Goal: Task Accomplishment & Management: Use online tool/utility

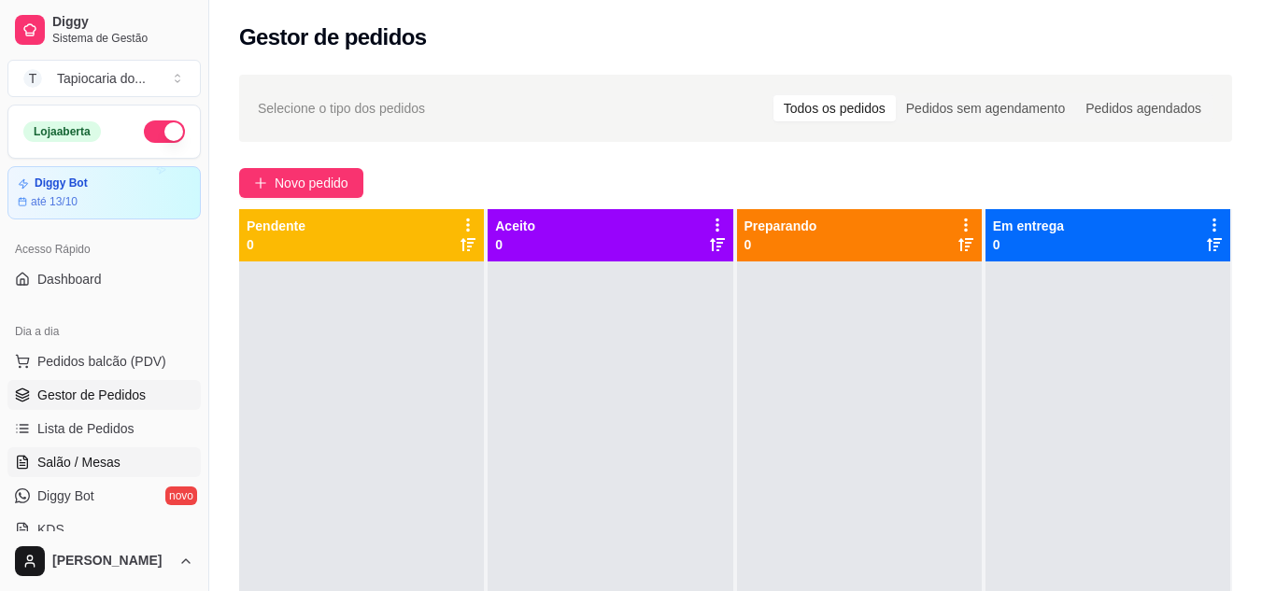
click at [101, 456] on span "Salão / Mesas" at bounding box center [78, 462] width 83 height 19
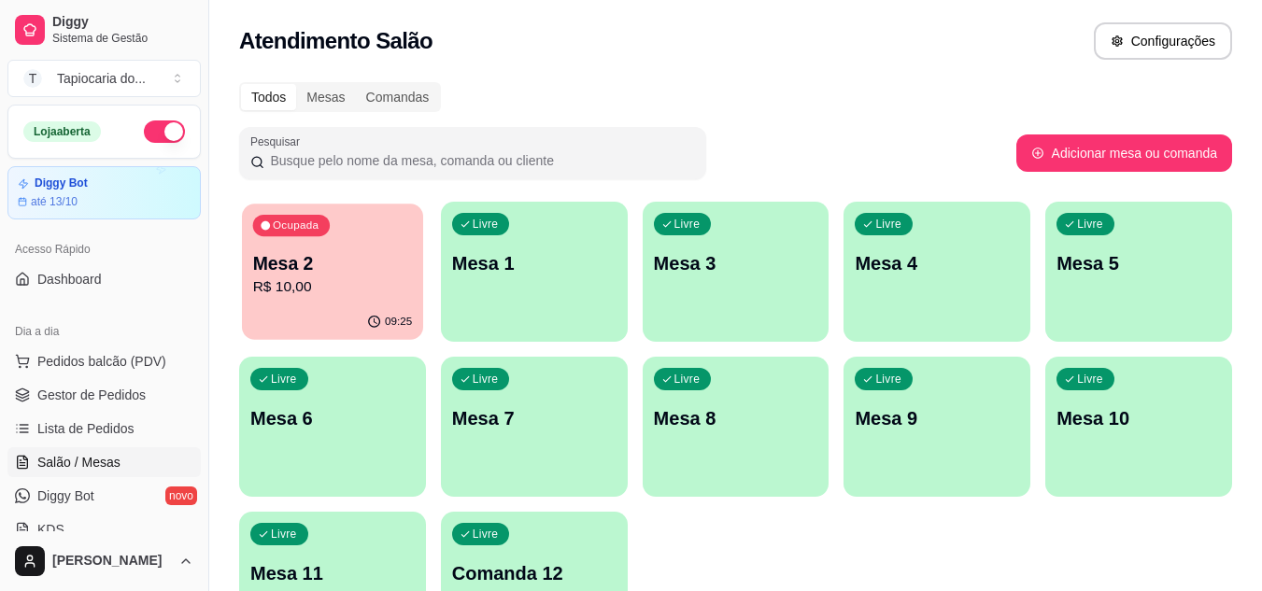
click at [256, 272] on p "Mesa 2" at bounding box center [333, 263] width 160 height 25
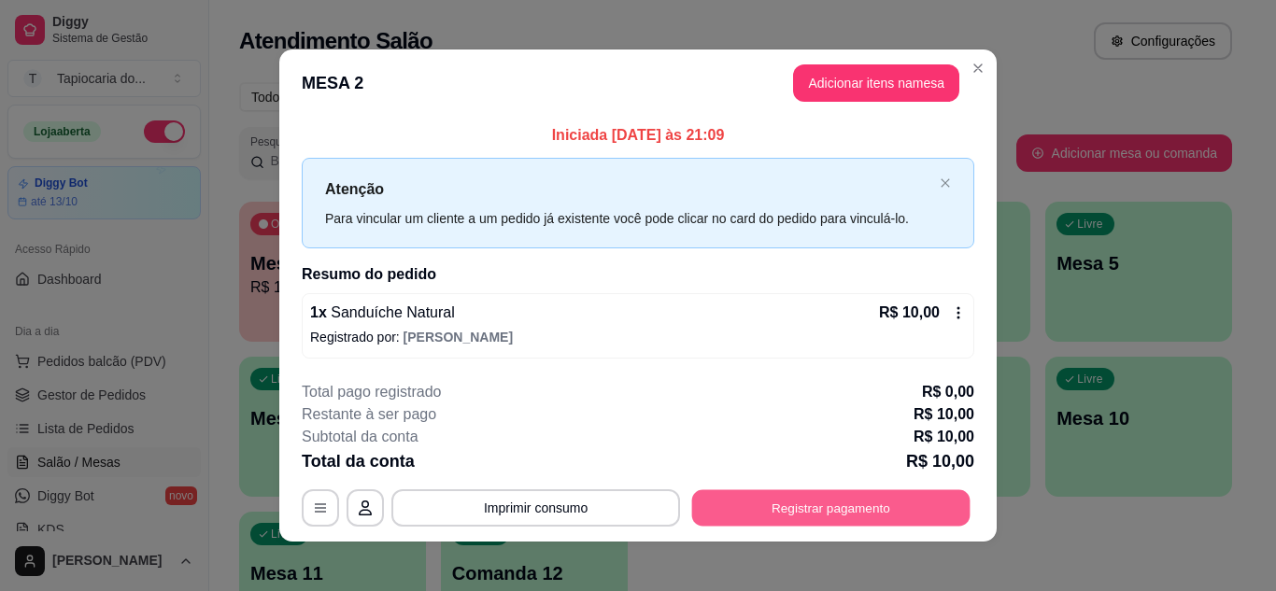
click at [900, 511] on button "Registrar pagamento" at bounding box center [831, 509] width 278 height 36
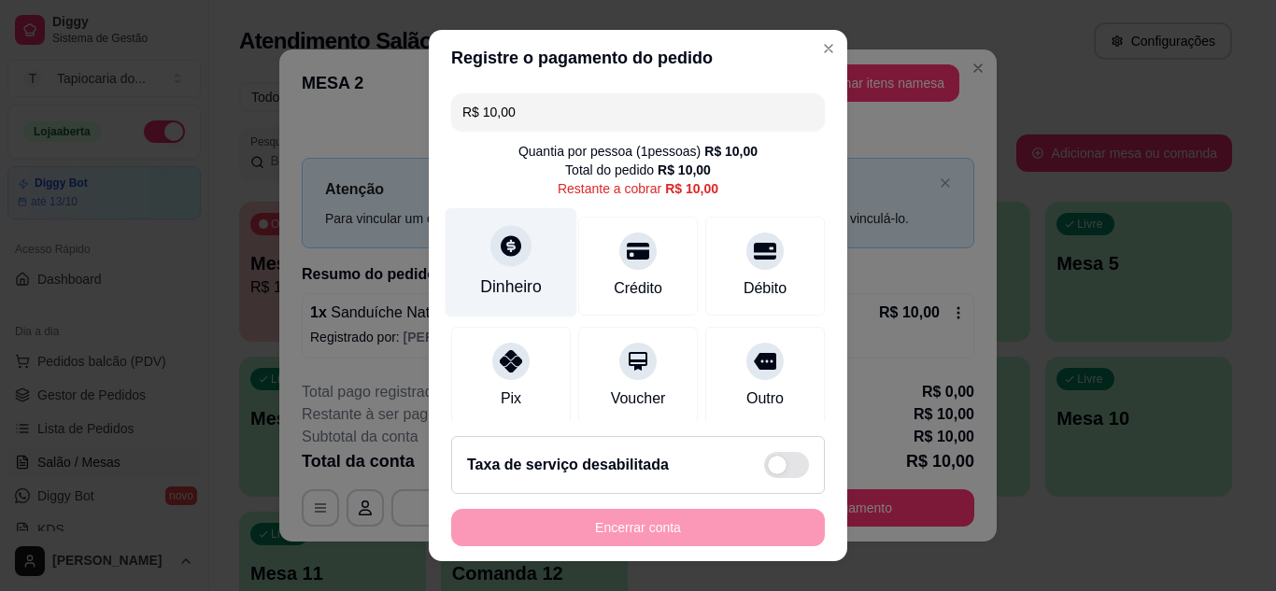
click at [491, 274] on div "Dinheiro" at bounding box center [512, 261] width 132 height 109
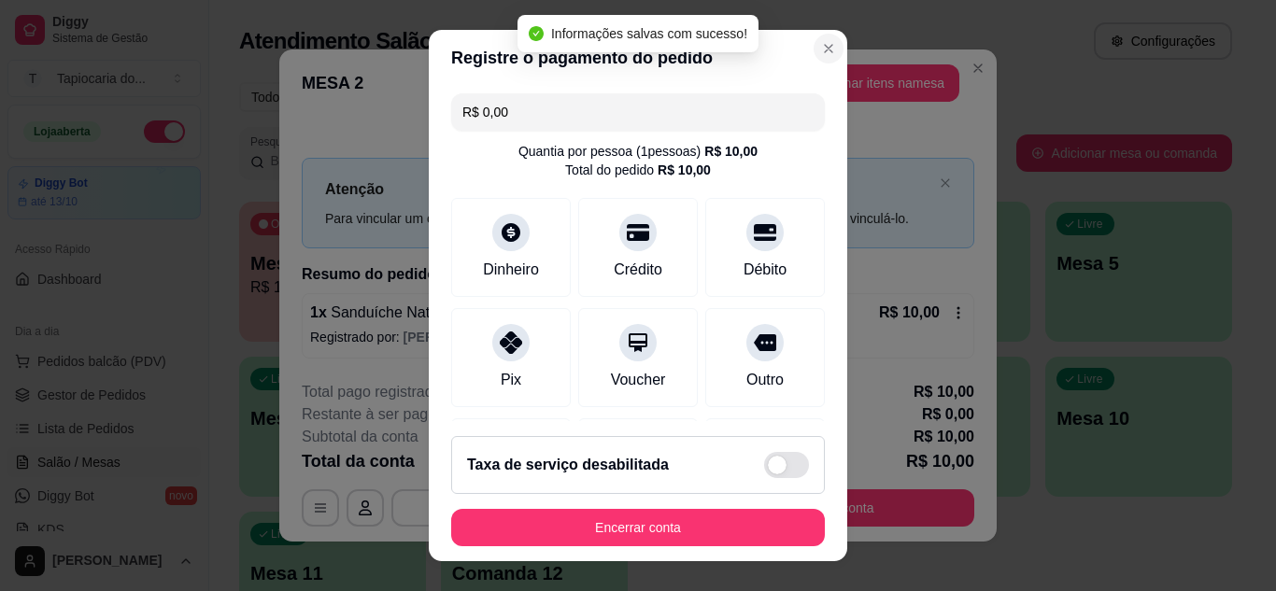
type input "R$ 0,00"
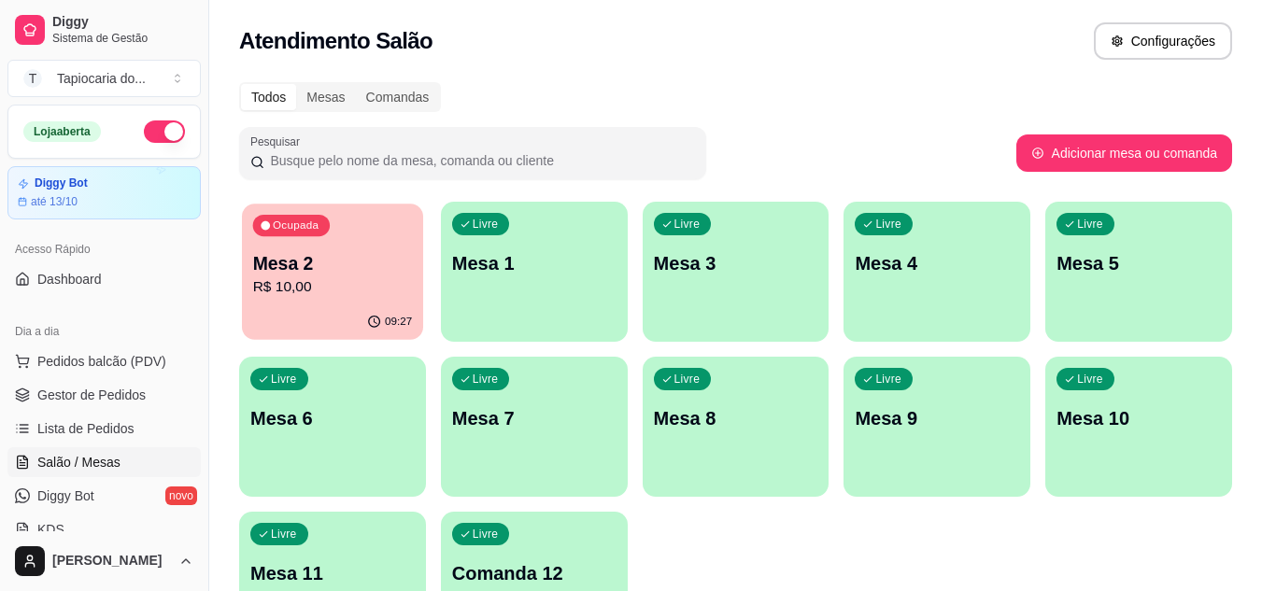
click at [335, 263] on p "Mesa 2" at bounding box center [333, 263] width 160 height 25
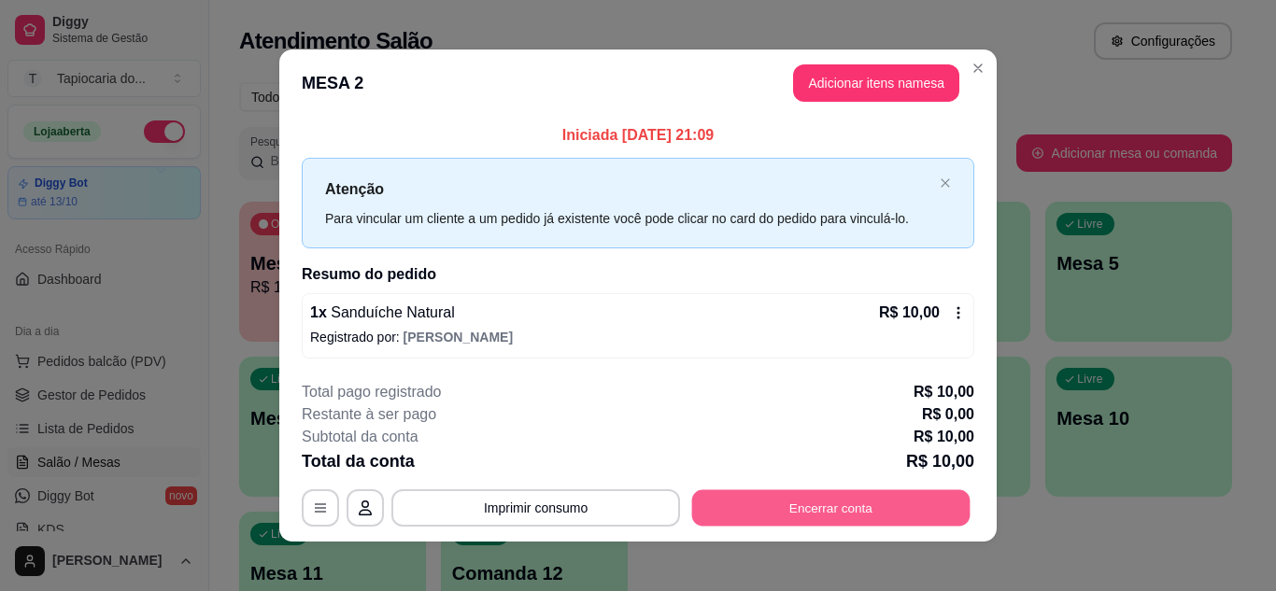
click at [855, 509] on button "Encerrar conta" at bounding box center [831, 509] width 278 height 36
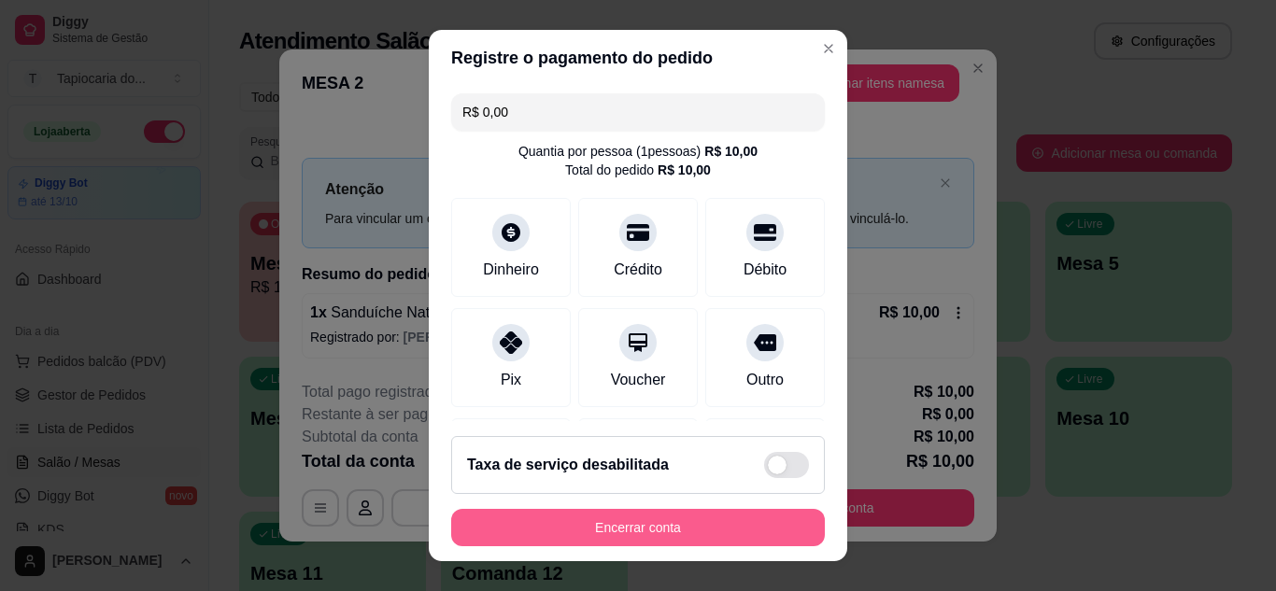
click at [676, 530] on button "Encerrar conta" at bounding box center [638, 527] width 374 height 37
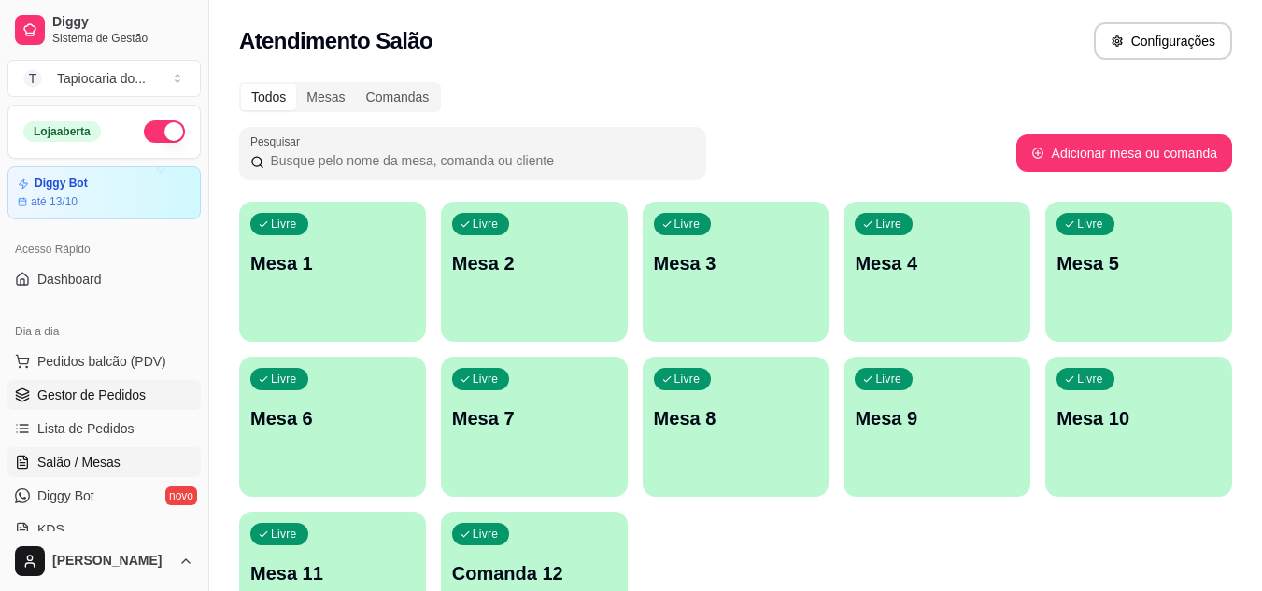
click at [113, 394] on span "Gestor de Pedidos" at bounding box center [91, 395] width 108 height 19
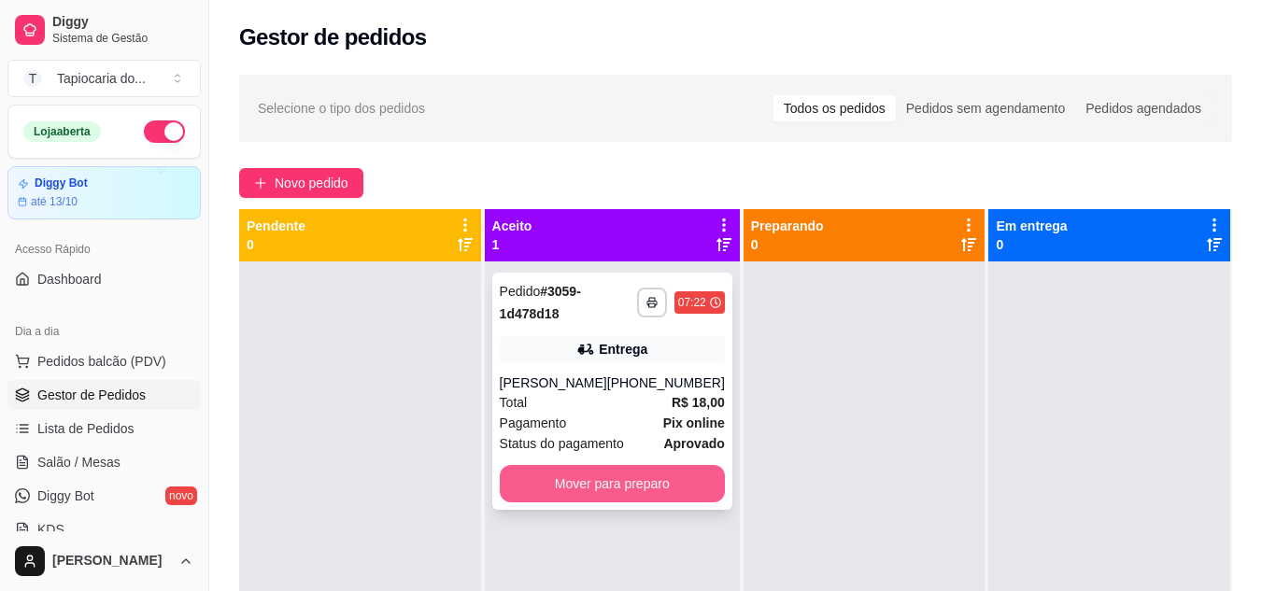
click at [660, 489] on button "Mover para preparo" at bounding box center [612, 483] width 225 height 37
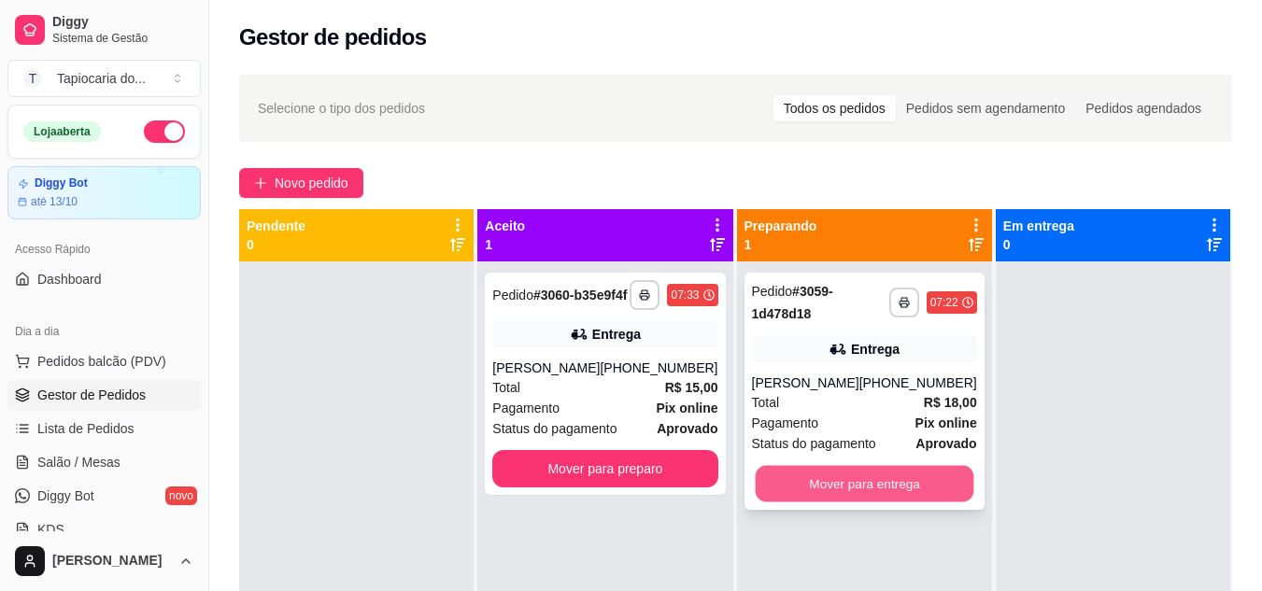
click at [930, 480] on button "Mover para entrega" at bounding box center [864, 484] width 219 height 36
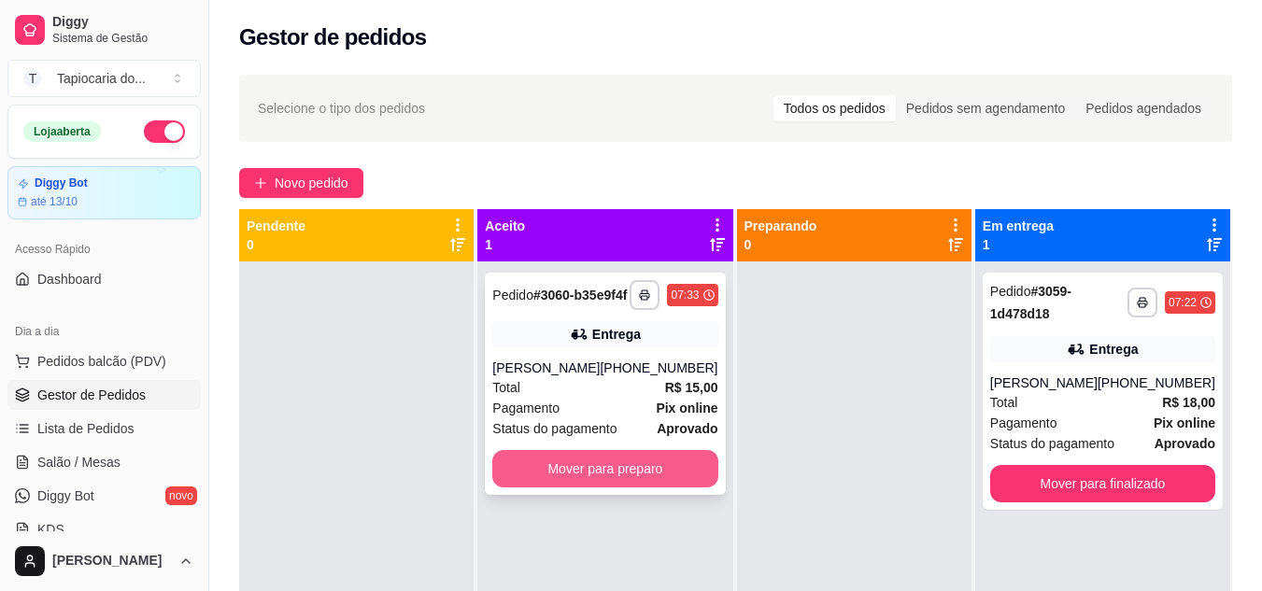
click at [682, 488] on button "Mover para preparo" at bounding box center [604, 468] width 225 height 37
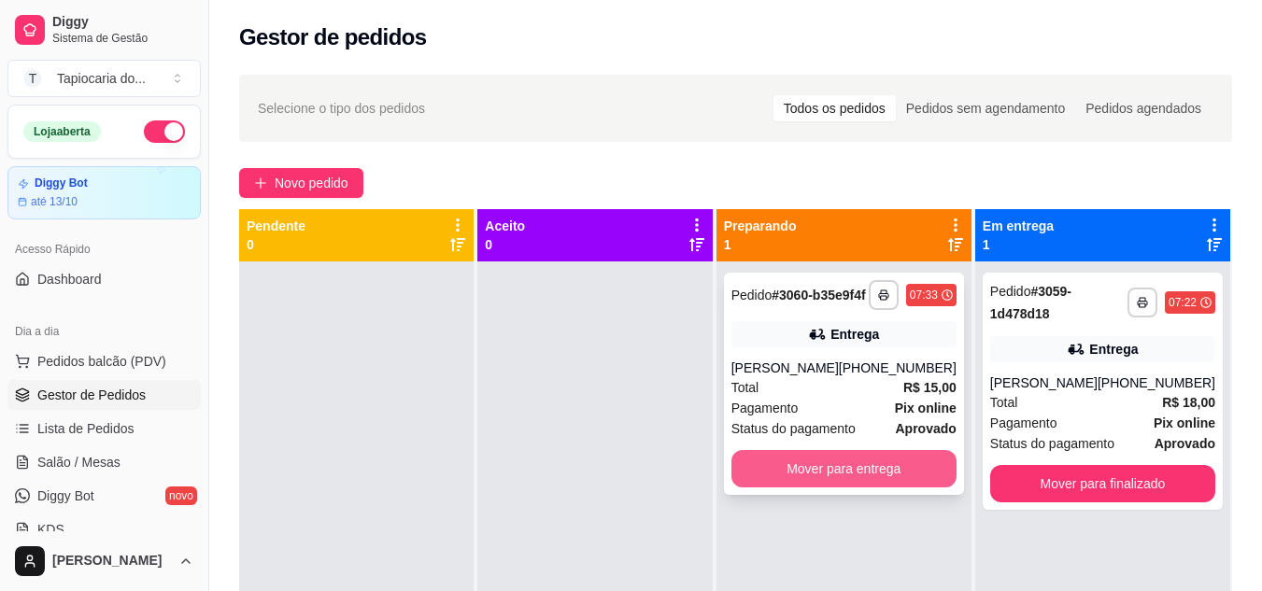
click at [901, 488] on button "Mover para entrega" at bounding box center [844, 468] width 225 height 37
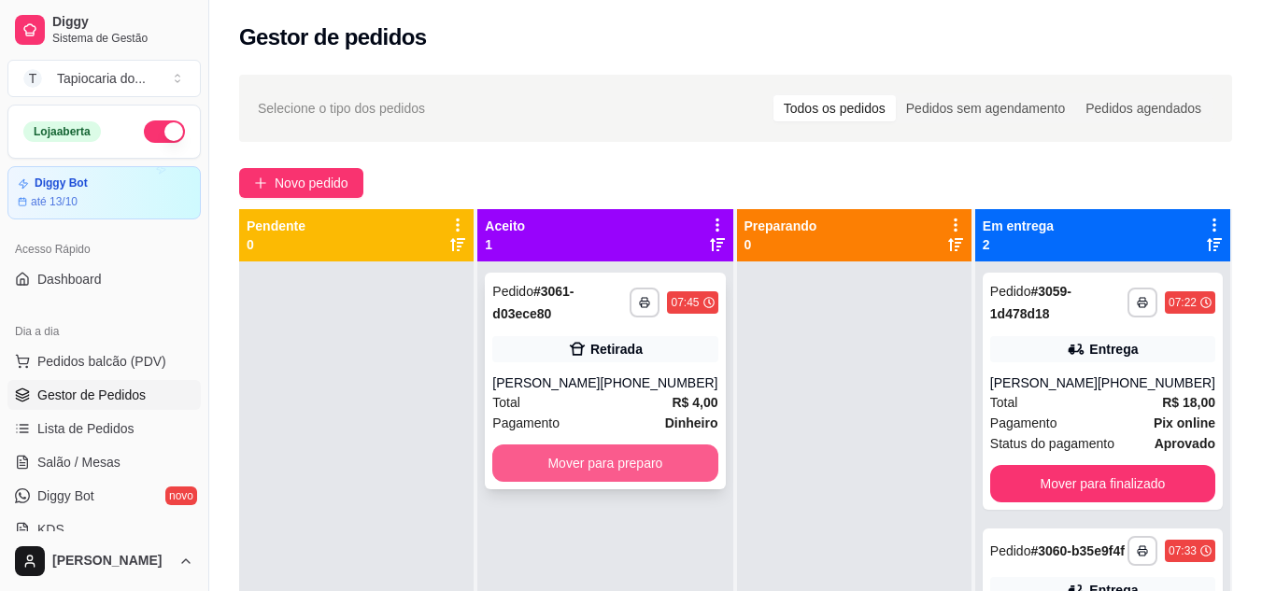
click at [660, 452] on button "Mover para preparo" at bounding box center [604, 463] width 225 height 37
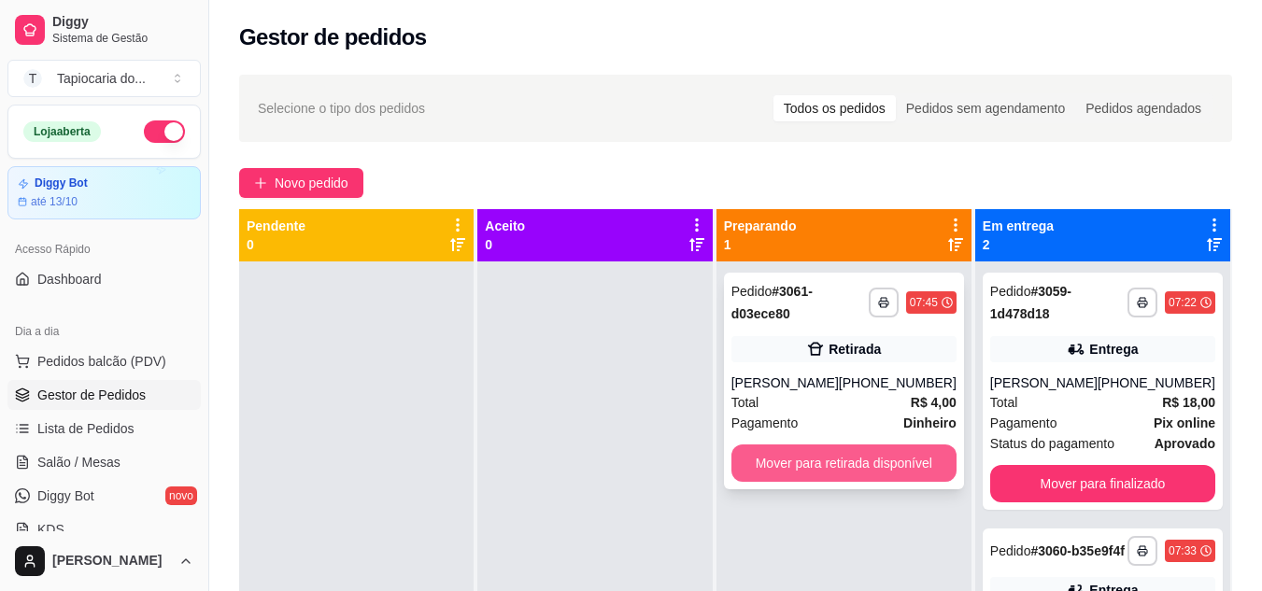
click at [871, 460] on button "Mover para retirada disponível" at bounding box center [844, 463] width 225 height 37
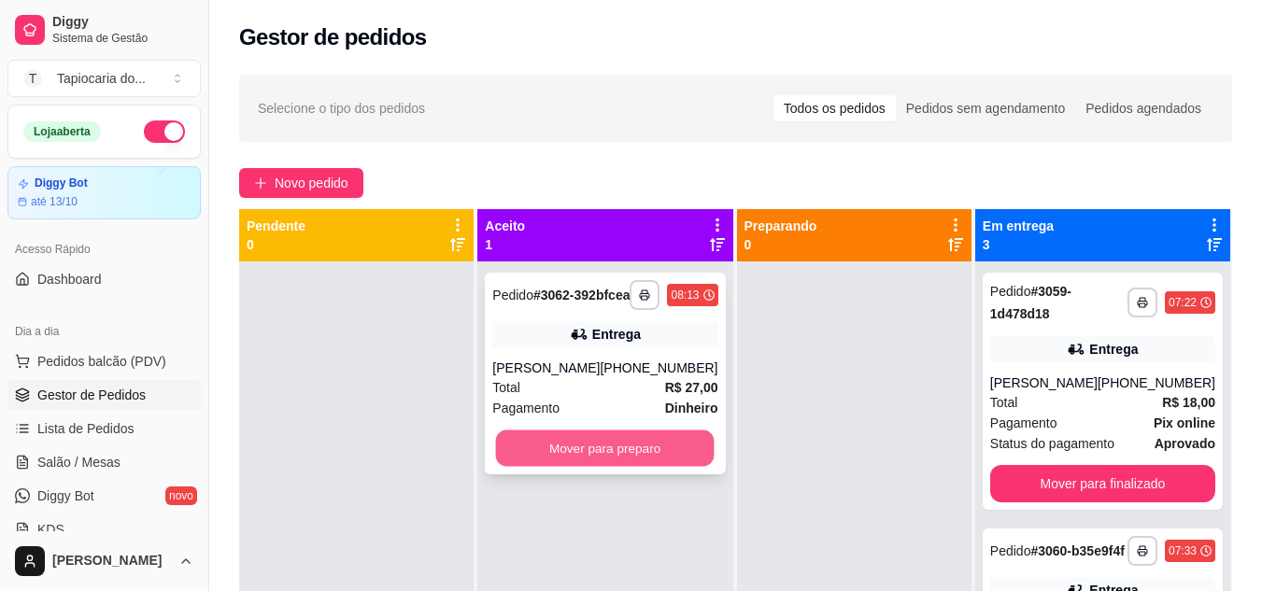
click at [677, 466] on button "Mover para preparo" at bounding box center [605, 449] width 219 height 36
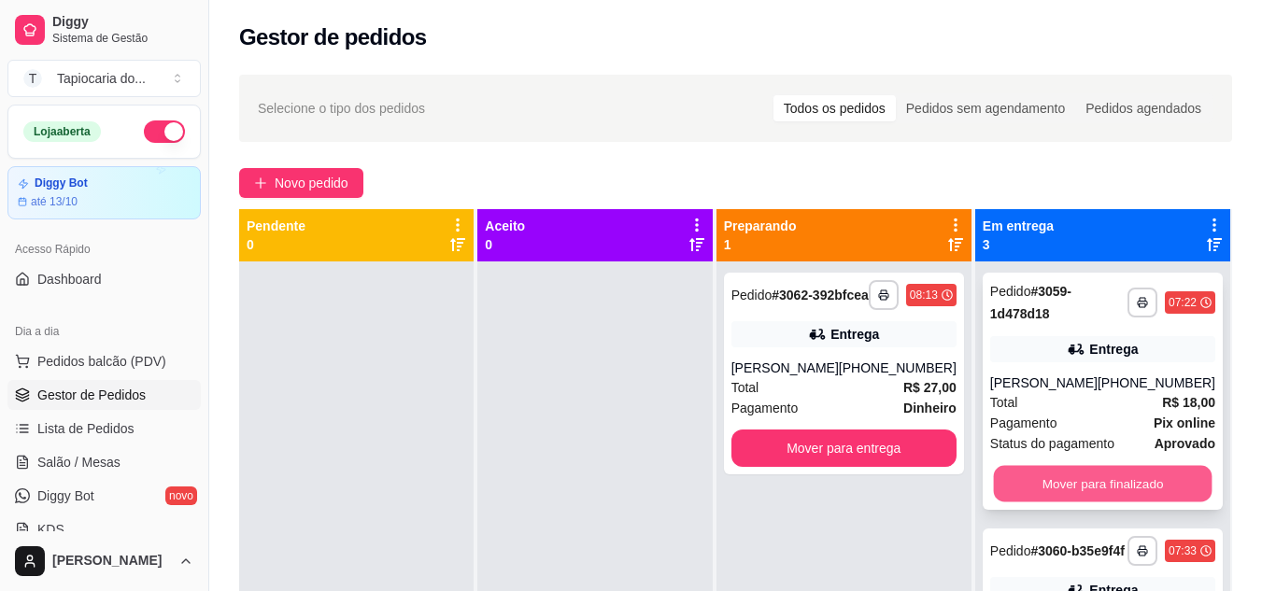
click at [1140, 486] on button "Mover para finalizado" at bounding box center [1102, 484] width 219 height 36
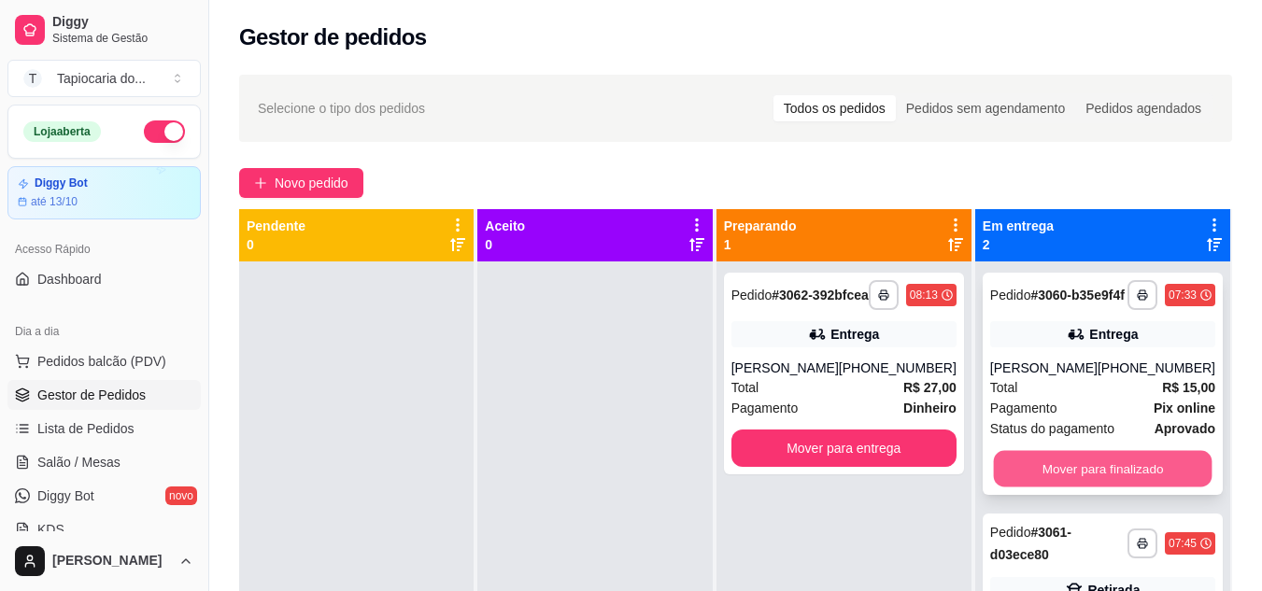
click at [1127, 488] on button "Mover para finalizado" at bounding box center [1102, 469] width 219 height 36
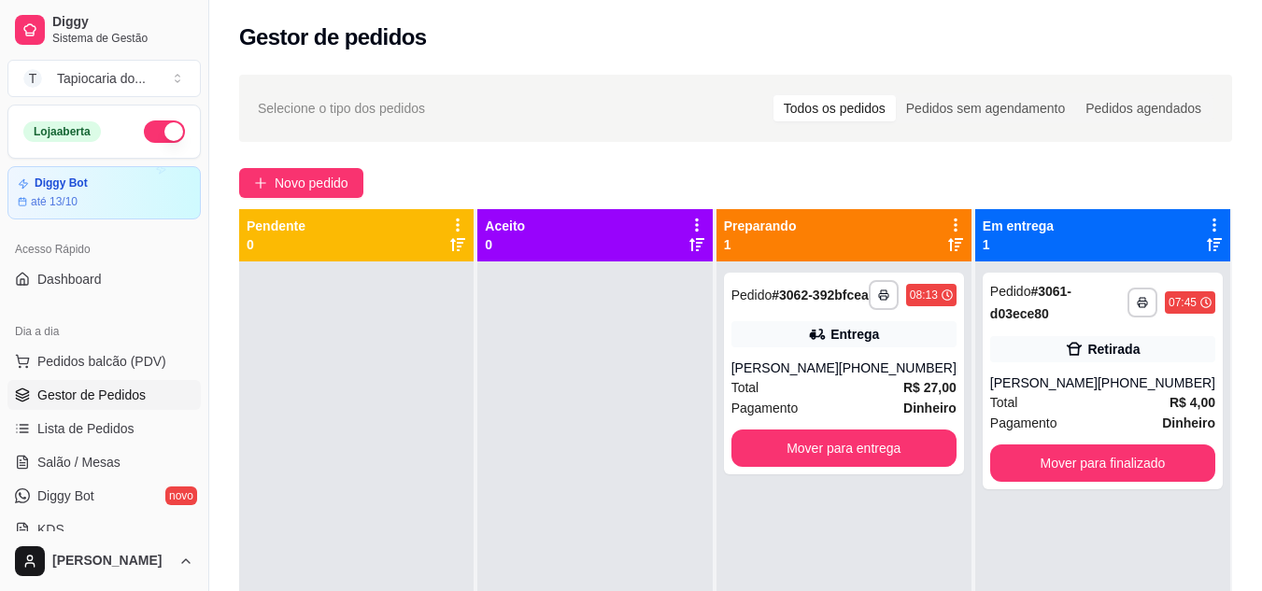
click at [1127, 495] on div "**********" at bounding box center [1102, 557] width 255 height 591
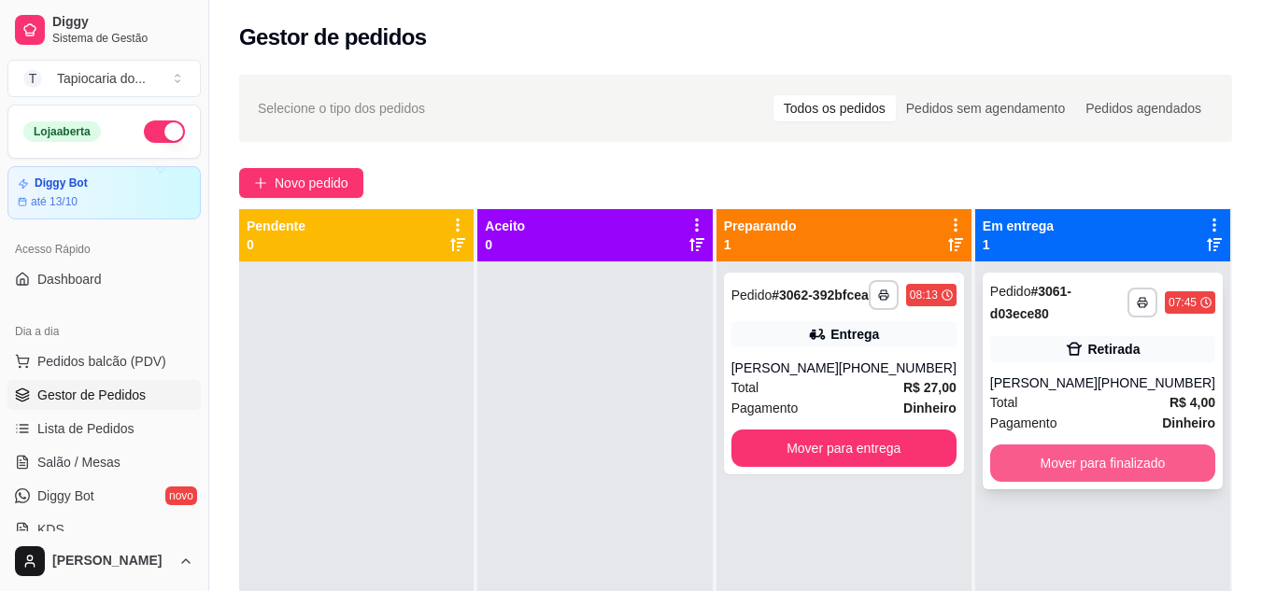
click at [1115, 470] on button "Mover para finalizado" at bounding box center [1102, 463] width 225 height 37
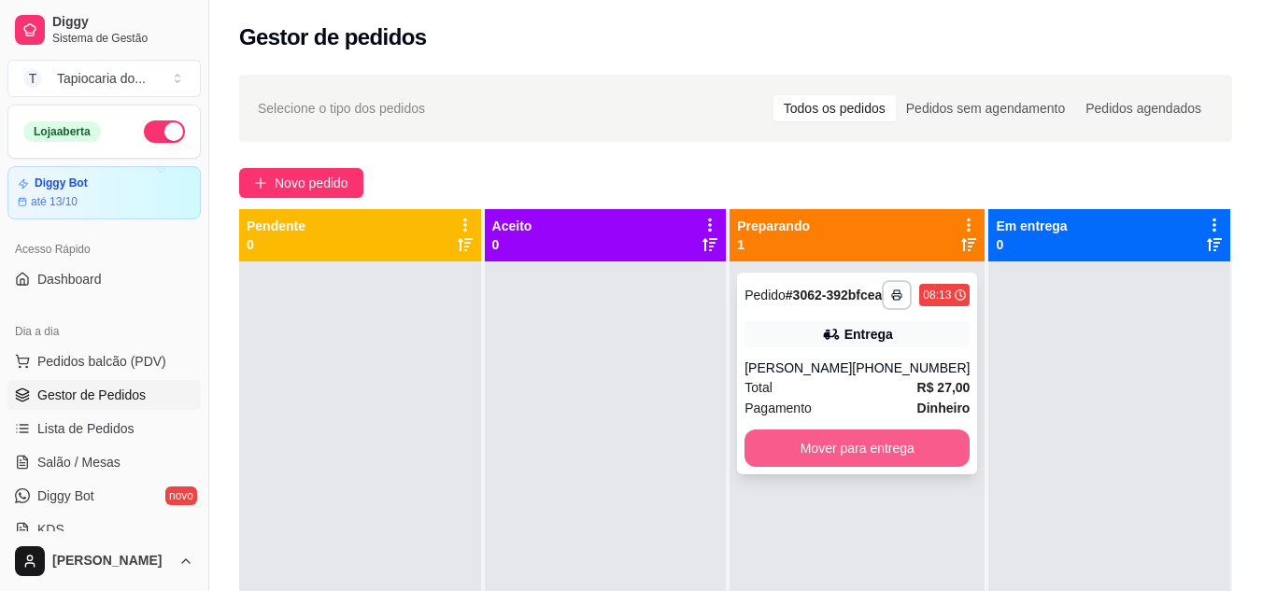
click at [935, 467] on button "Mover para entrega" at bounding box center [857, 448] width 225 height 37
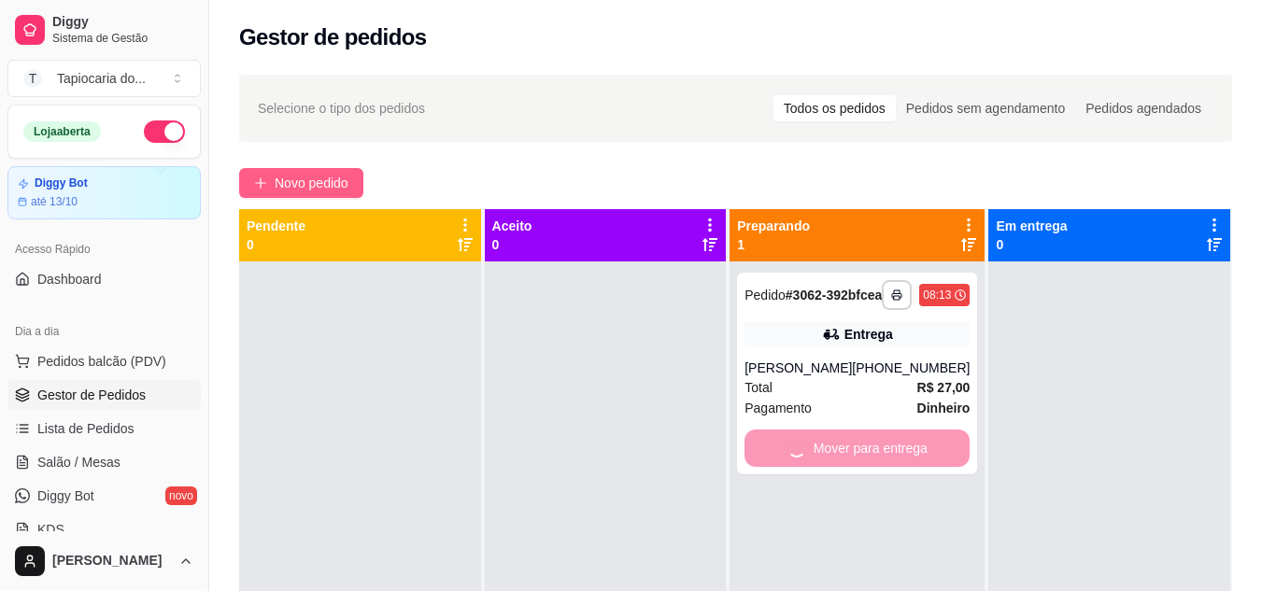
click at [290, 184] on span "Novo pedido" at bounding box center [312, 183] width 74 height 21
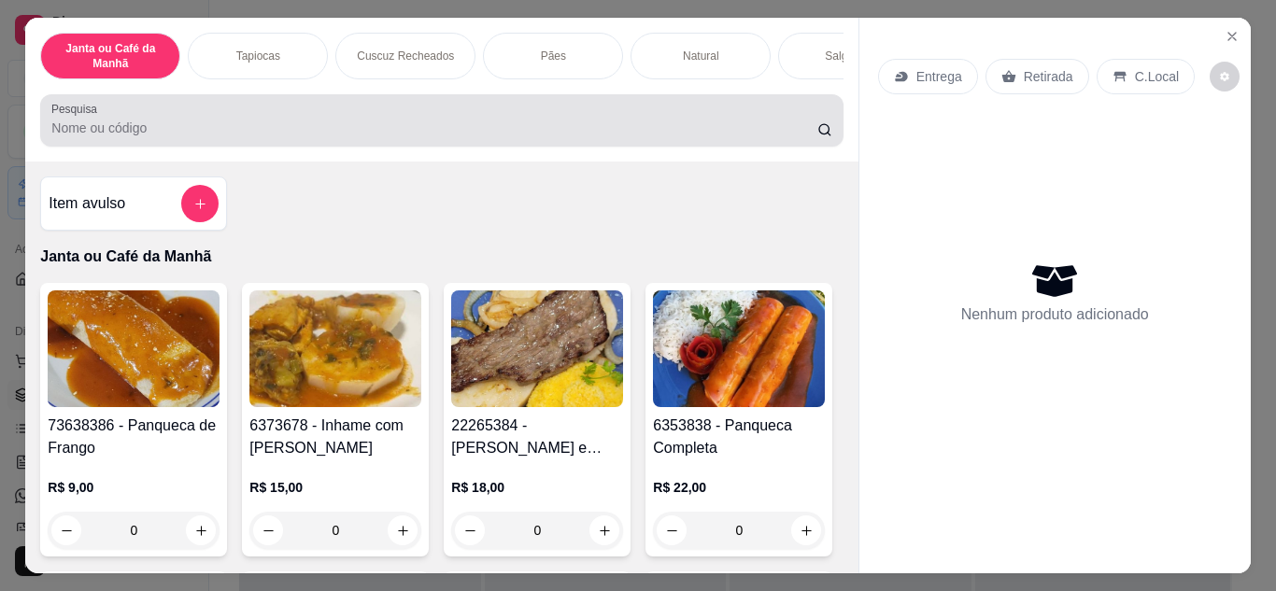
click at [175, 137] on input "Pesquisa" at bounding box center [434, 128] width 766 height 19
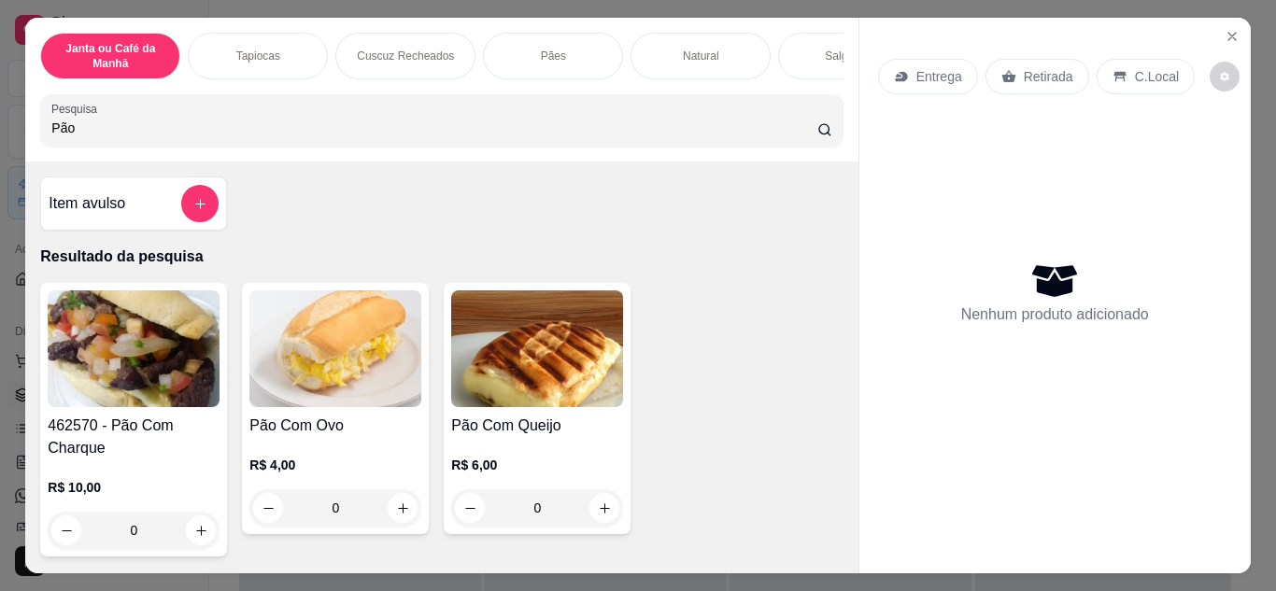
scroll to position [93, 0]
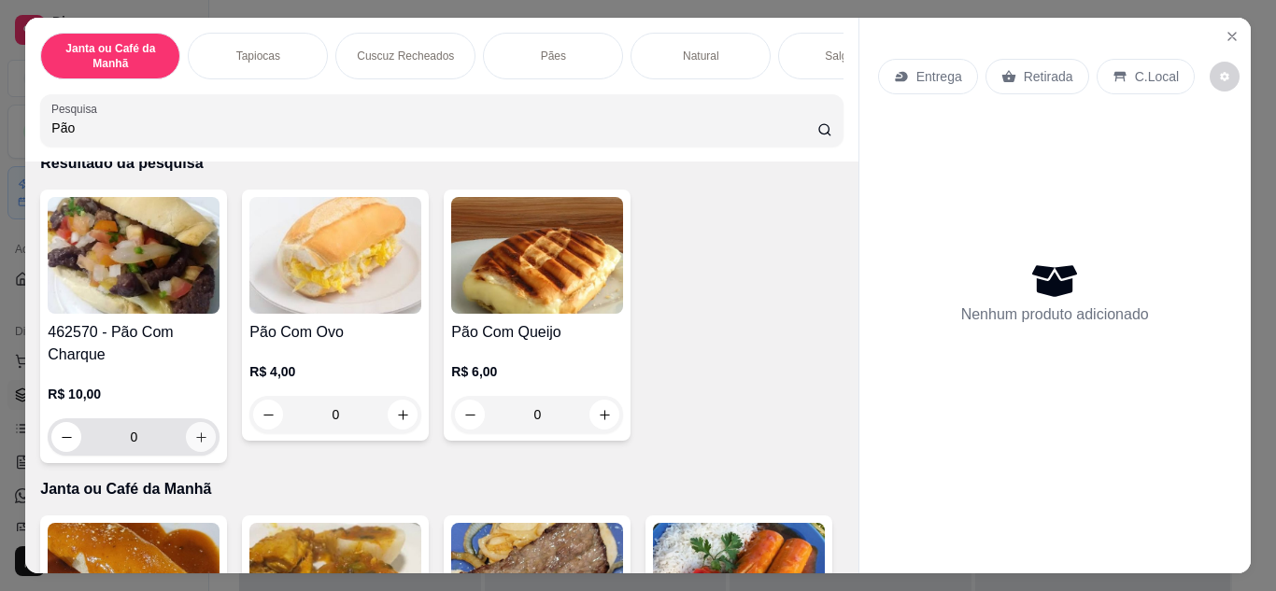
type input "Pão"
click at [203, 447] on button "increase-product-quantity" at bounding box center [201, 437] width 30 height 30
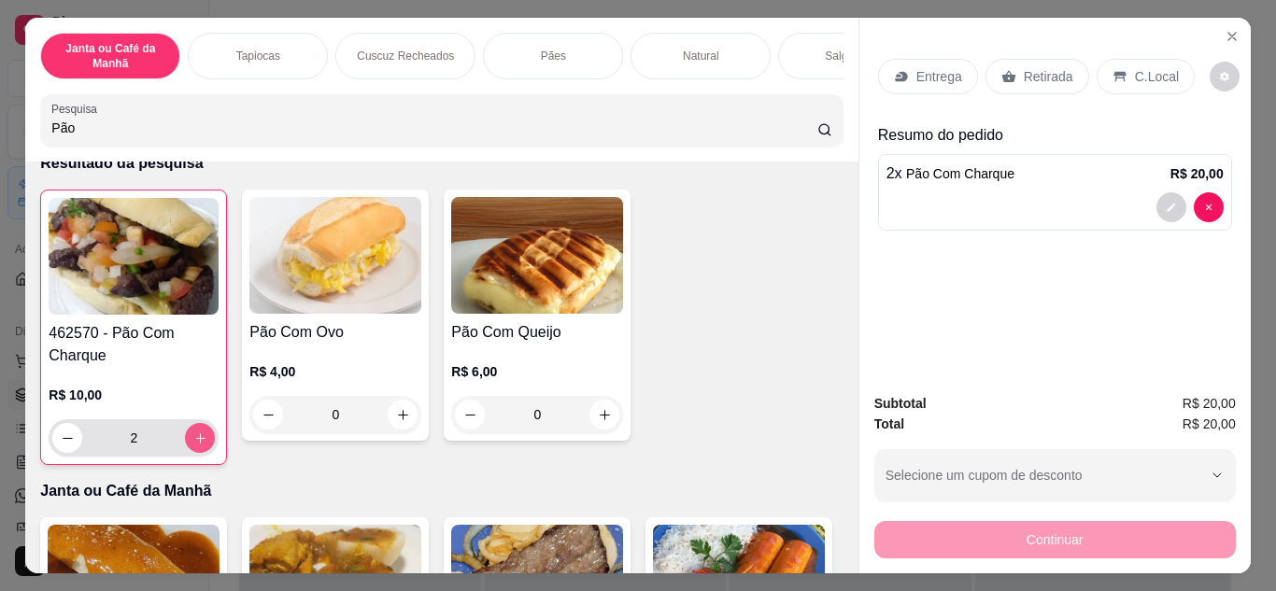
type input "2"
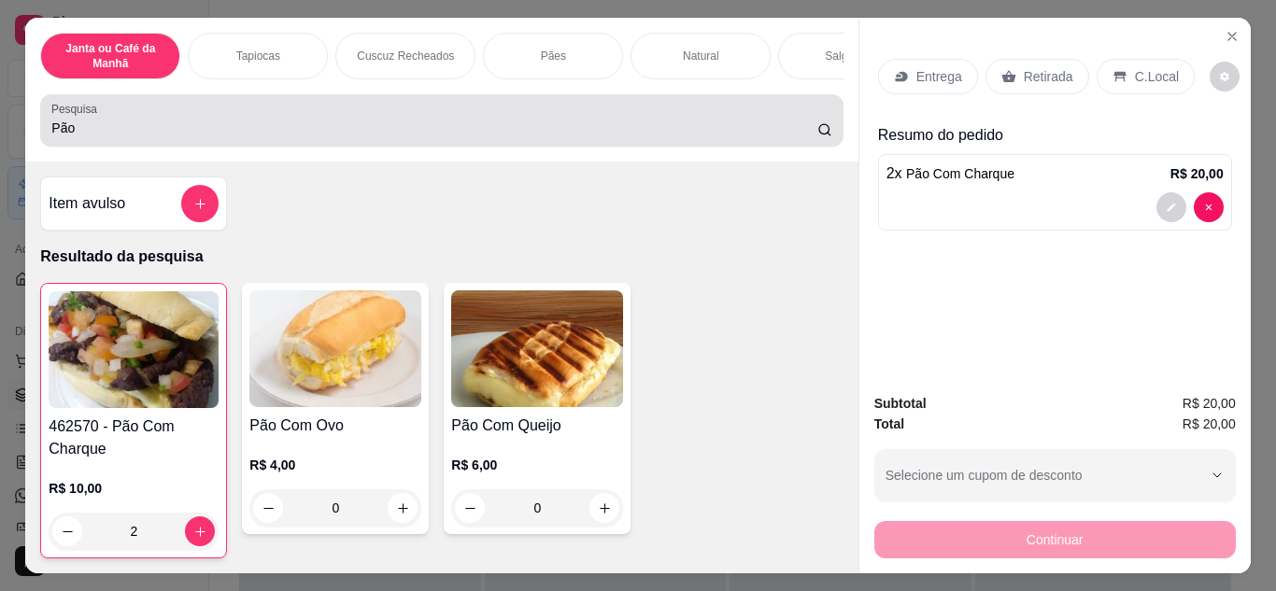
click at [595, 124] on div "Pão" at bounding box center [441, 120] width 780 height 37
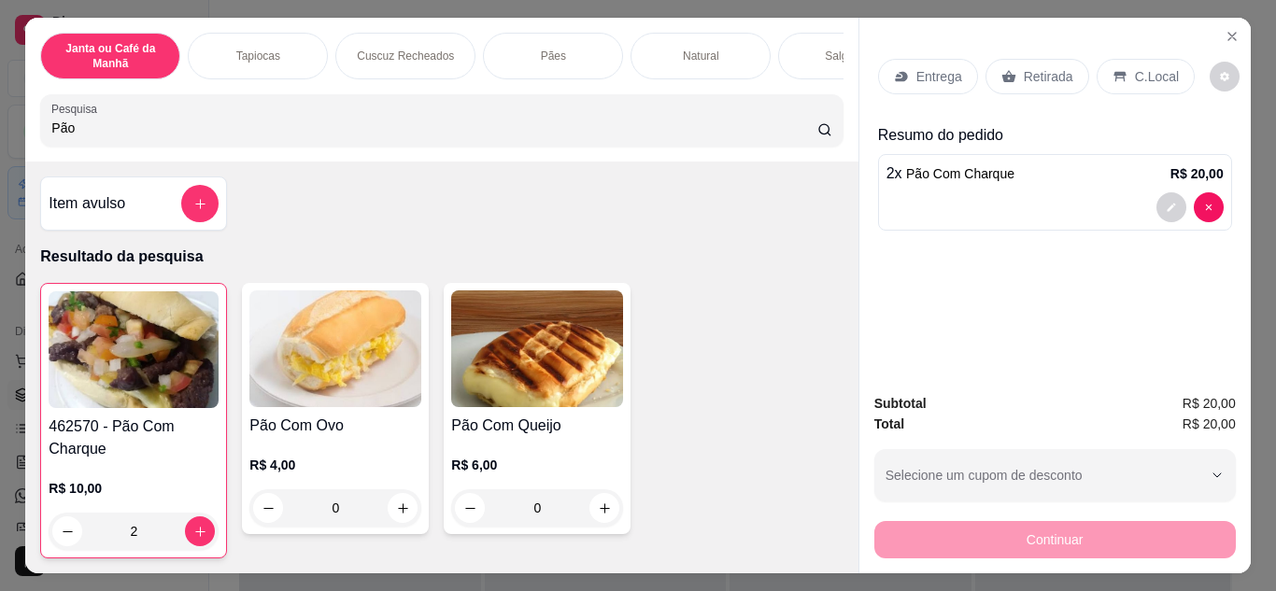
click at [953, 76] on p "Entrega" at bounding box center [940, 76] width 46 height 19
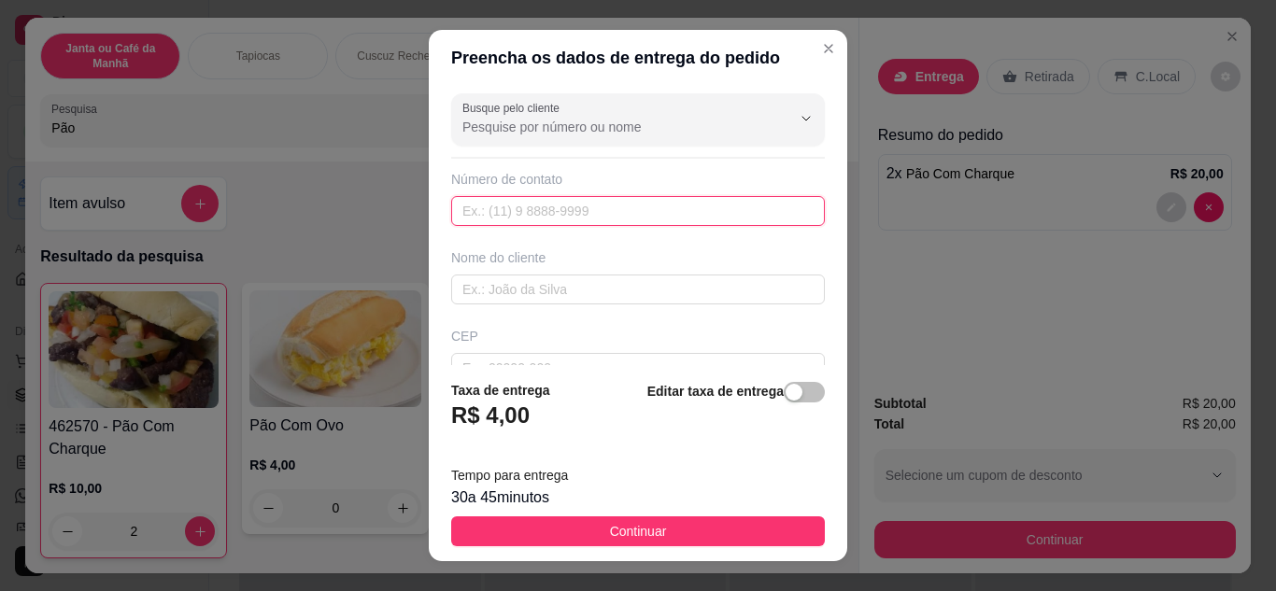
click at [529, 207] on input "text" at bounding box center [638, 211] width 374 height 30
type input "[PHONE_NUMBER]"
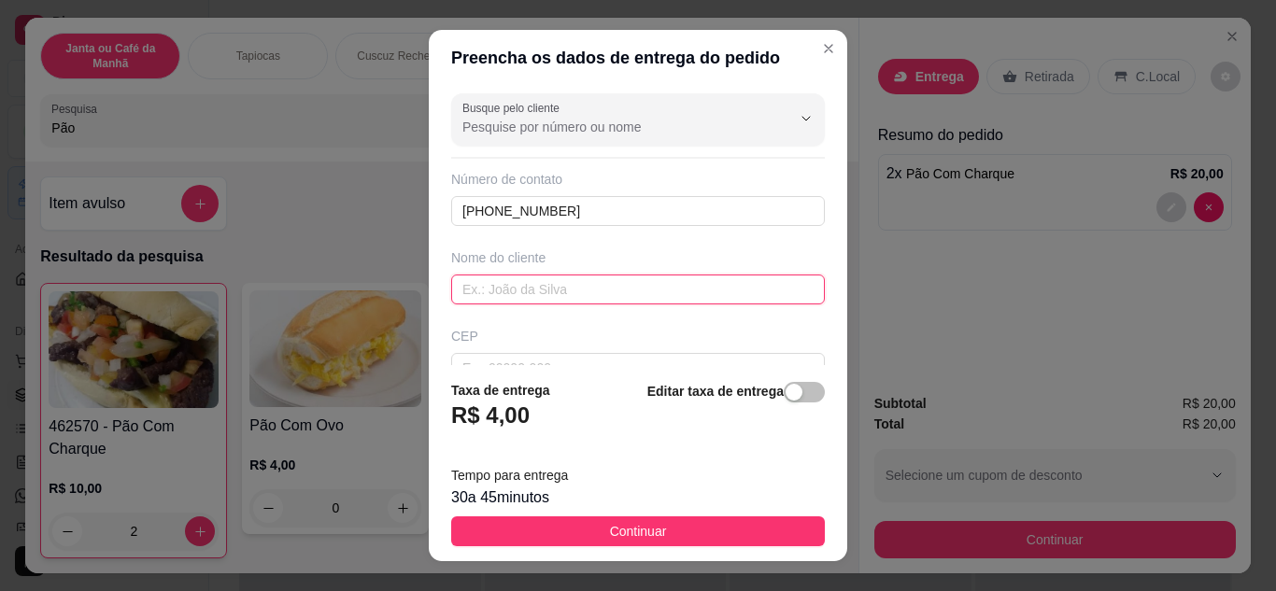
click at [536, 289] on input "text" at bounding box center [638, 290] width 374 height 30
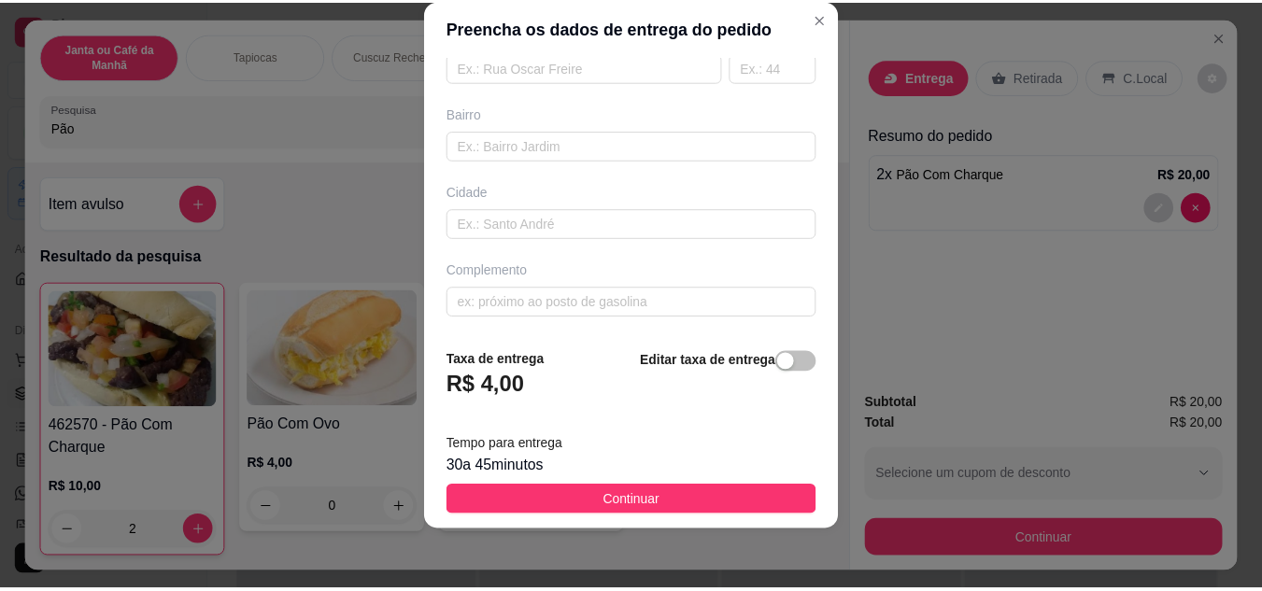
scroll to position [163, 0]
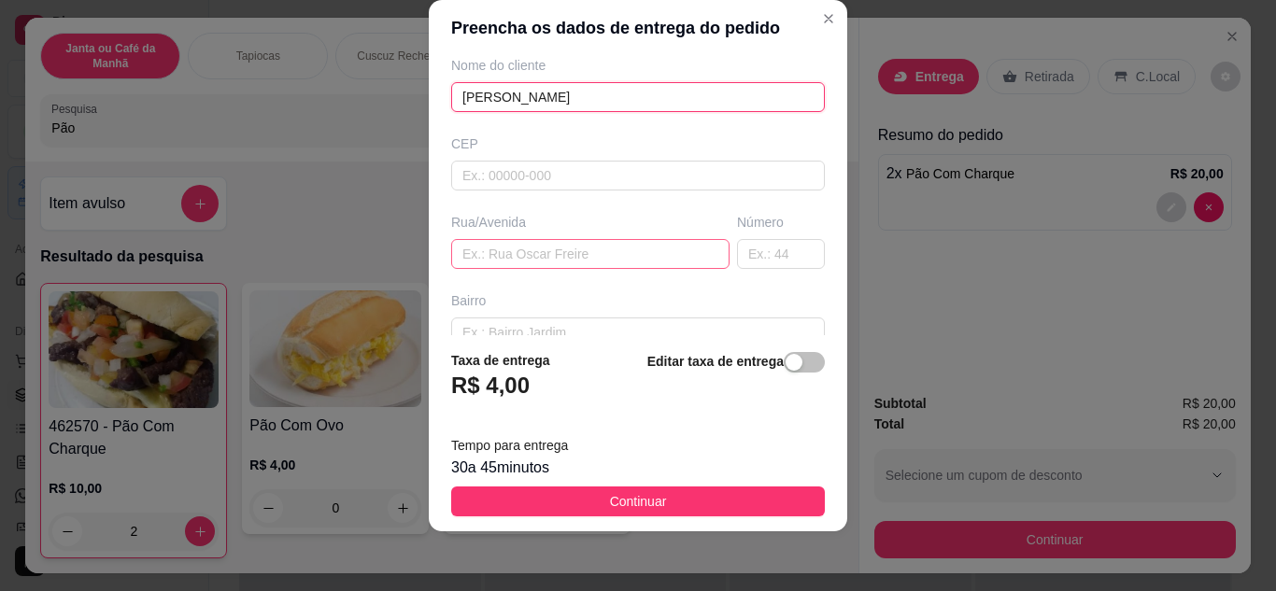
type input "[PERSON_NAME]"
click at [542, 250] on input "text" at bounding box center [590, 254] width 278 height 30
type input "Nossa Senhora de Fatima"
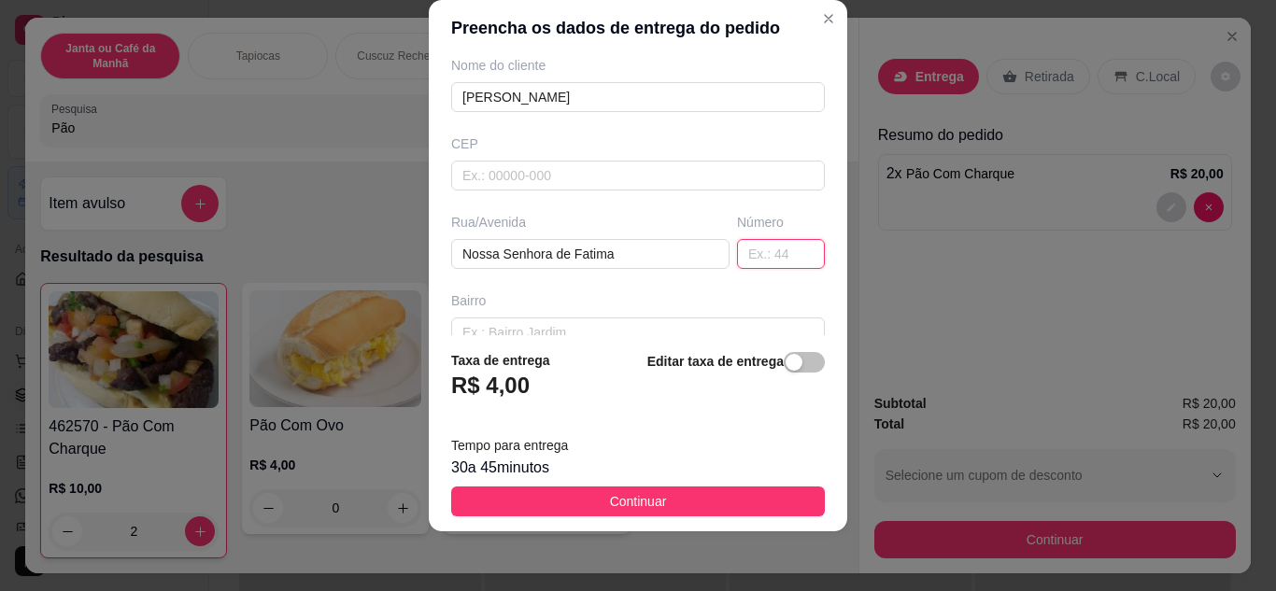
click at [737, 252] on input "text" at bounding box center [781, 254] width 88 height 30
type input "429"
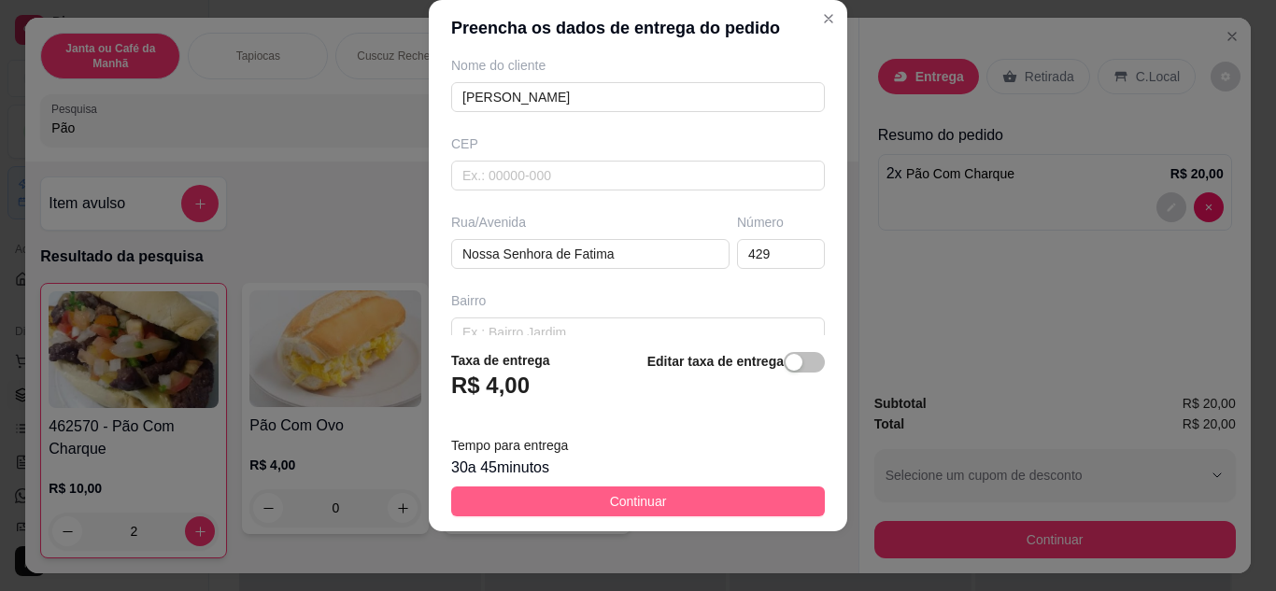
click at [698, 506] on button "Continuar" at bounding box center [638, 502] width 374 height 30
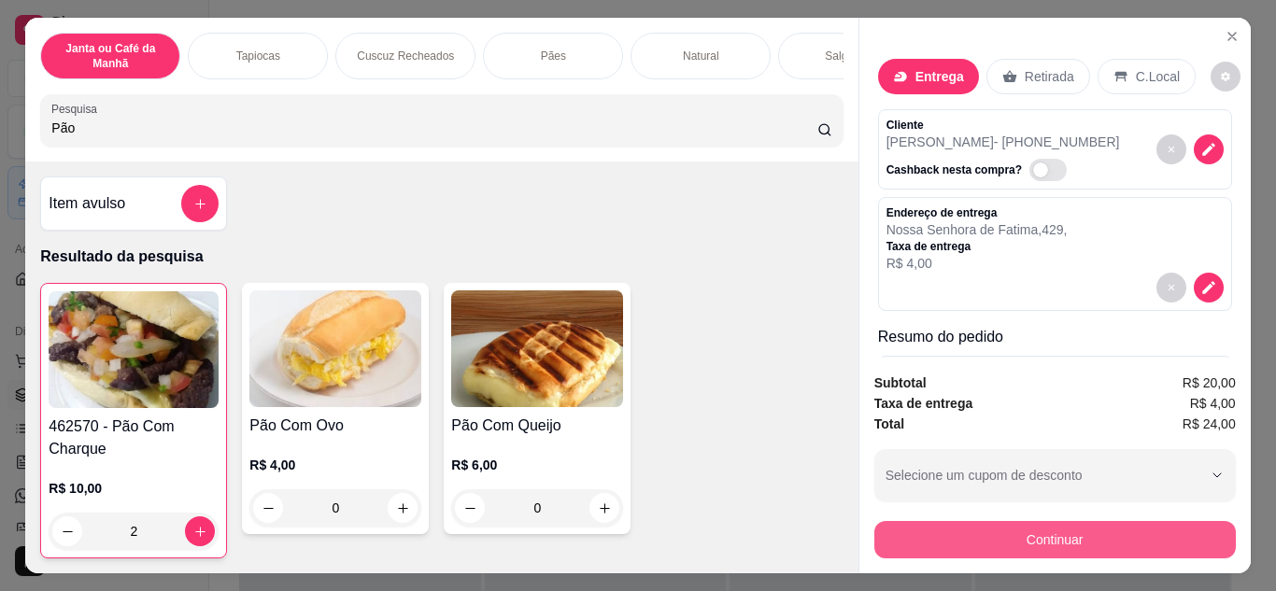
click at [1124, 528] on button "Continuar" at bounding box center [1056, 539] width 362 height 37
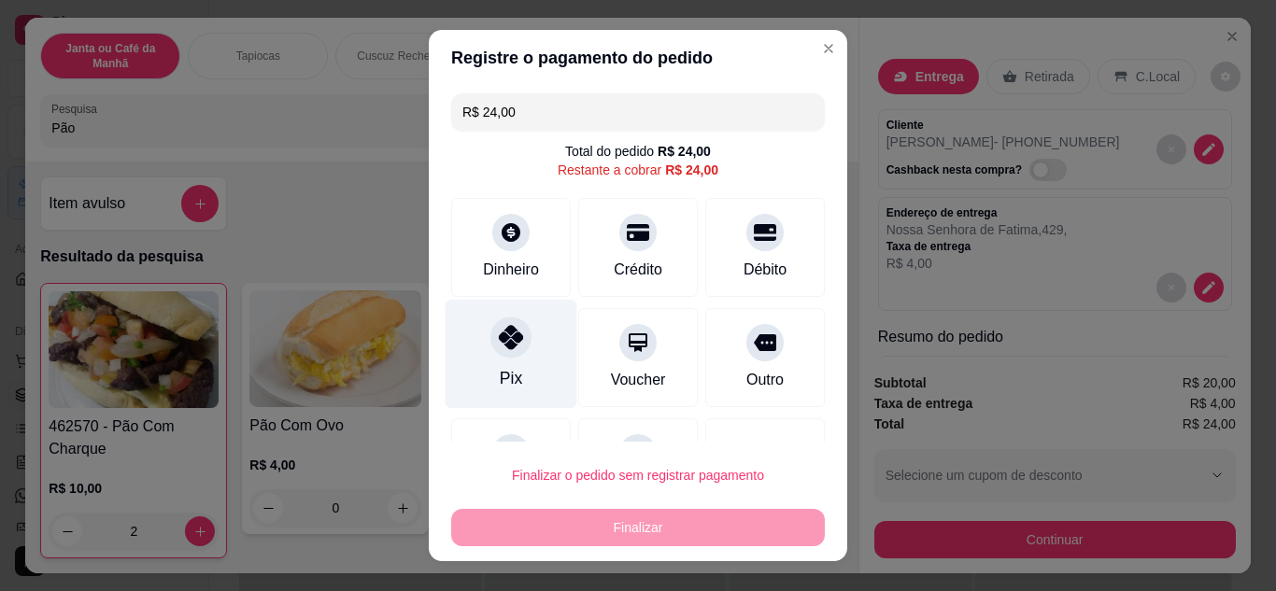
click at [509, 337] on icon at bounding box center [511, 337] width 24 height 24
type input "R$ 0,00"
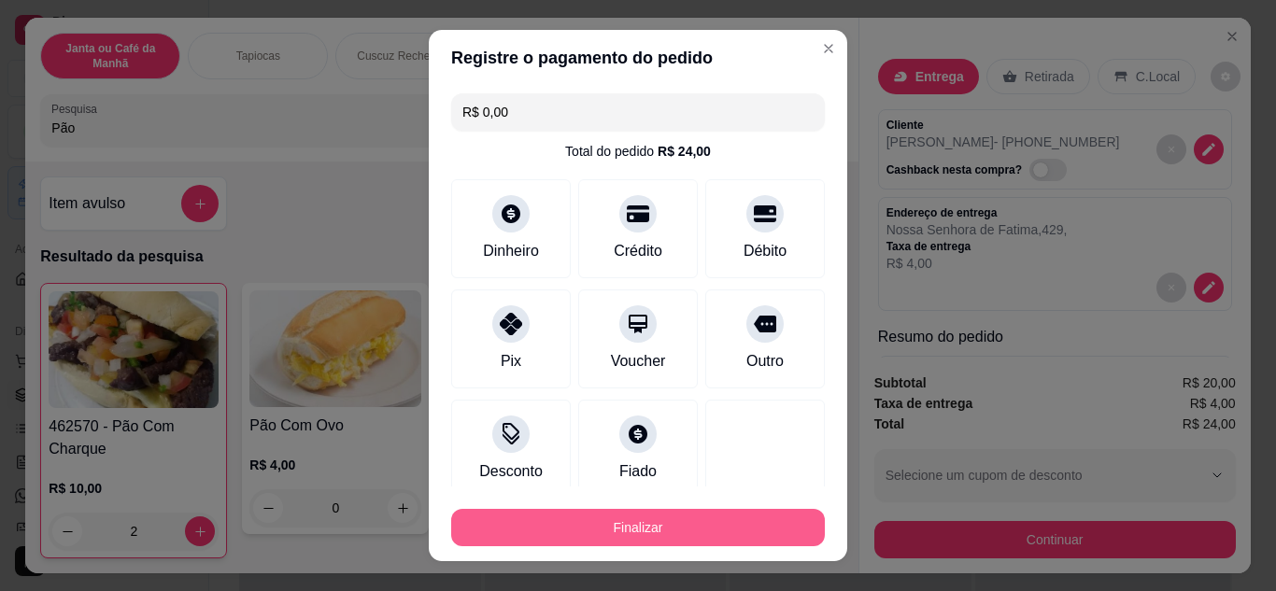
click at [630, 533] on button "Finalizar" at bounding box center [638, 527] width 374 height 37
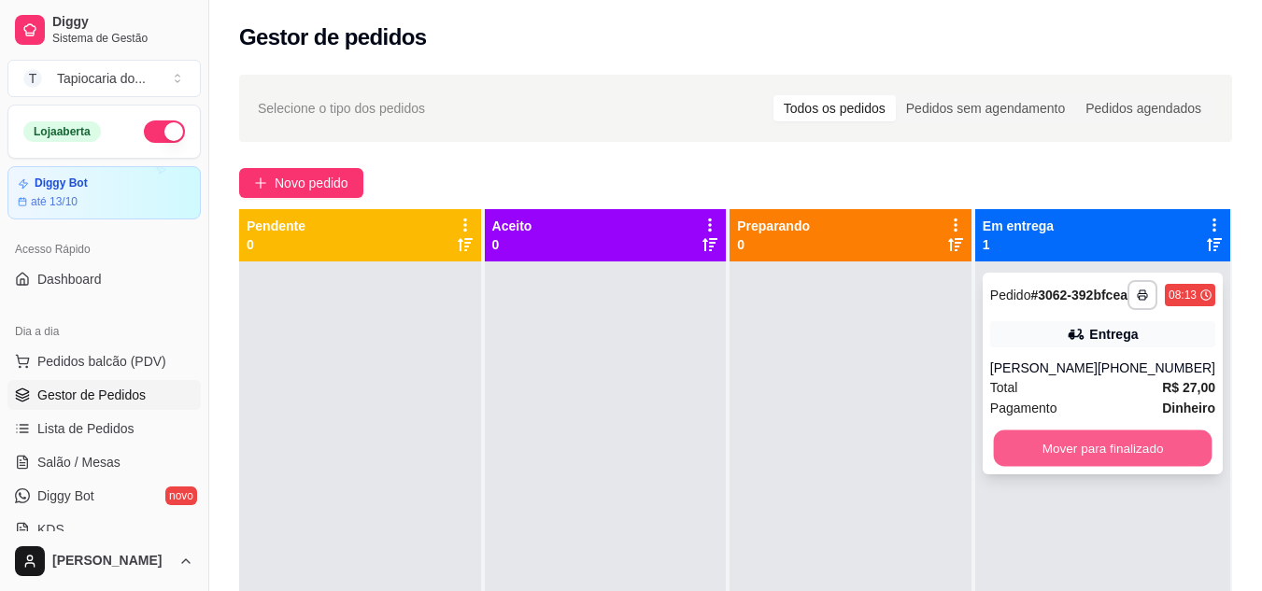
click at [1128, 459] on button "Mover para finalizado" at bounding box center [1102, 449] width 219 height 36
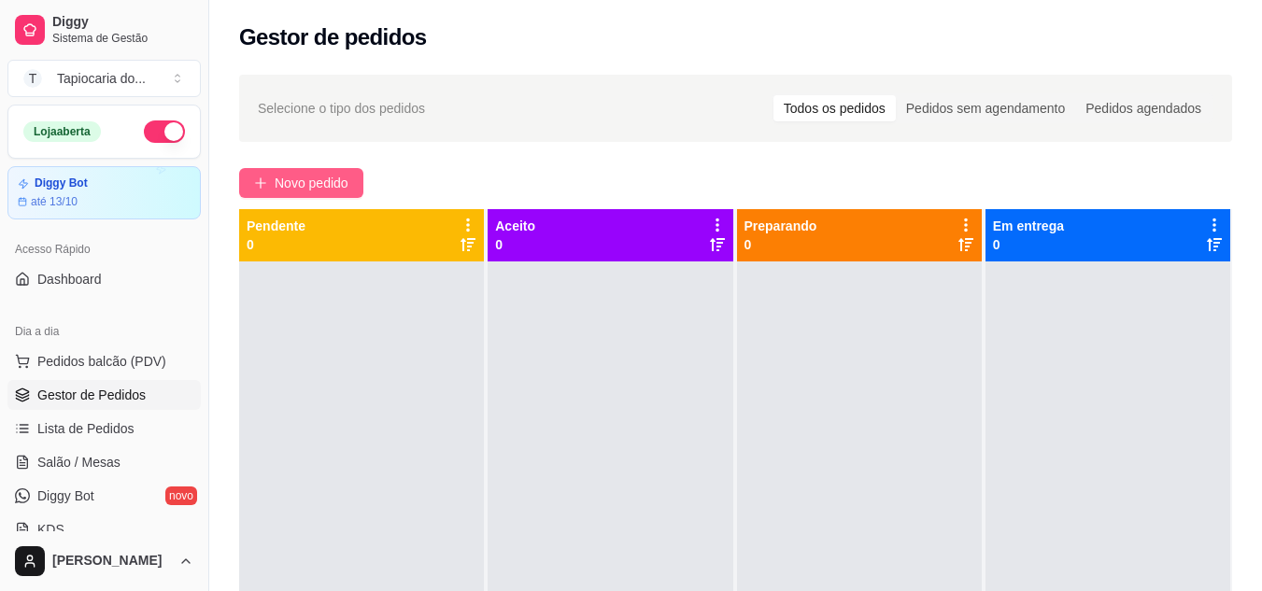
click at [293, 178] on span "Novo pedido" at bounding box center [312, 183] width 74 height 21
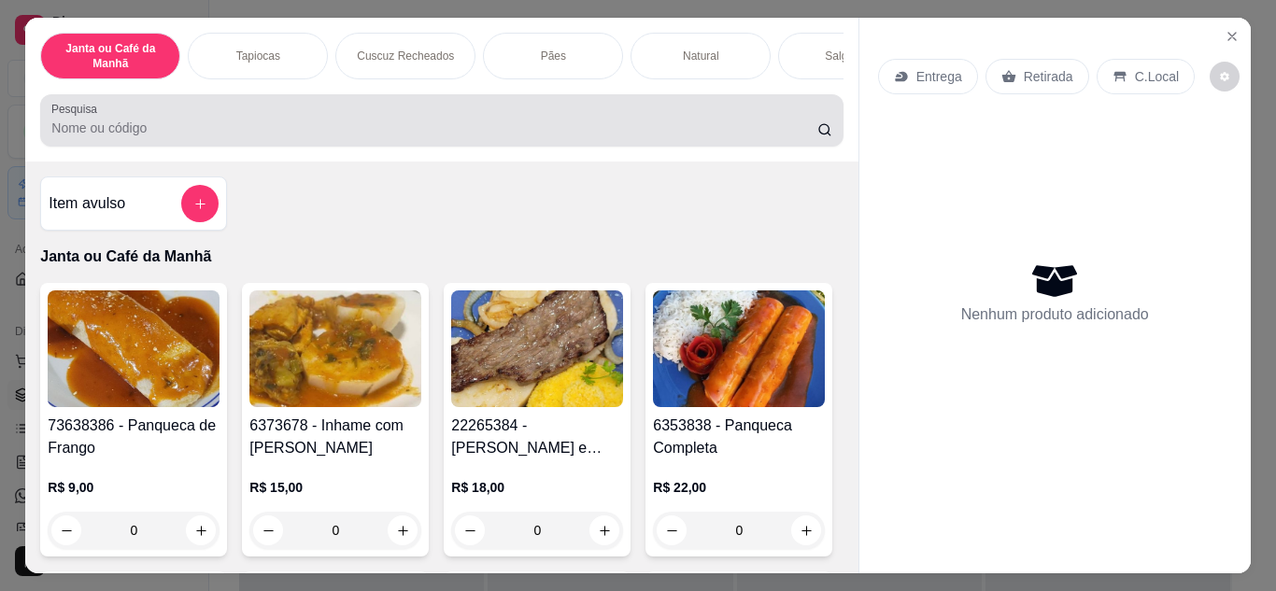
click at [193, 133] on input "Pesquisa" at bounding box center [434, 128] width 766 height 19
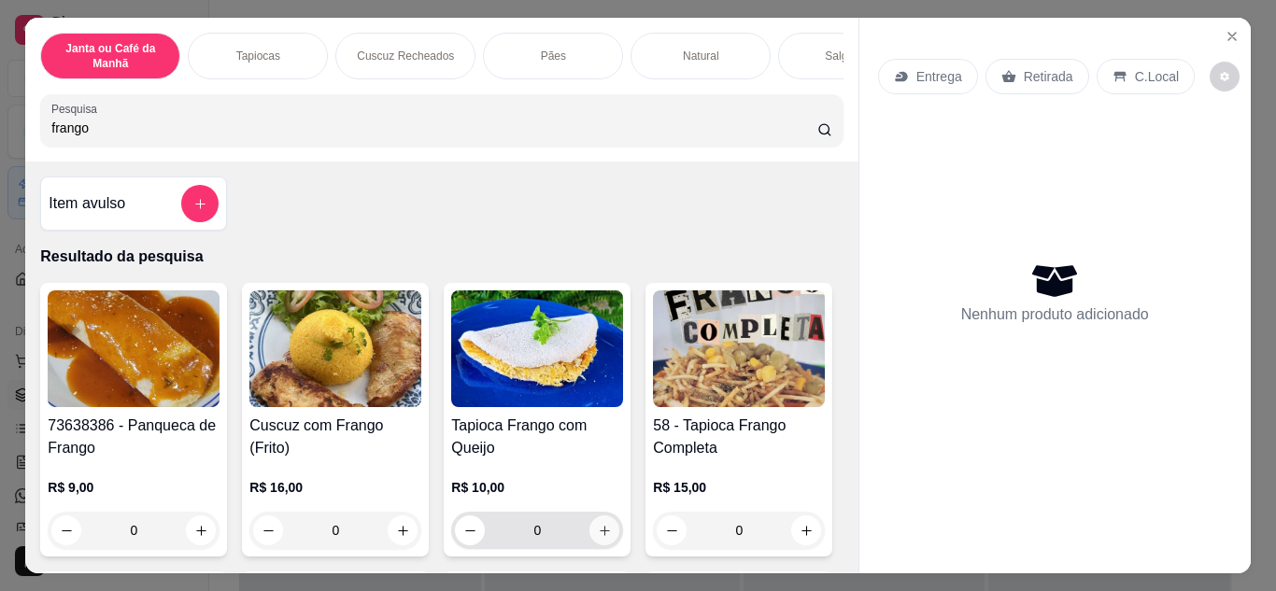
type input "frango"
click at [605, 546] on button "increase-product-quantity" at bounding box center [605, 531] width 30 height 30
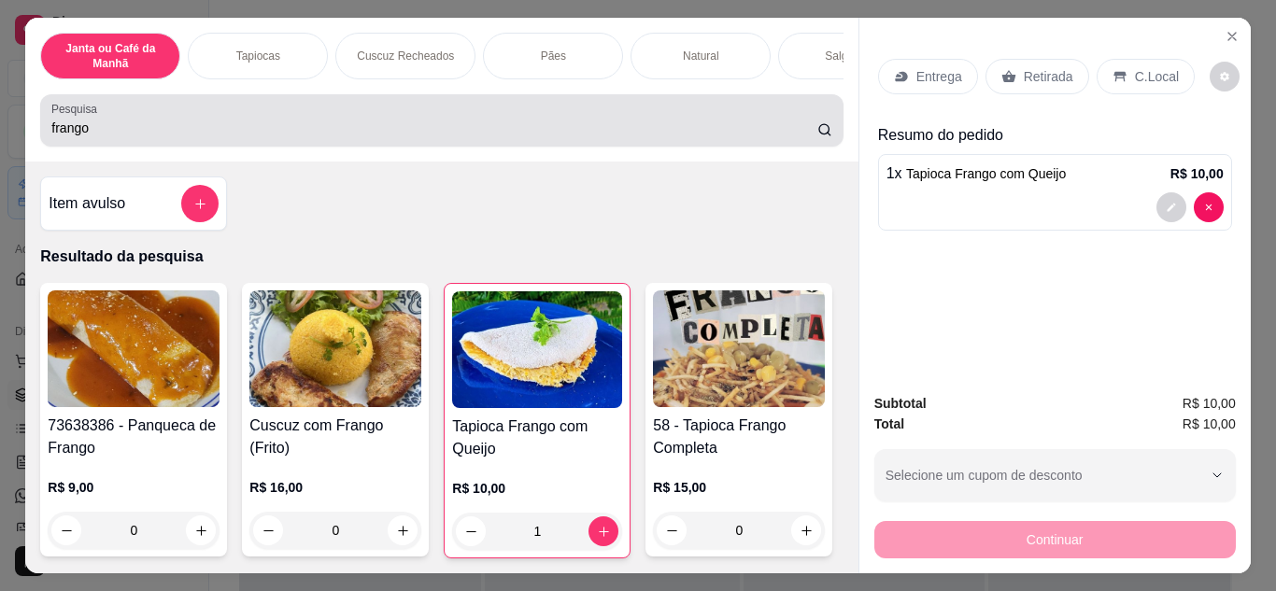
type input "1"
click at [468, 137] on input "frango" at bounding box center [434, 128] width 766 height 19
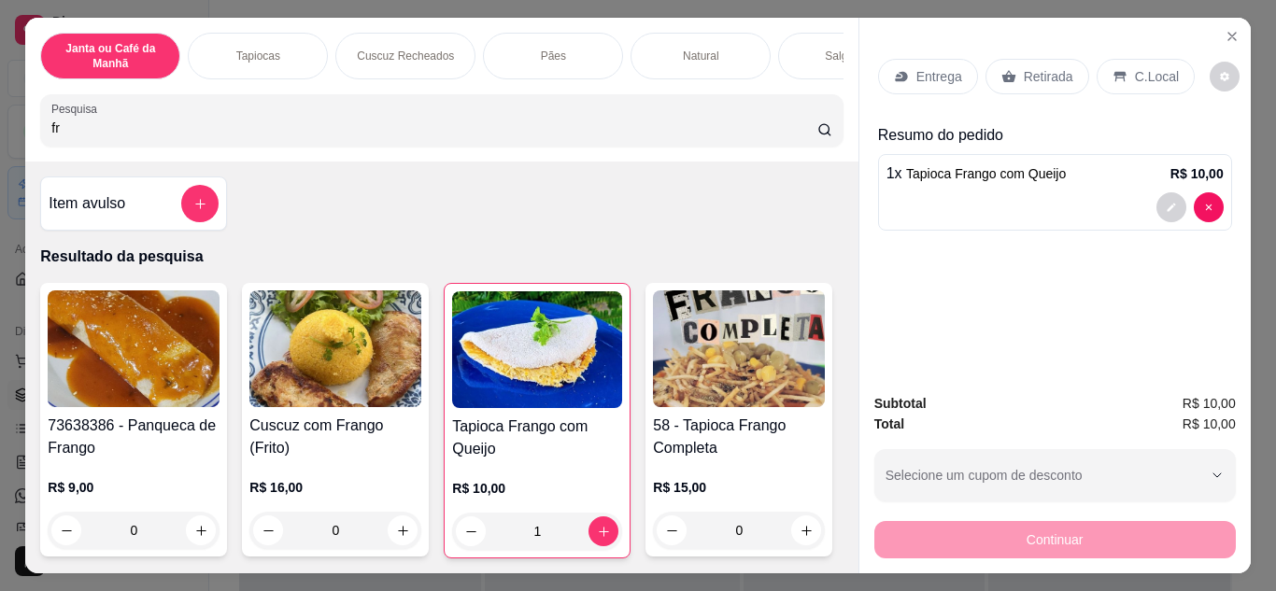
type input "f"
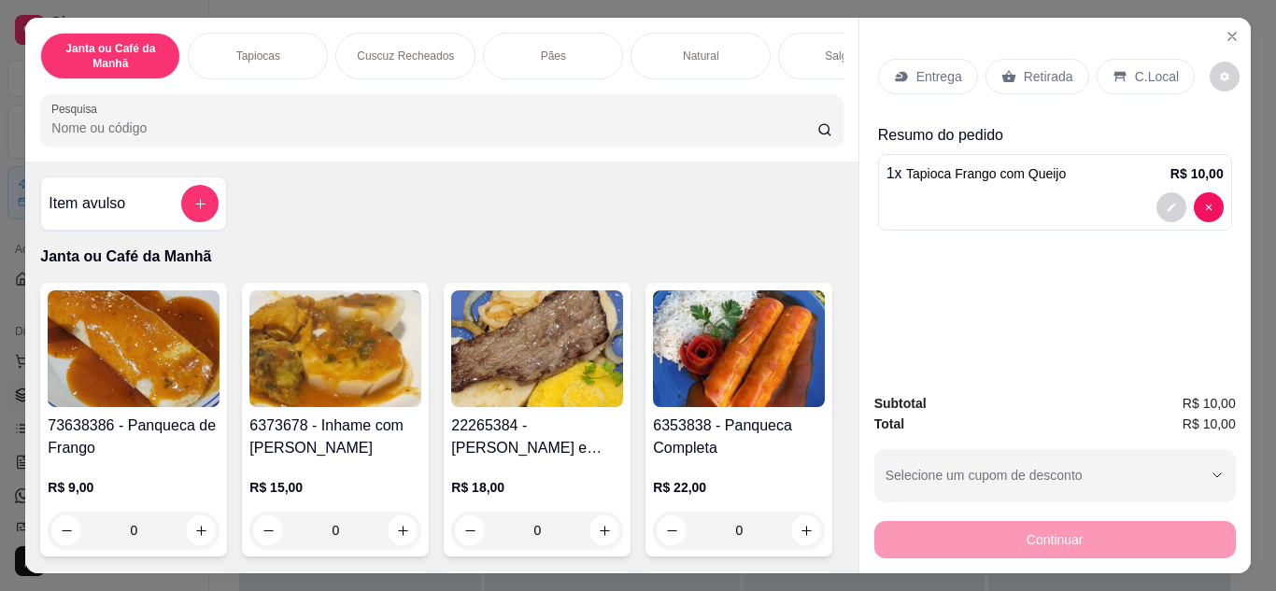
click at [460, 124] on div at bounding box center [441, 120] width 780 height 37
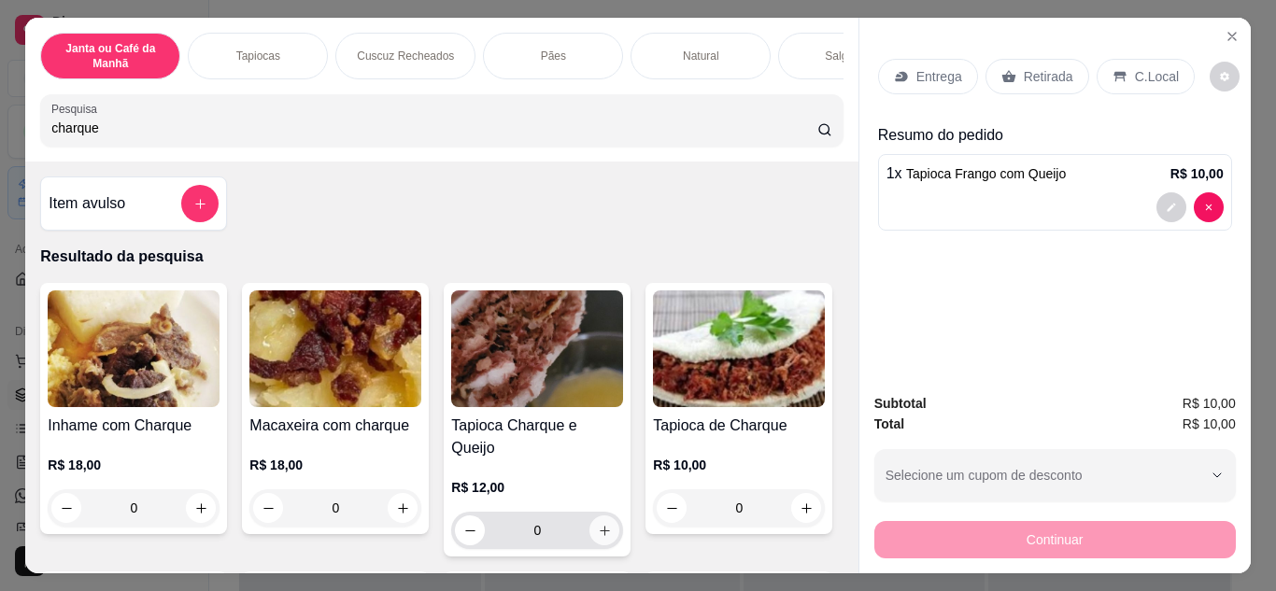
type input "charque"
click at [598, 516] on button "increase-product-quantity" at bounding box center [605, 531] width 30 height 30
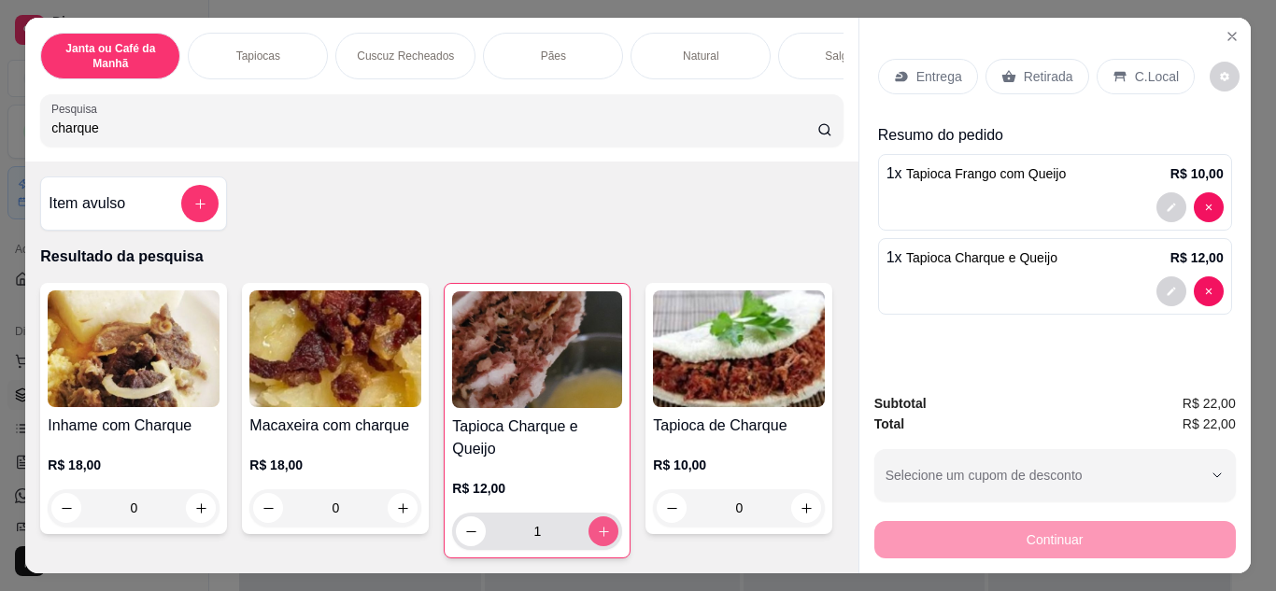
type input "1"
click at [1024, 71] on p "Retirada" at bounding box center [1049, 76] width 50 height 19
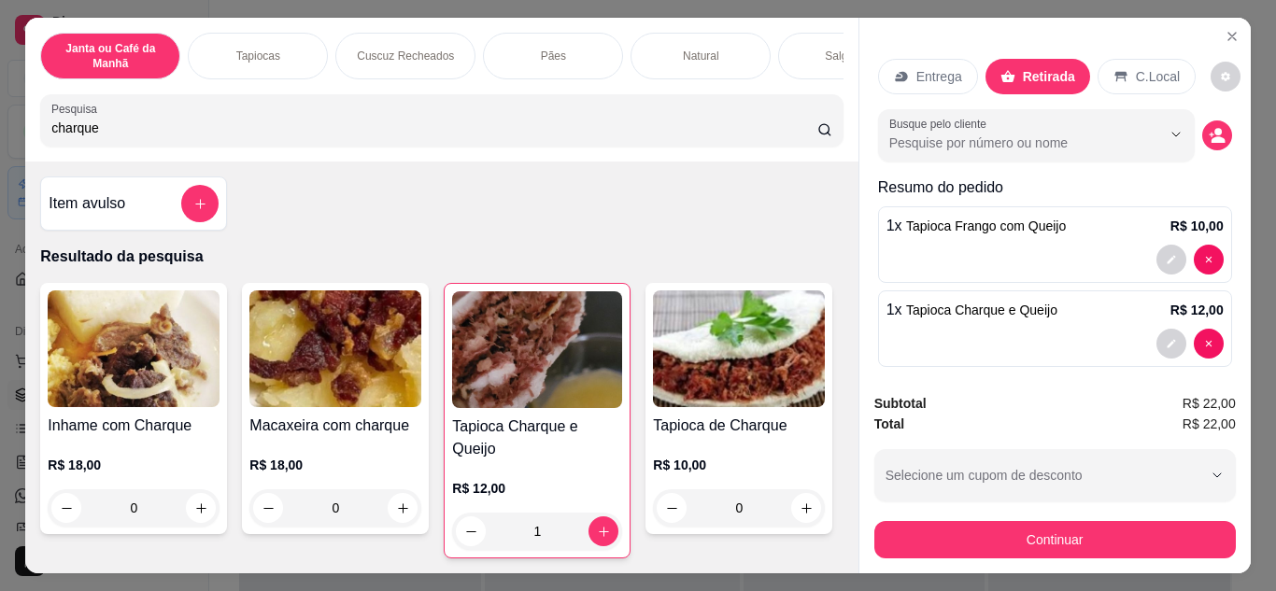
click at [1209, 131] on icon "decrease-product-quantity" at bounding box center [1217, 135] width 17 height 17
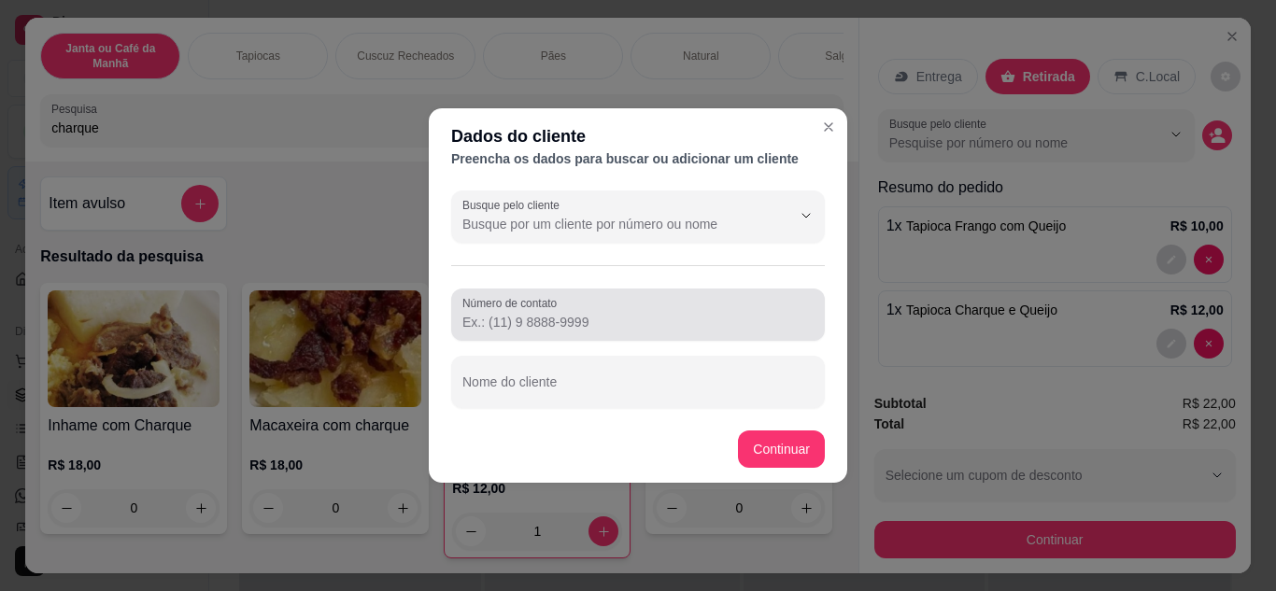
click at [523, 320] on input "Número de contato" at bounding box center [638, 322] width 351 height 19
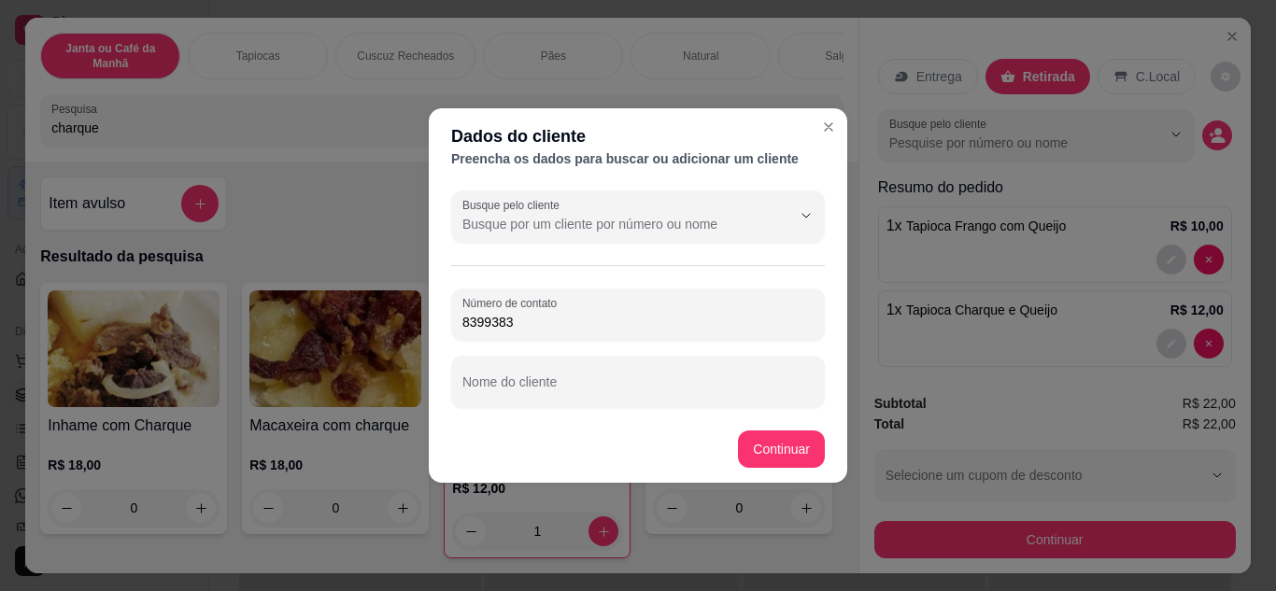
click at [566, 319] on input "8399383" at bounding box center [638, 322] width 351 height 19
type input "[PHONE_NUMBER]"
click at [780, 446] on button "Continuar" at bounding box center [781, 449] width 87 height 37
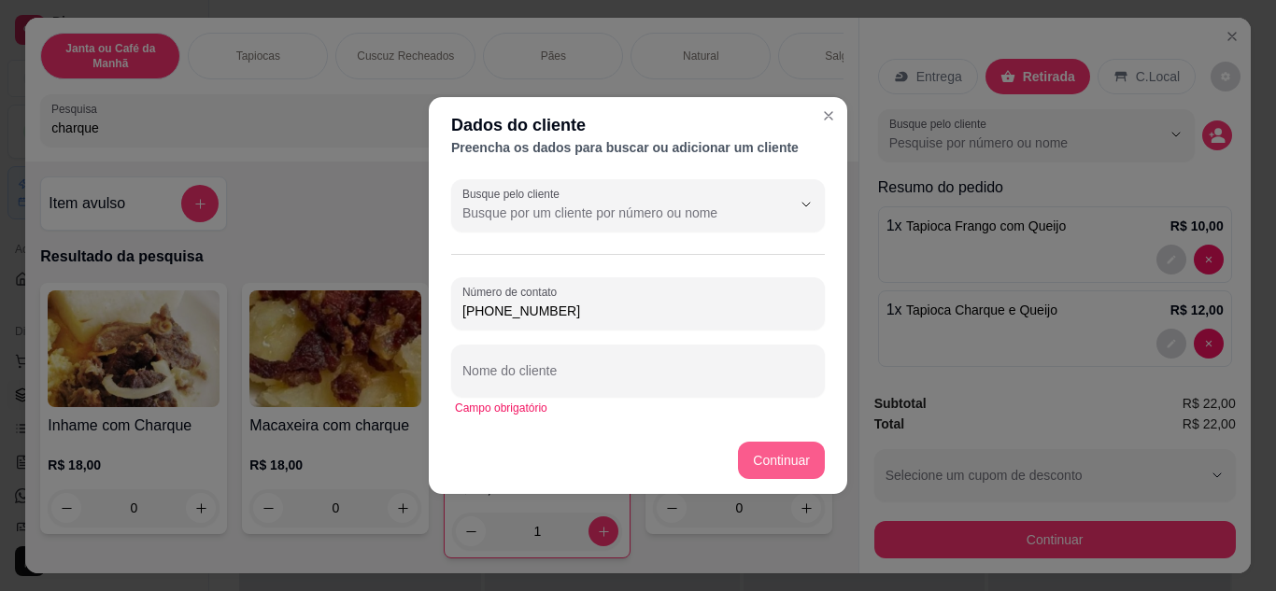
click at [783, 452] on button "Continuar" at bounding box center [781, 460] width 87 height 37
click at [783, 452] on button "Continuar" at bounding box center [782, 461] width 84 height 36
click at [783, 449] on button "Continuar" at bounding box center [781, 460] width 87 height 37
click at [787, 460] on button "Continuar" at bounding box center [782, 461] width 84 height 36
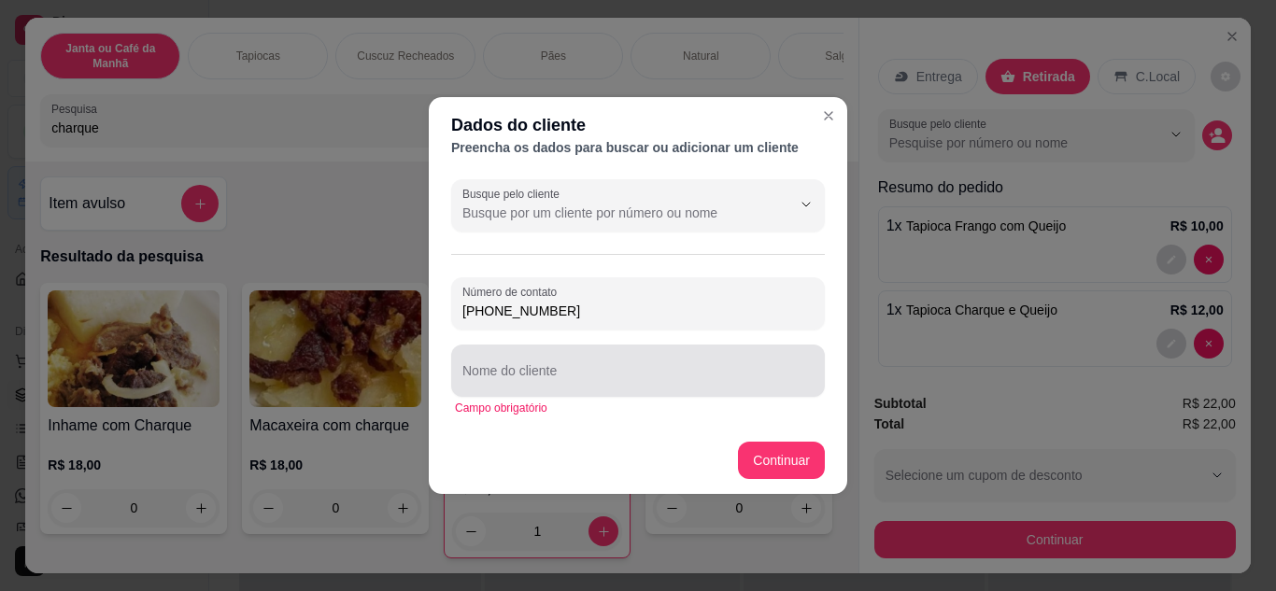
click at [515, 366] on div at bounding box center [638, 370] width 351 height 37
type input "F"
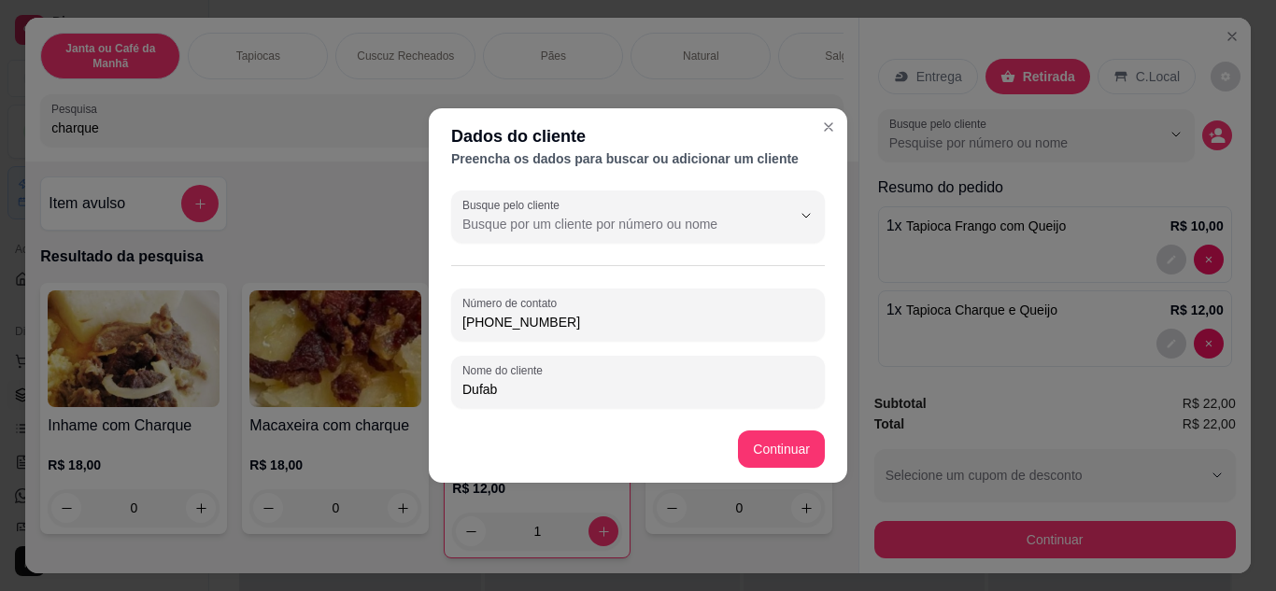
type input "Dufabs"
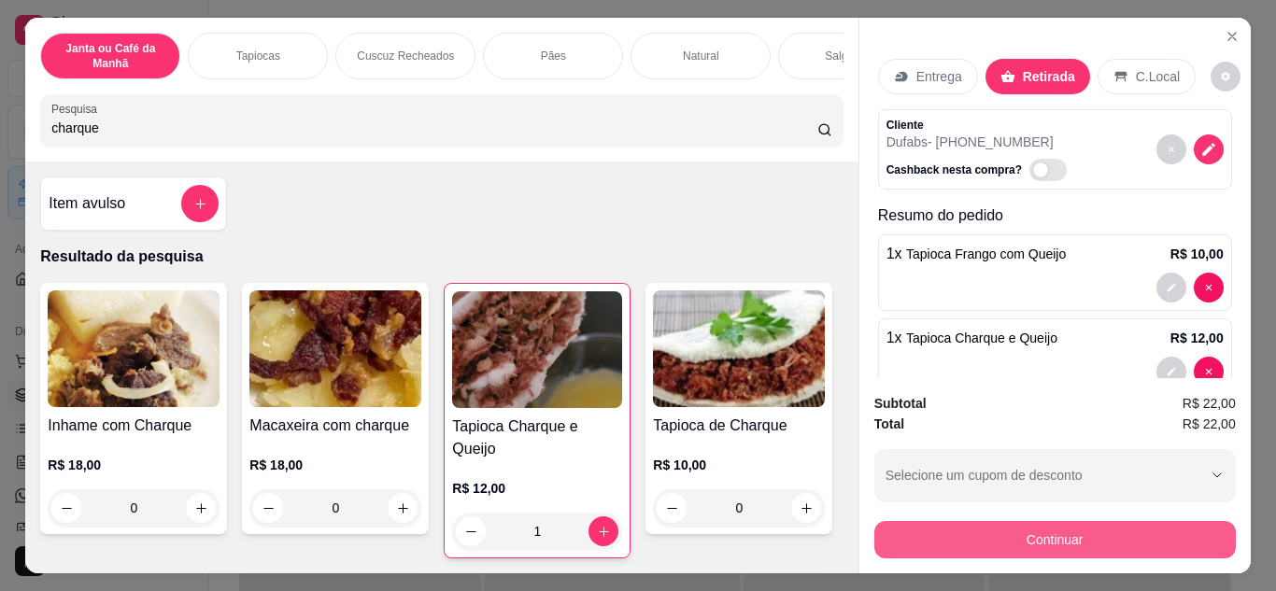
click at [1061, 535] on button "Continuar" at bounding box center [1056, 539] width 362 height 37
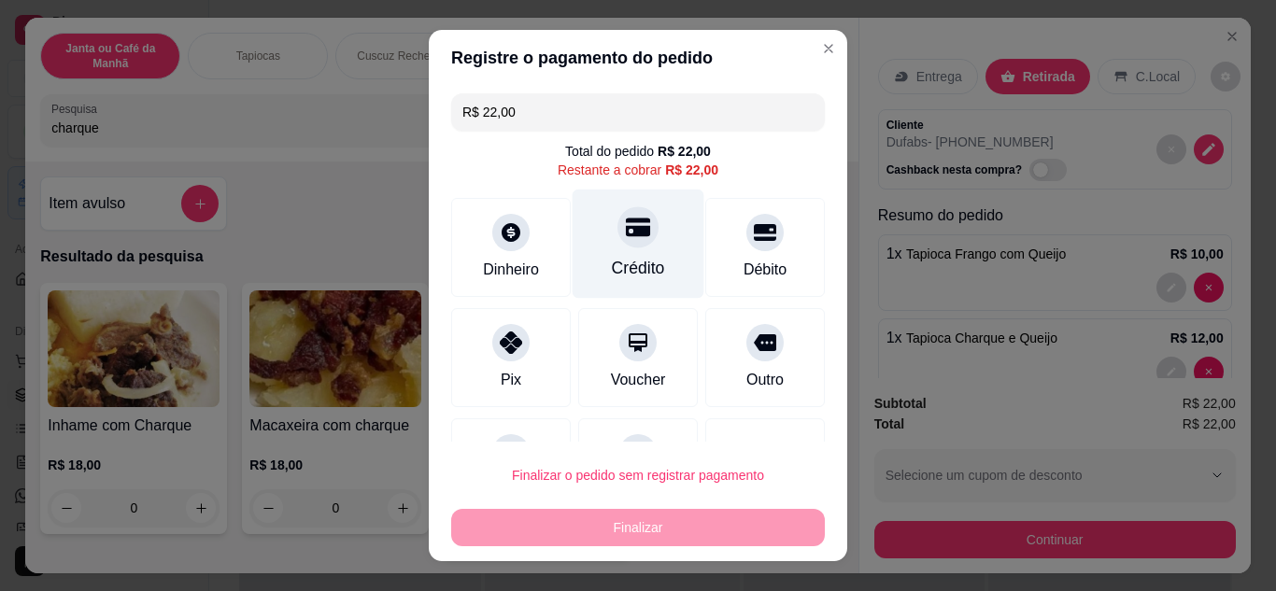
click at [631, 253] on div "Crédito" at bounding box center [639, 243] width 132 height 109
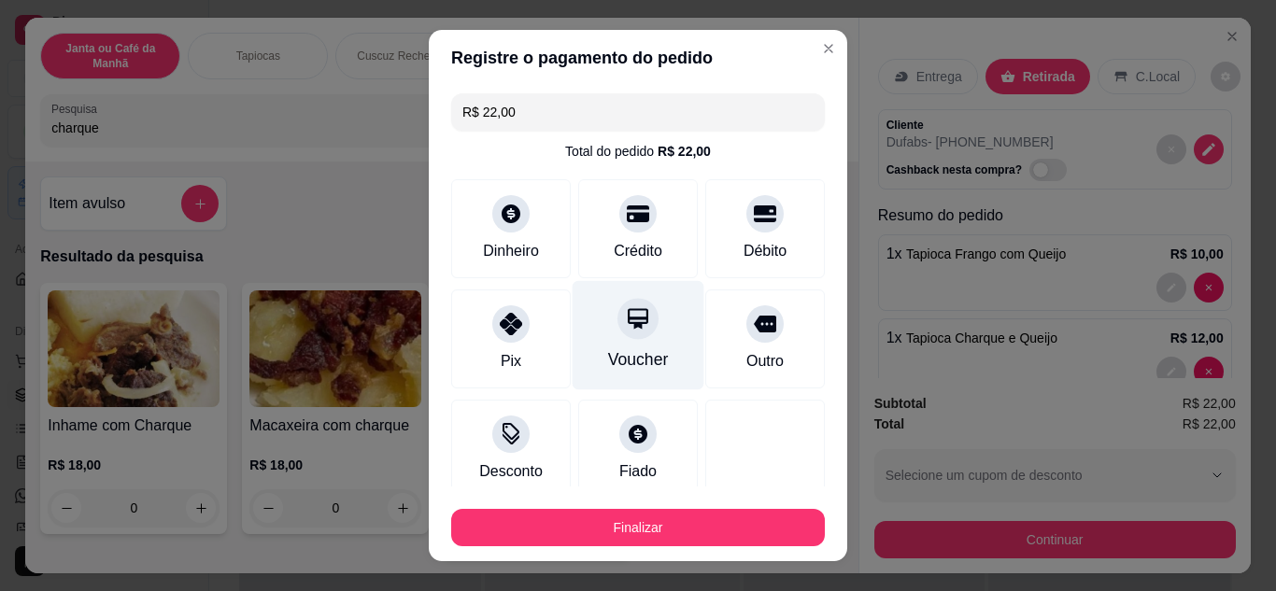
type input "R$ 0,00"
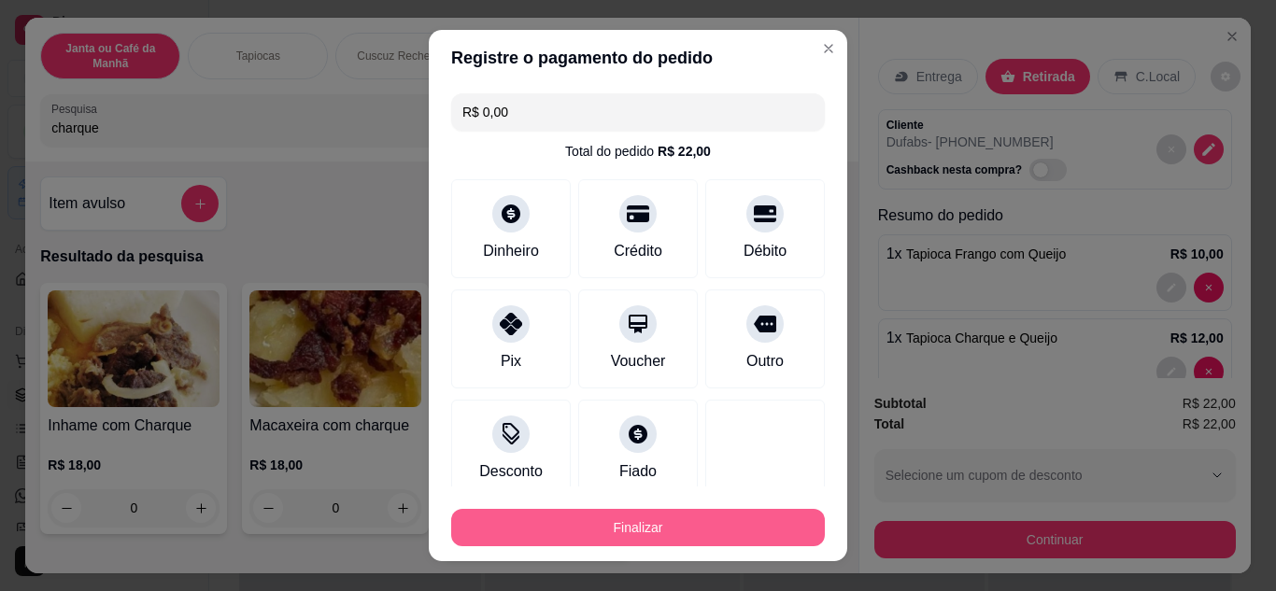
click at [727, 520] on button "Finalizar" at bounding box center [638, 527] width 374 height 37
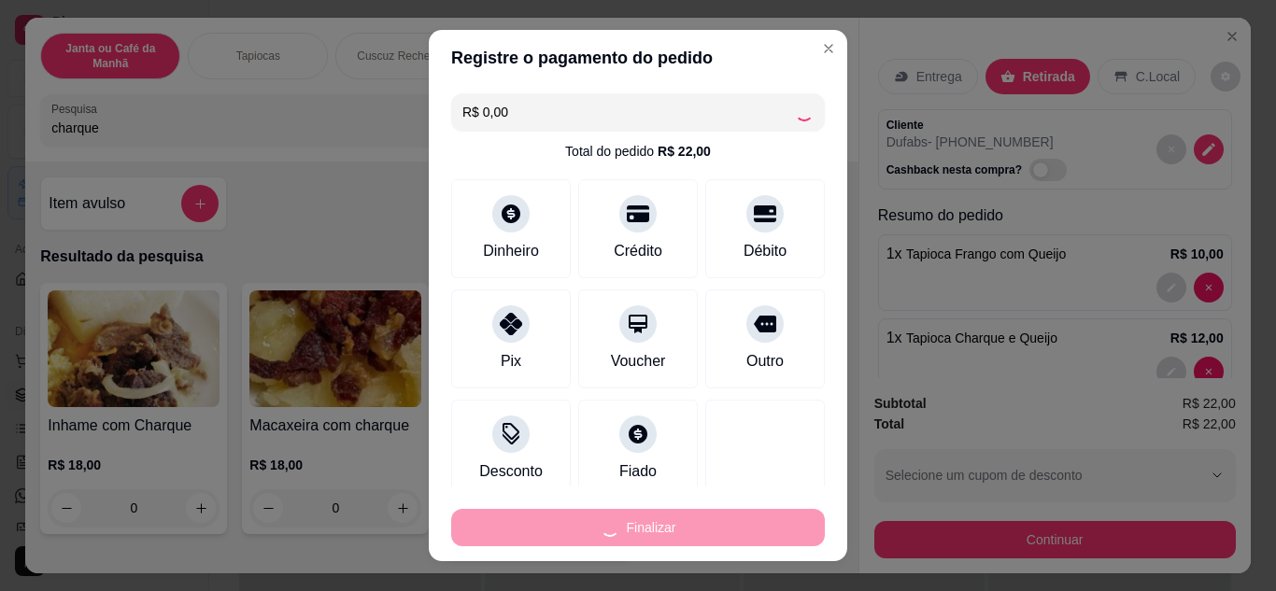
type input "0"
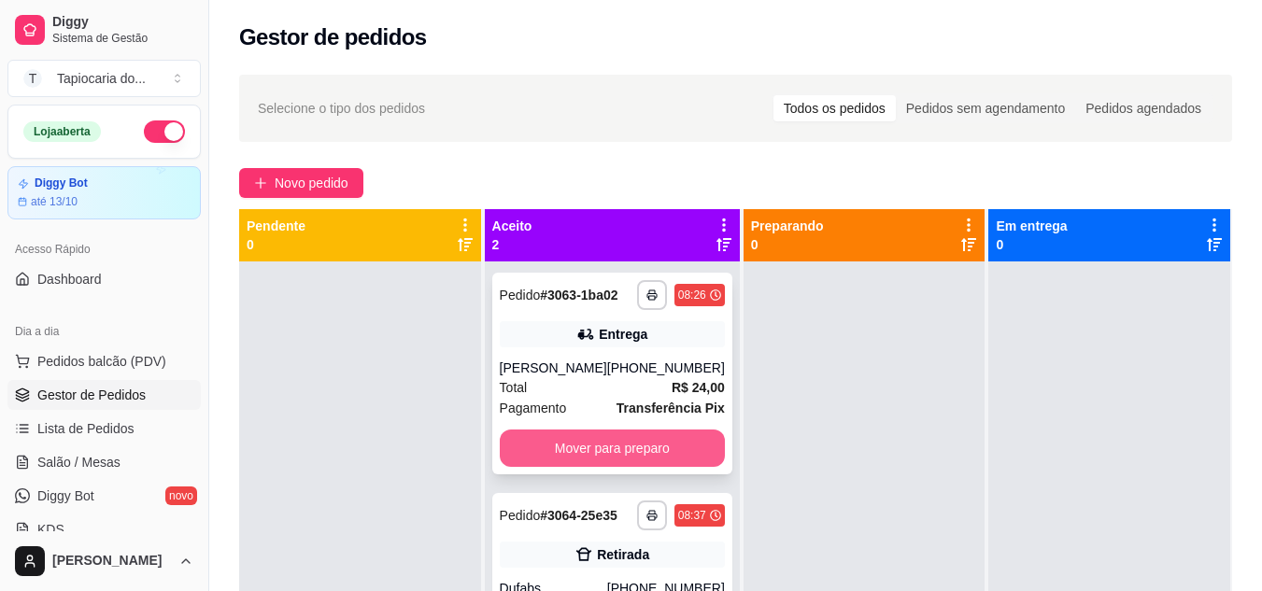
click at [707, 443] on button "Mover para preparo" at bounding box center [612, 448] width 225 height 37
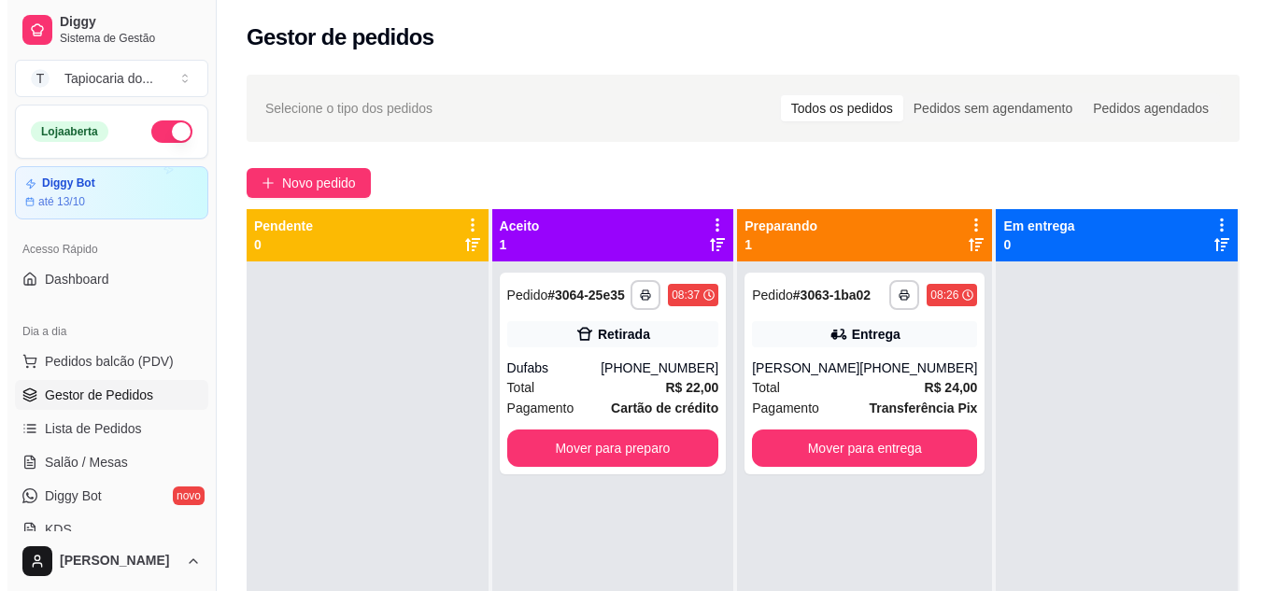
scroll to position [52, 0]
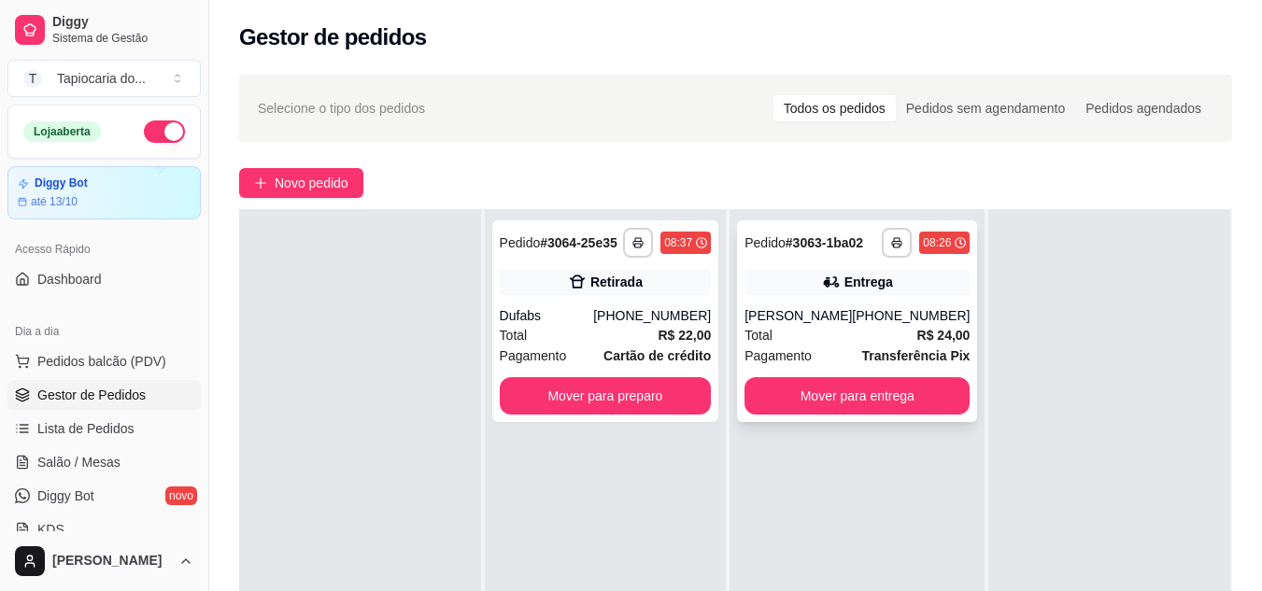
click at [908, 324] on div "[PHONE_NUMBER]" at bounding box center [911, 315] width 118 height 19
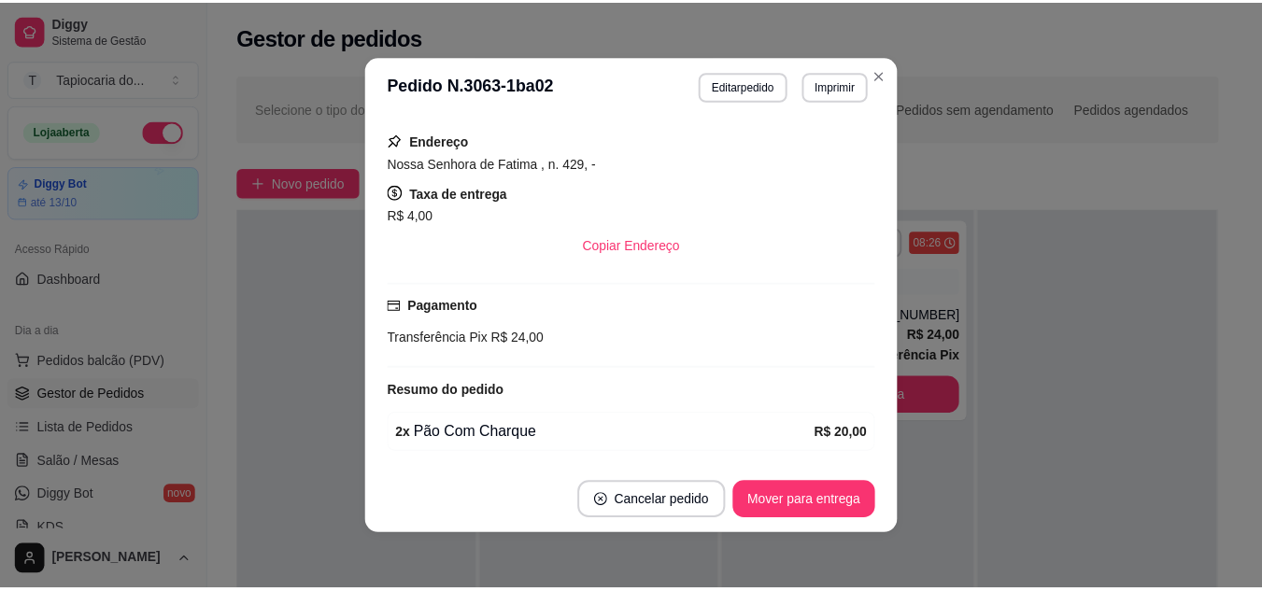
scroll to position [333, 0]
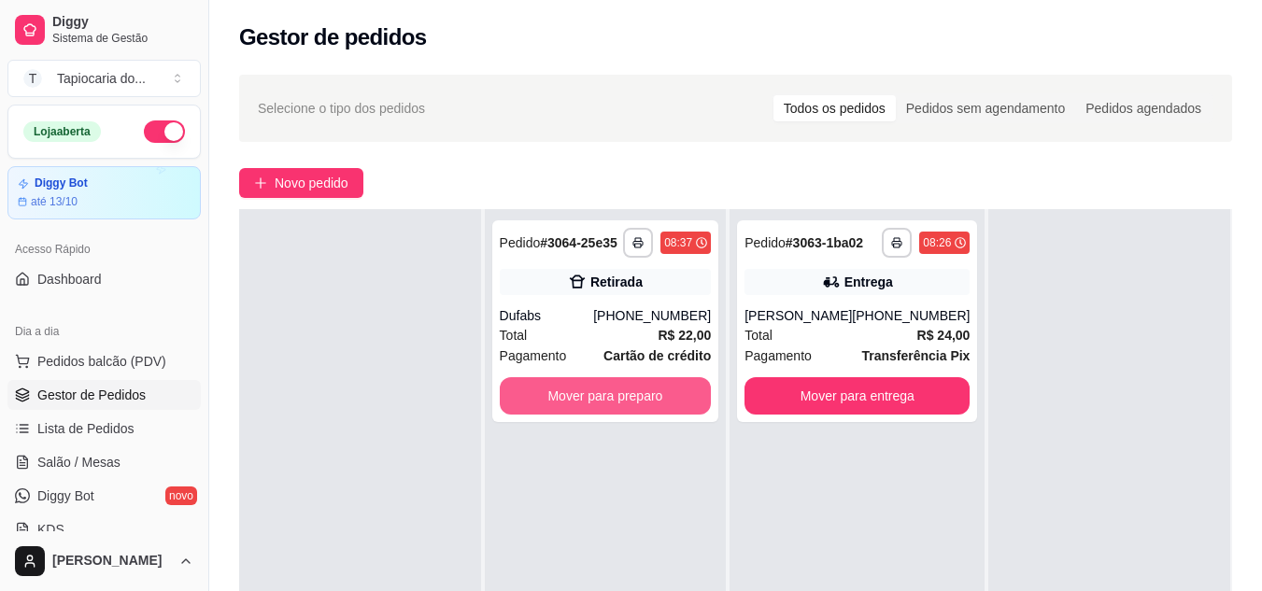
click at [641, 401] on button "Mover para preparo" at bounding box center [606, 395] width 212 height 37
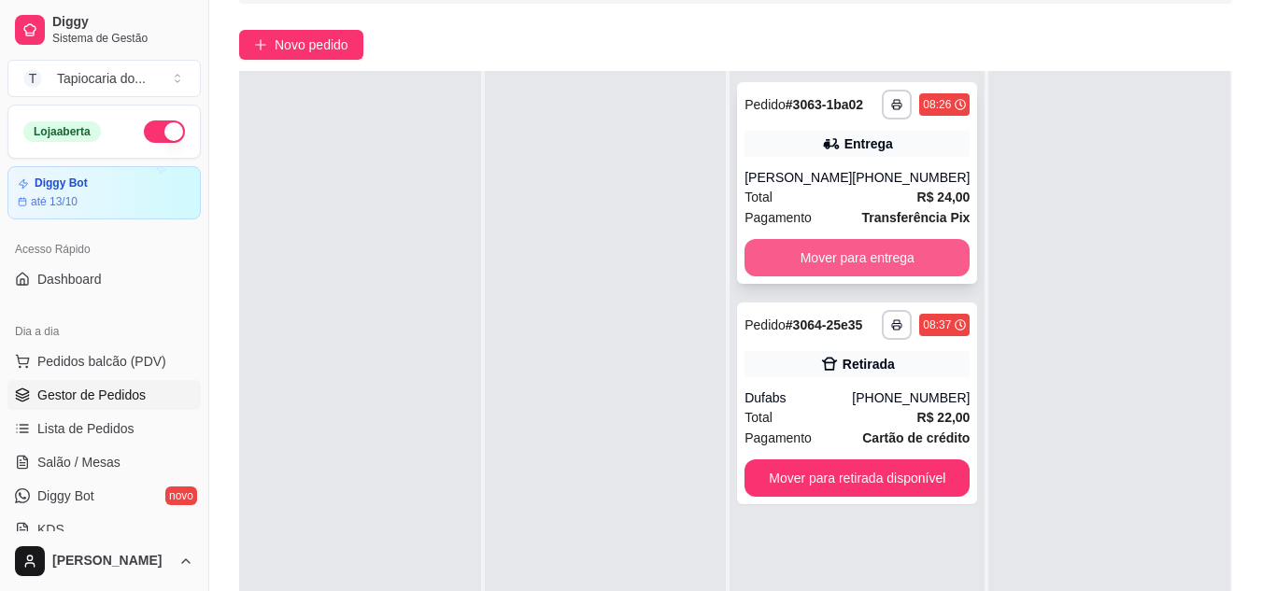
scroll to position [280, 0]
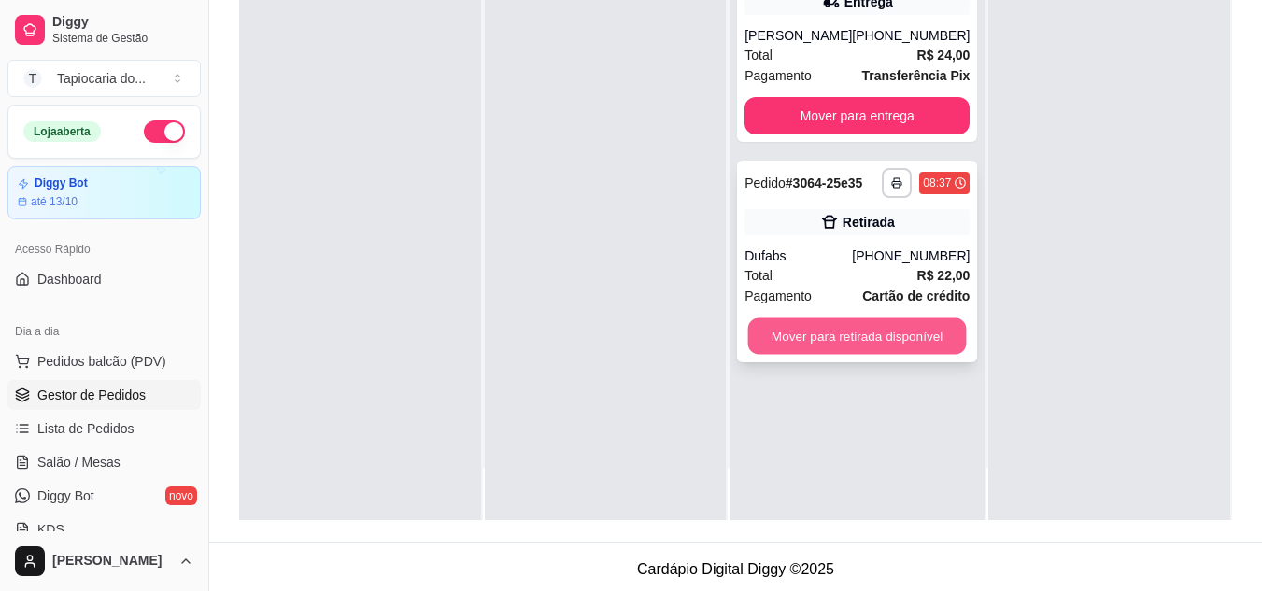
click at [899, 329] on button "Mover para retirada disponível" at bounding box center [857, 337] width 219 height 36
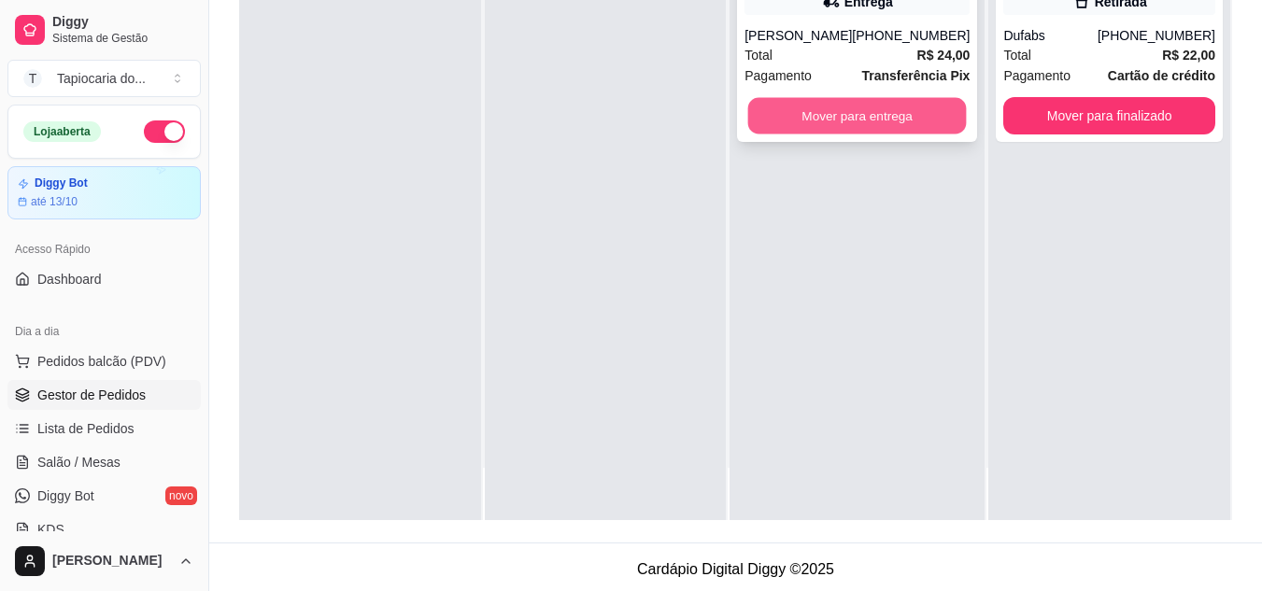
click at [883, 125] on button "Mover para entrega" at bounding box center [857, 116] width 219 height 36
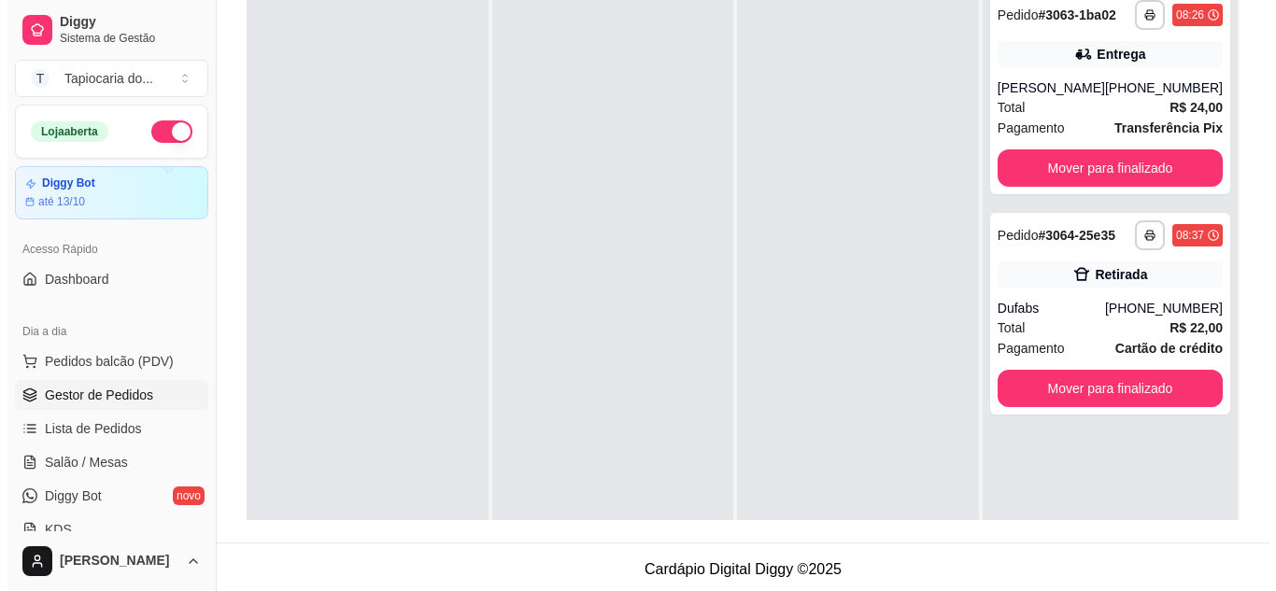
scroll to position [0, 0]
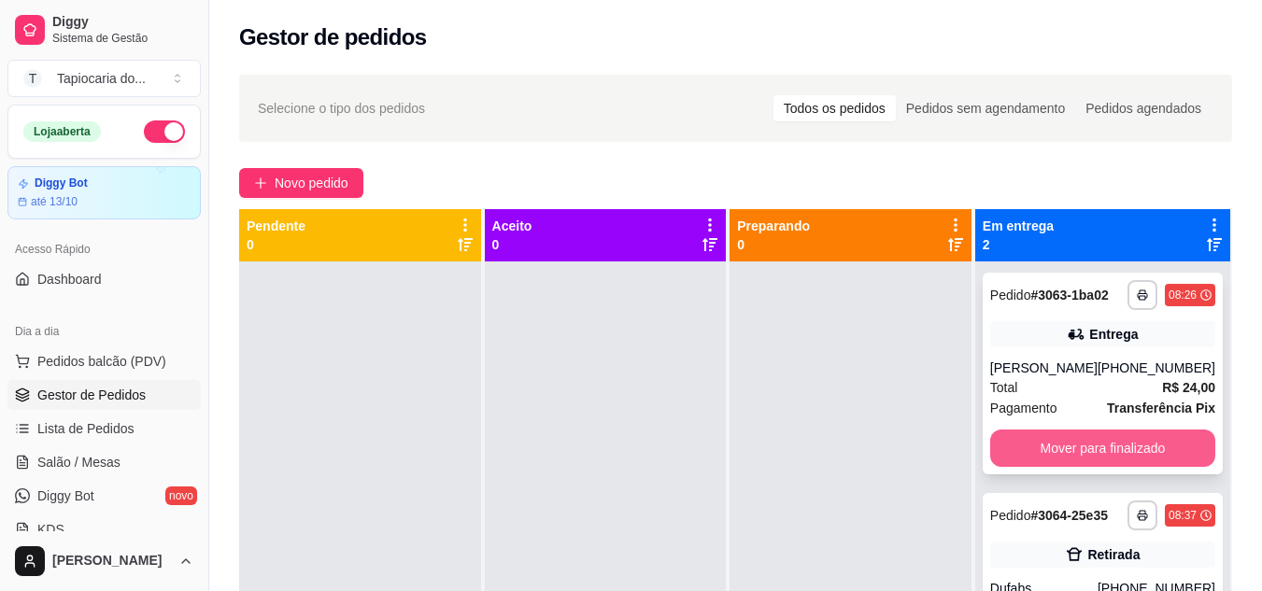
click at [1110, 445] on button "Mover para finalizado" at bounding box center [1102, 448] width 225 height 37
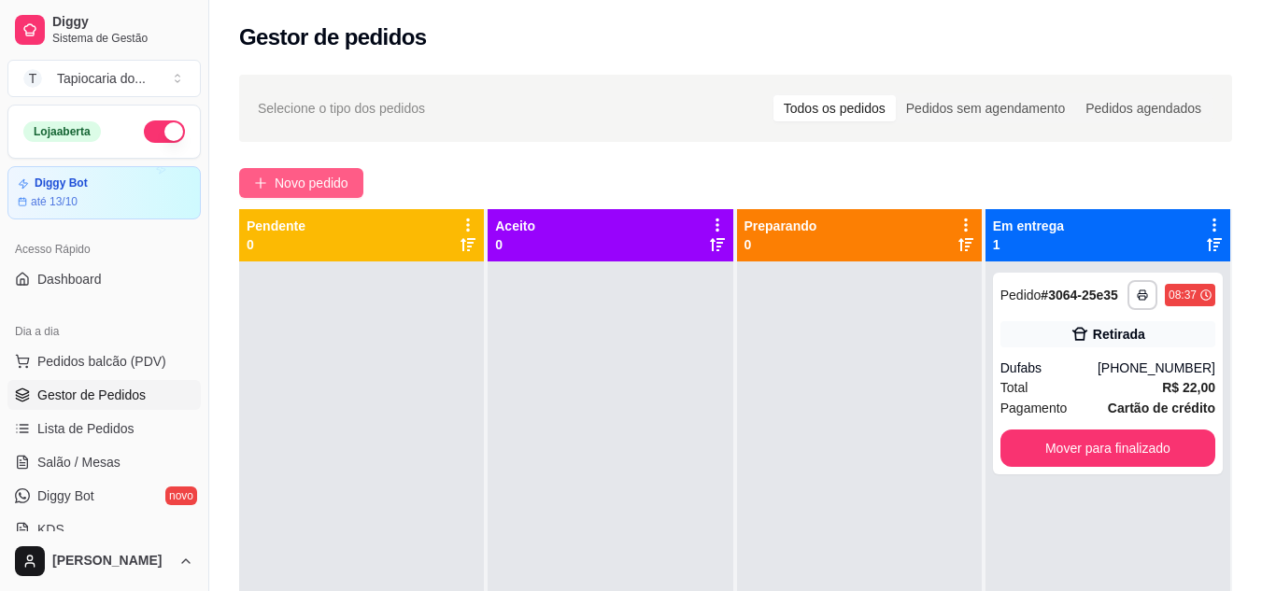
click at [318, 178] on span "Novo pedido" at bounding box center [312, 183] width 74 height 21
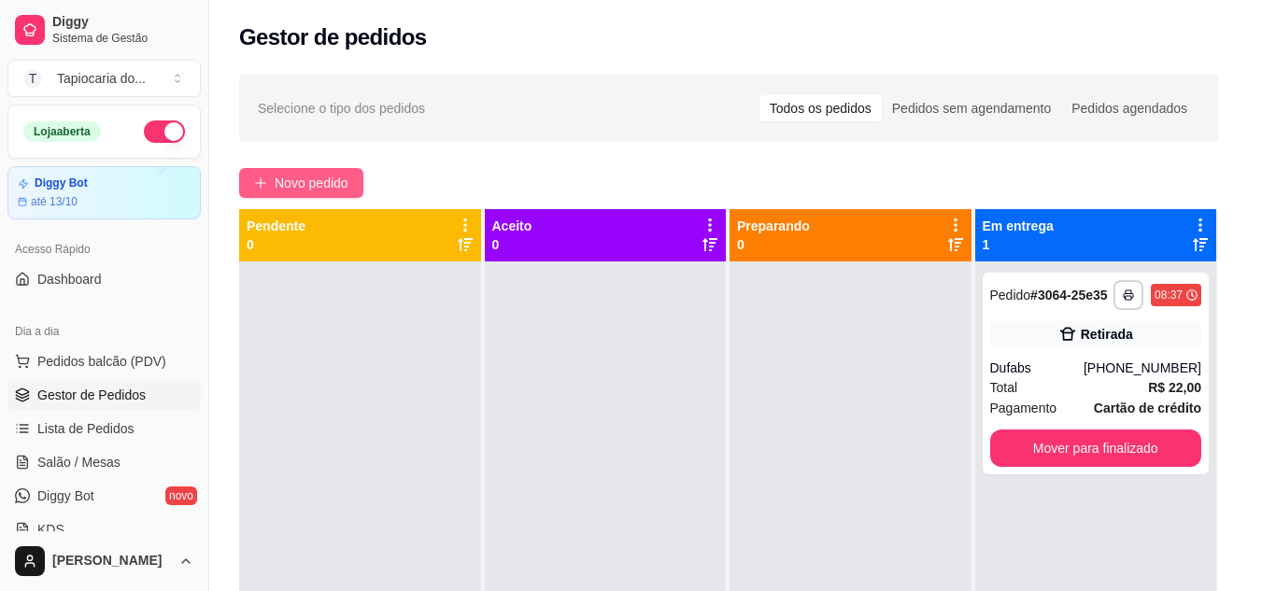
click at [333, 178] on div "Item avulso Janta ou Café da Manhã 73638386 - Panqueca de Frango R$ 9,00 0 6373…" at bounding box center [434, 368] width 819 height 412
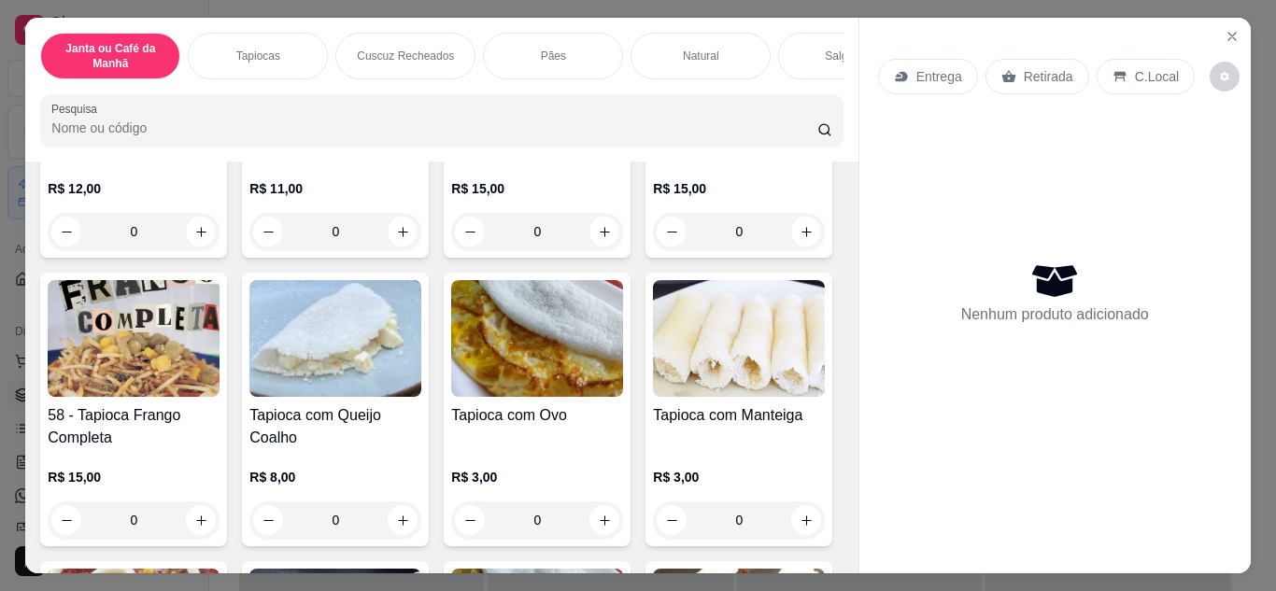
scroll to position [1495, 0]
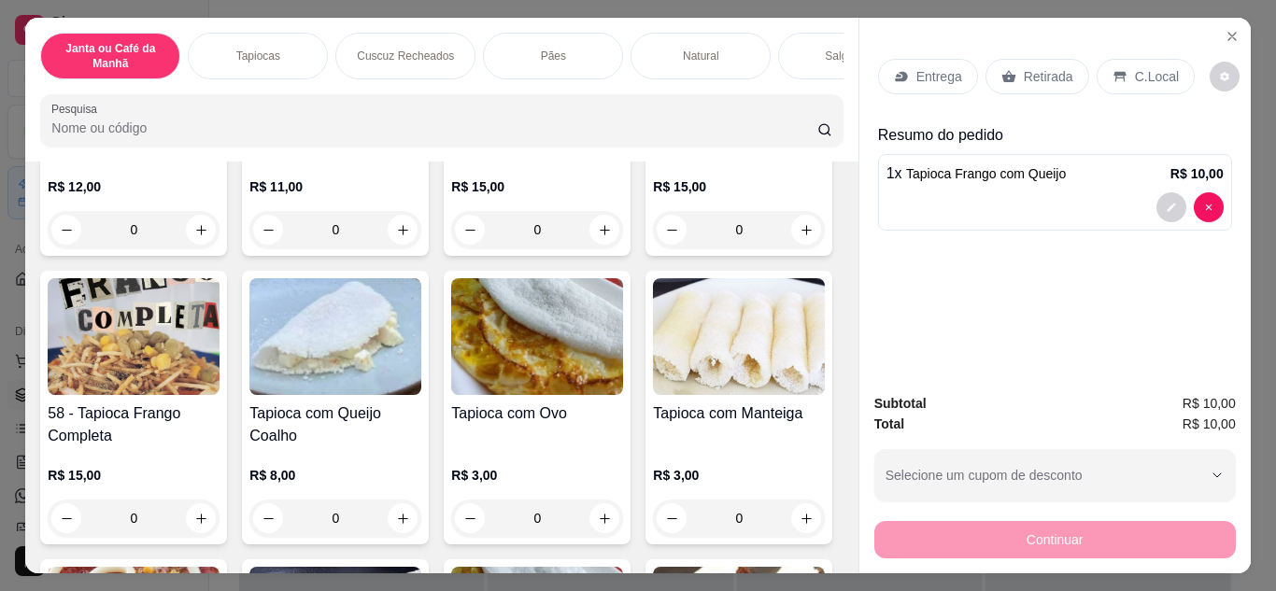
type input "1"
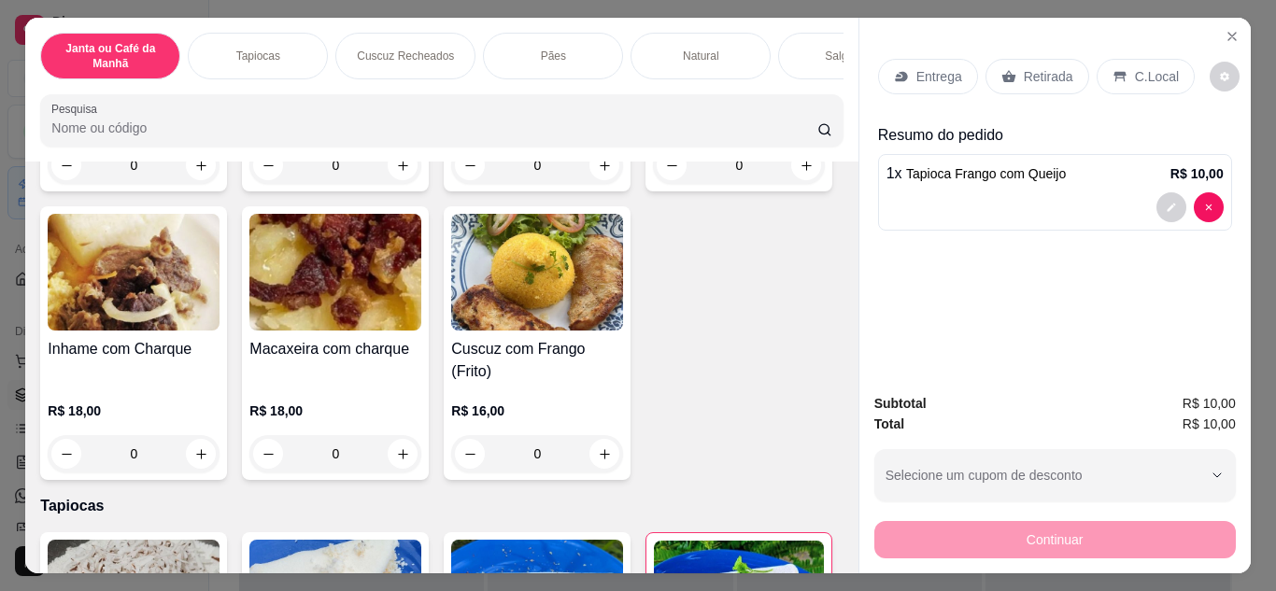
scroll to position [0, 0]
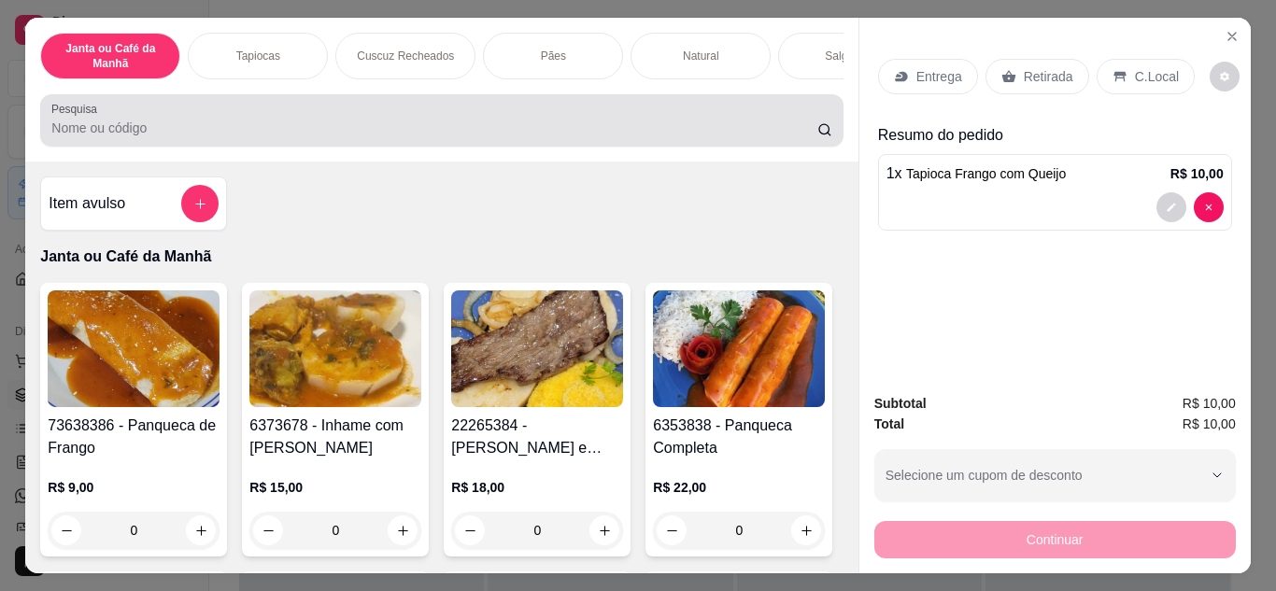
click at [178, 131] on input "Pesquisa" at bounding box center [434, 128] width 766 height 19
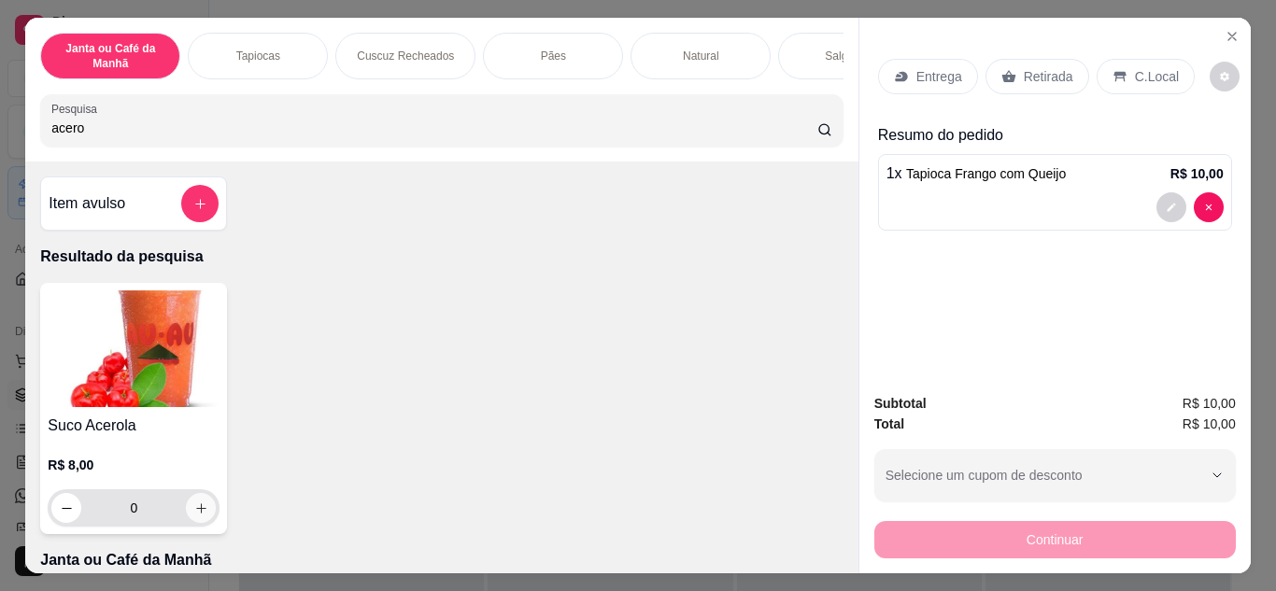
type input "acero"
click at [195, 512] on icon "increase-product-quantity" at bounding box center [201, 509] width 14 height 14
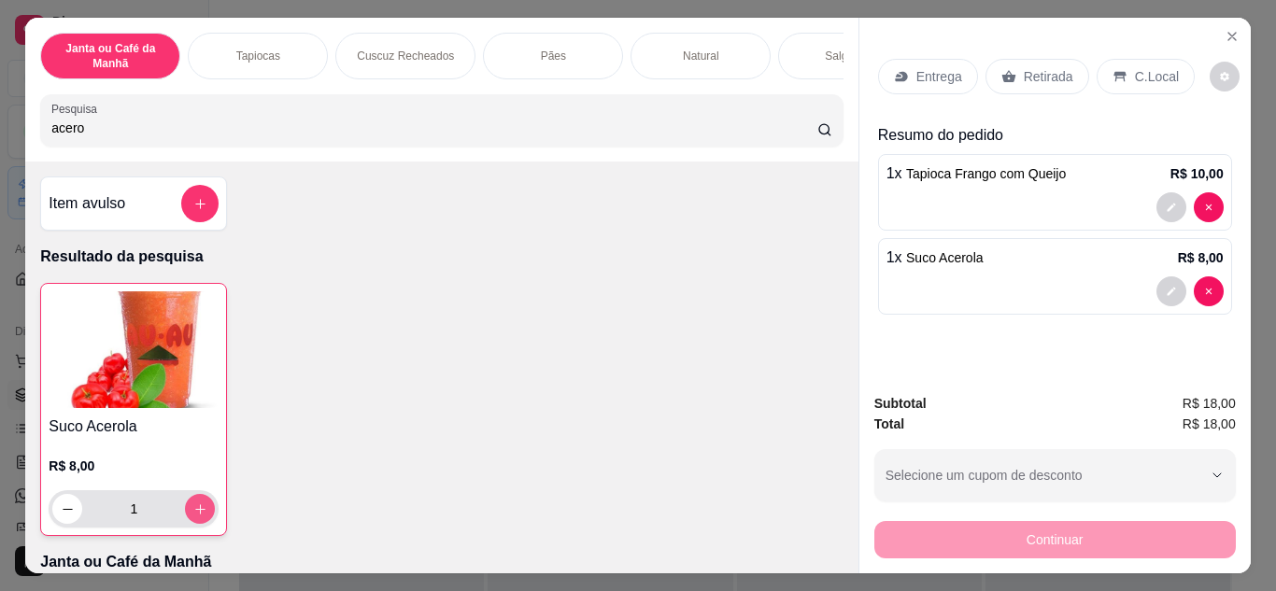
type input "1"
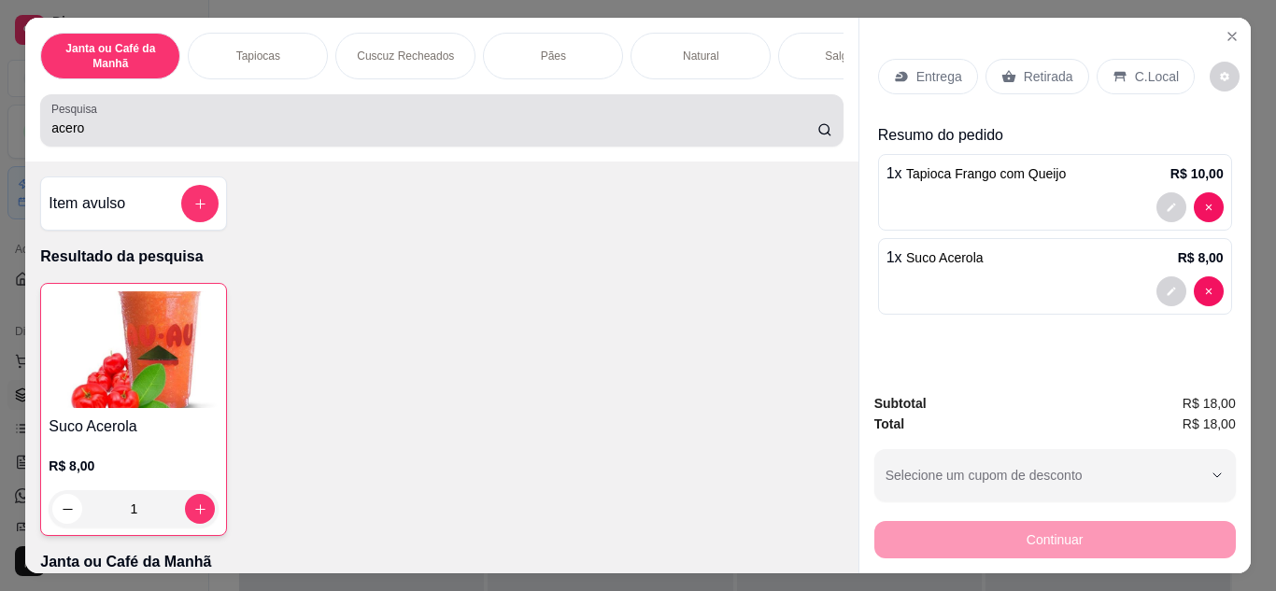
click at [346, 126] on input "acero" at bounding box center [434, 128] width 766 height 19
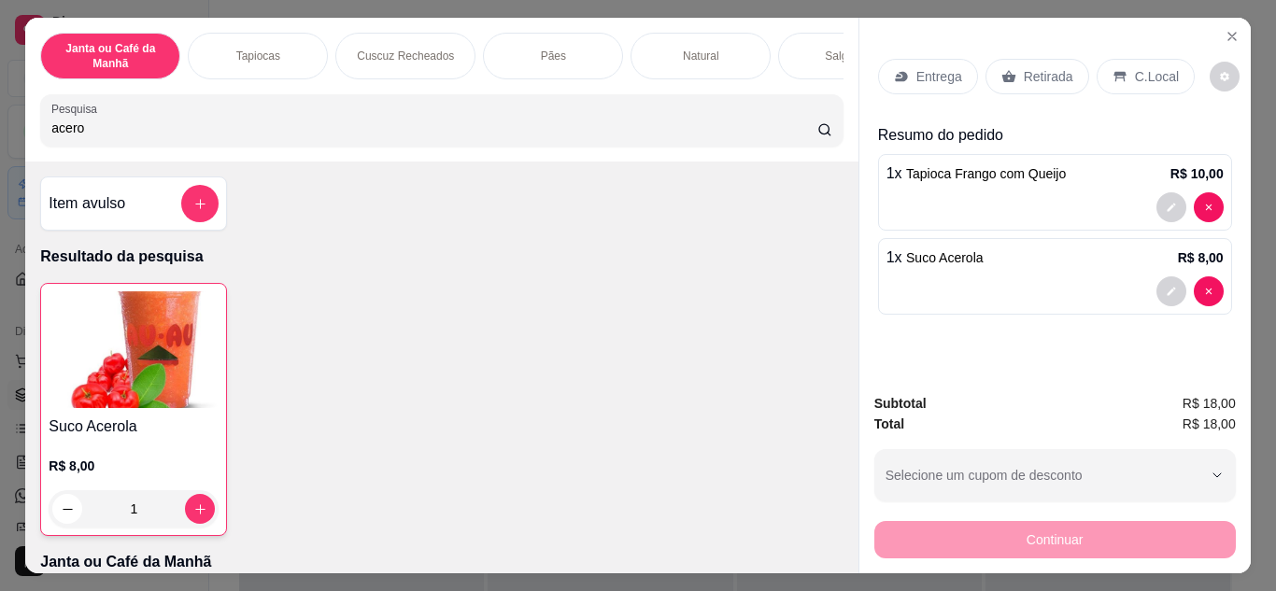
click at [930, 77] on p "Entrega" at bounding box center [940, 76] width 46 height 19
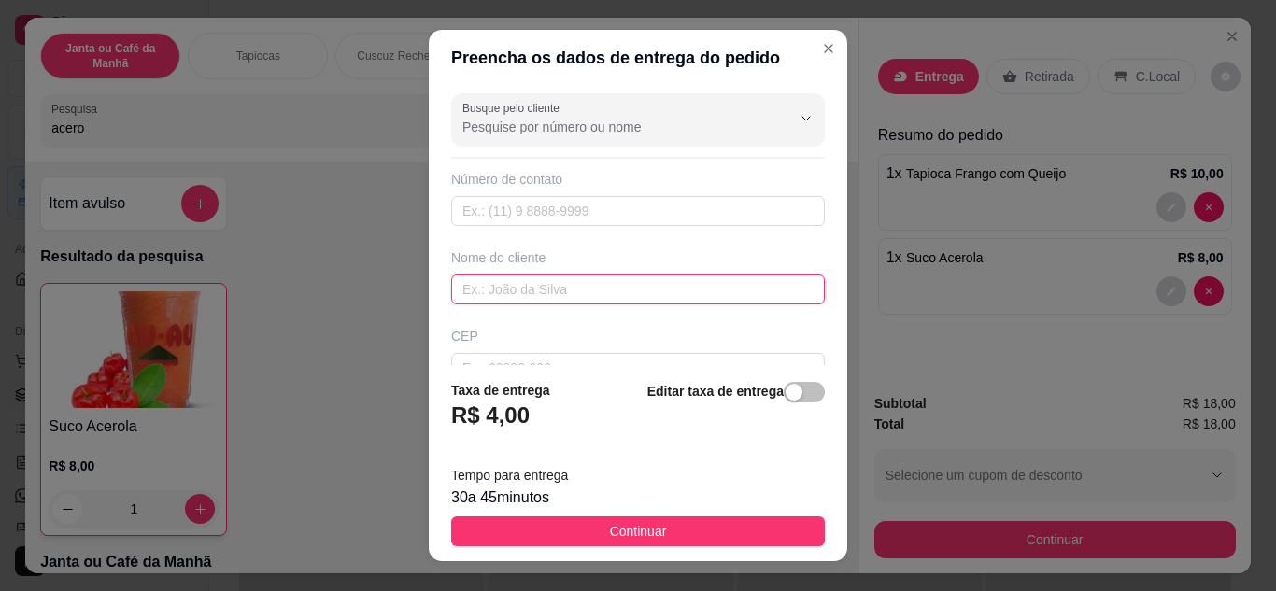
click at [536, 285] on input "text" at bounding box center [638, 290] width 374 height 30
type input "Luana"
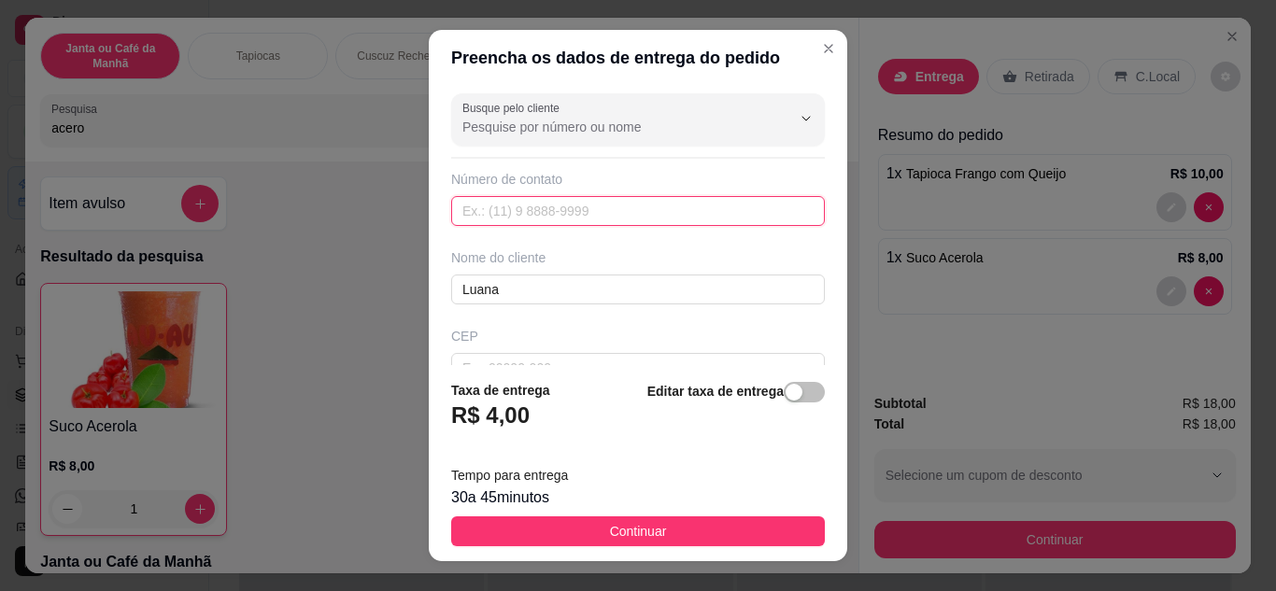
click at [548, 216] on input "text" at bounding box center [638, 211] width 374 height 30
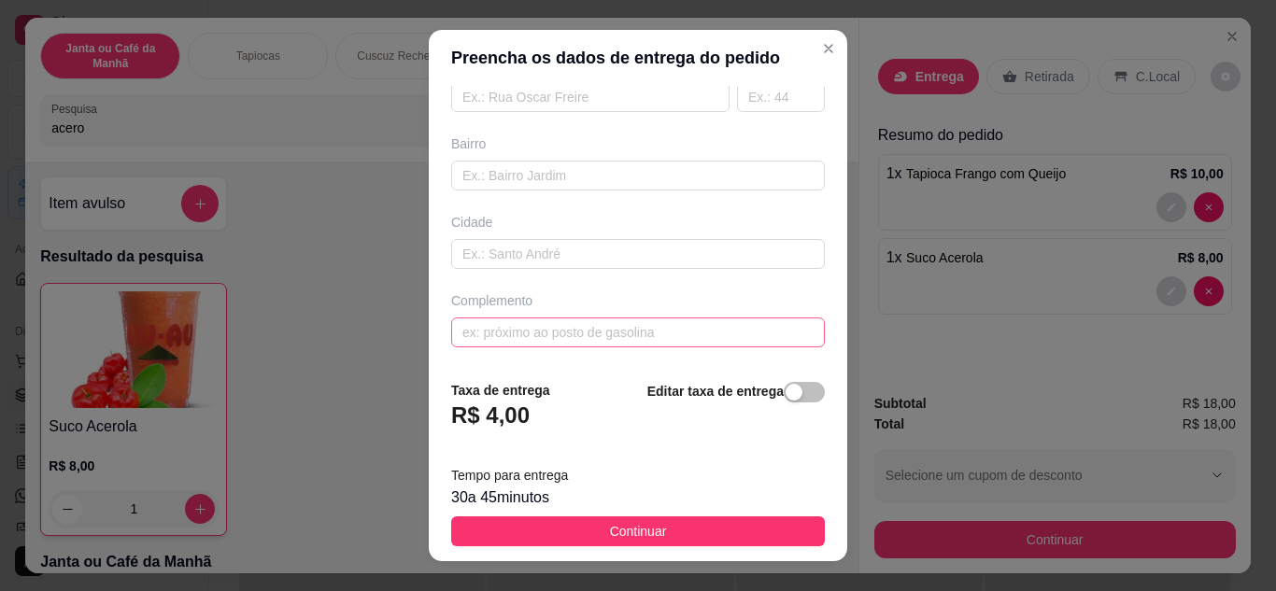
scroll to position [116, 0]
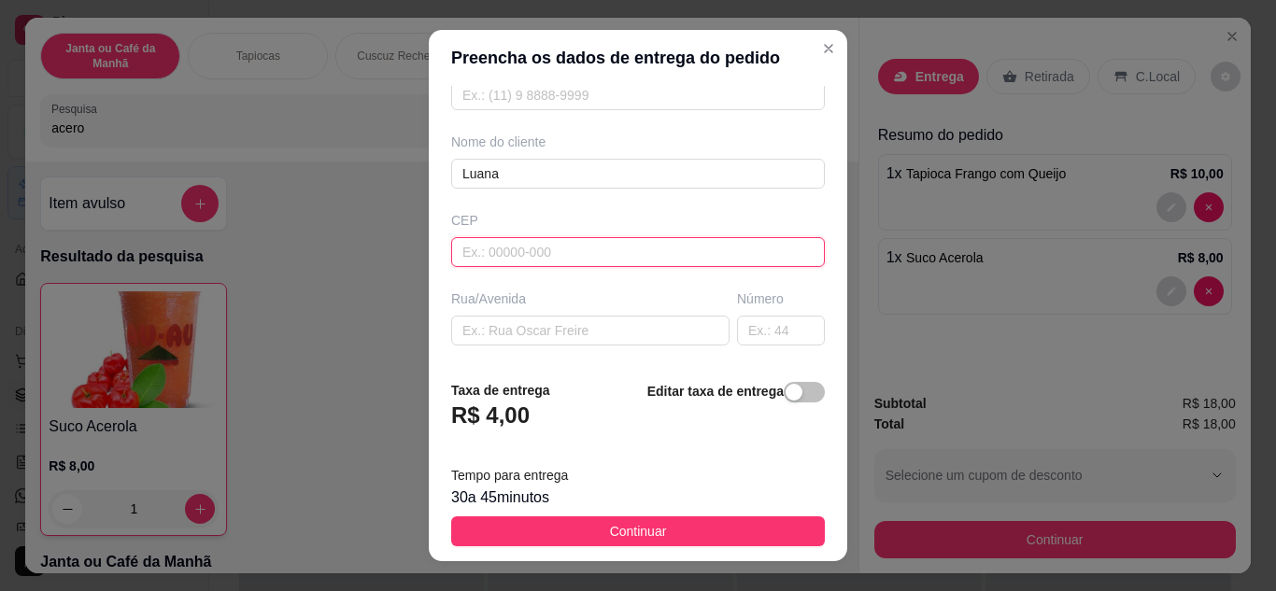
click at [531, 248] on input "text" at bounding box center [638, 252] width 374 height 30
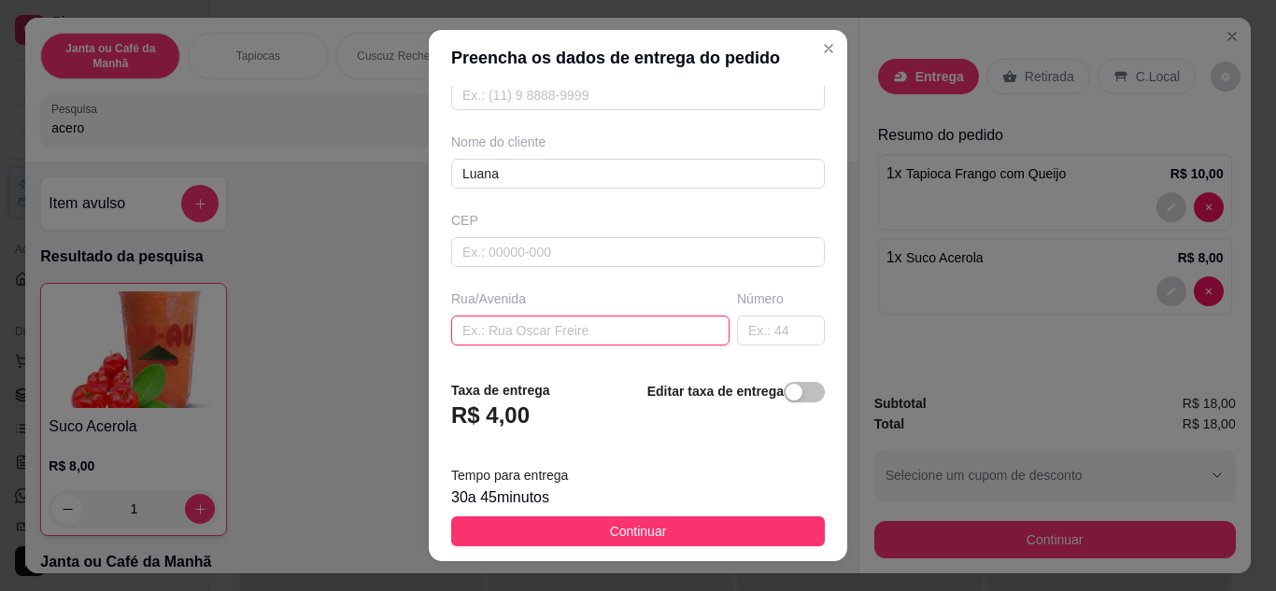
click at [519, 331] on input "text" at bounding box center [590, 331] width 278 height 30
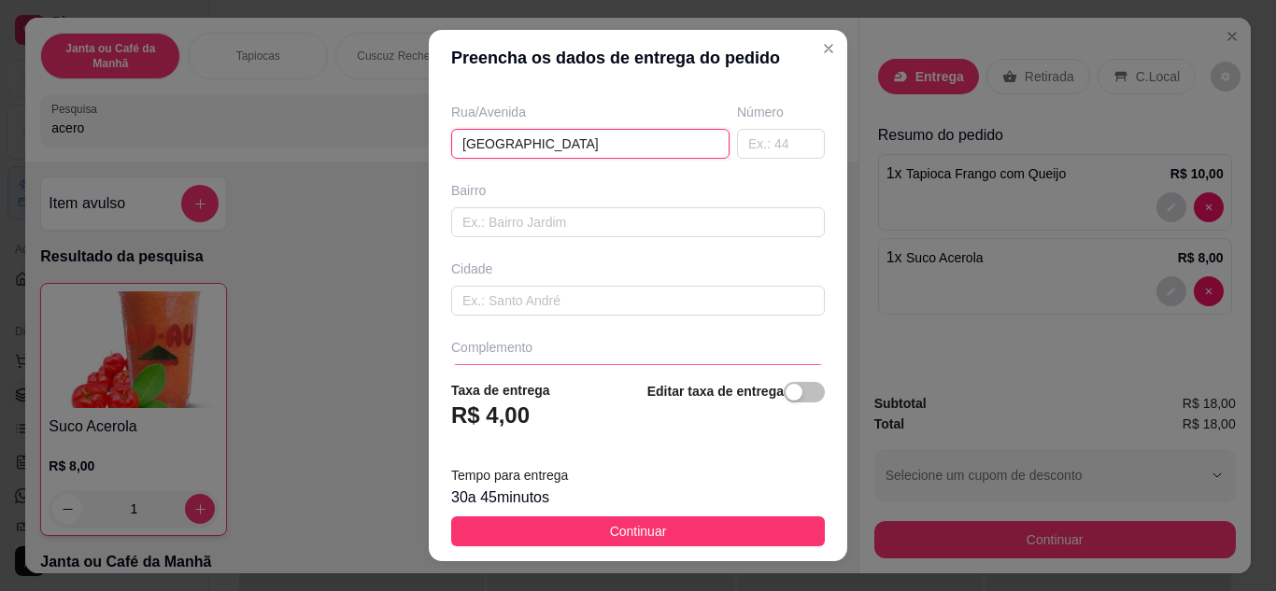
scroll to position [349, 0]
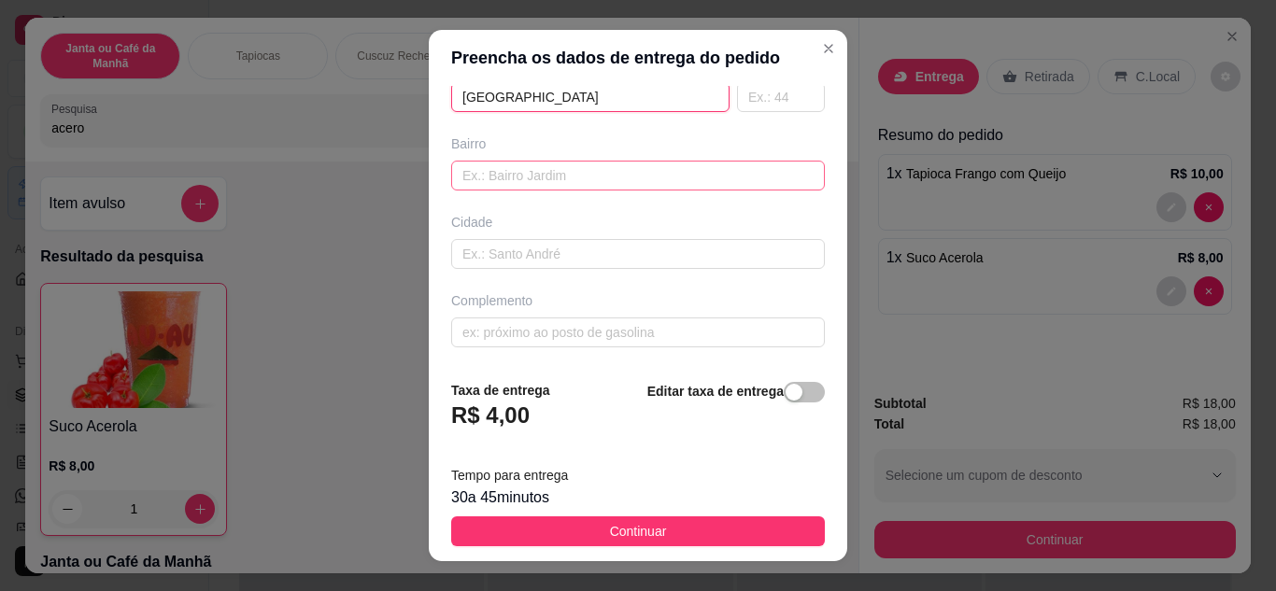
type input "[GEOGRAPHIC_DATA]"
click at [557, 175] on input "text" at bounding box center [638, 176] width 374 height 30
type input "Centro"
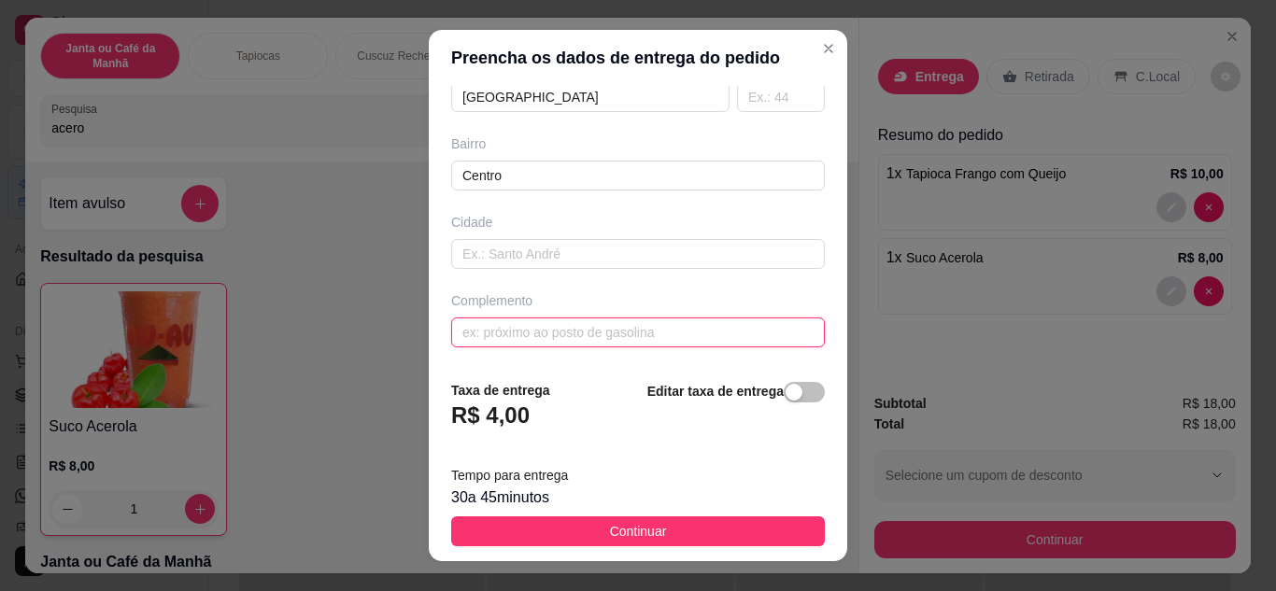
click at [618, 330] on input "text" at bounding box center [638, 333] width 374 height 30
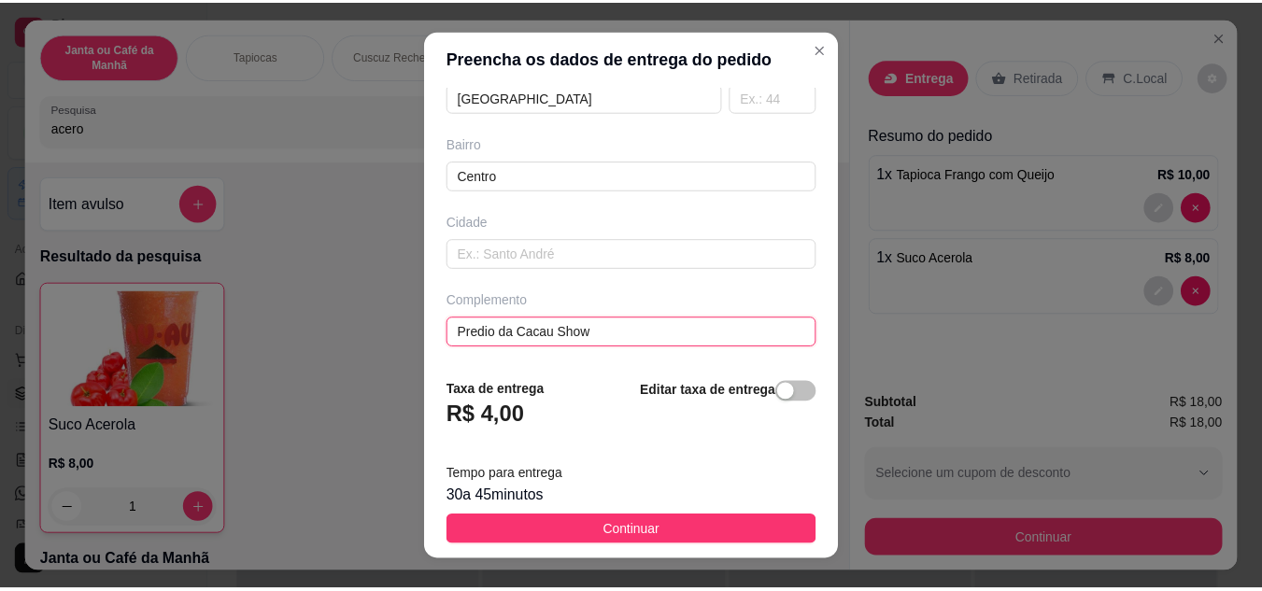
scroll to position [0, 0]
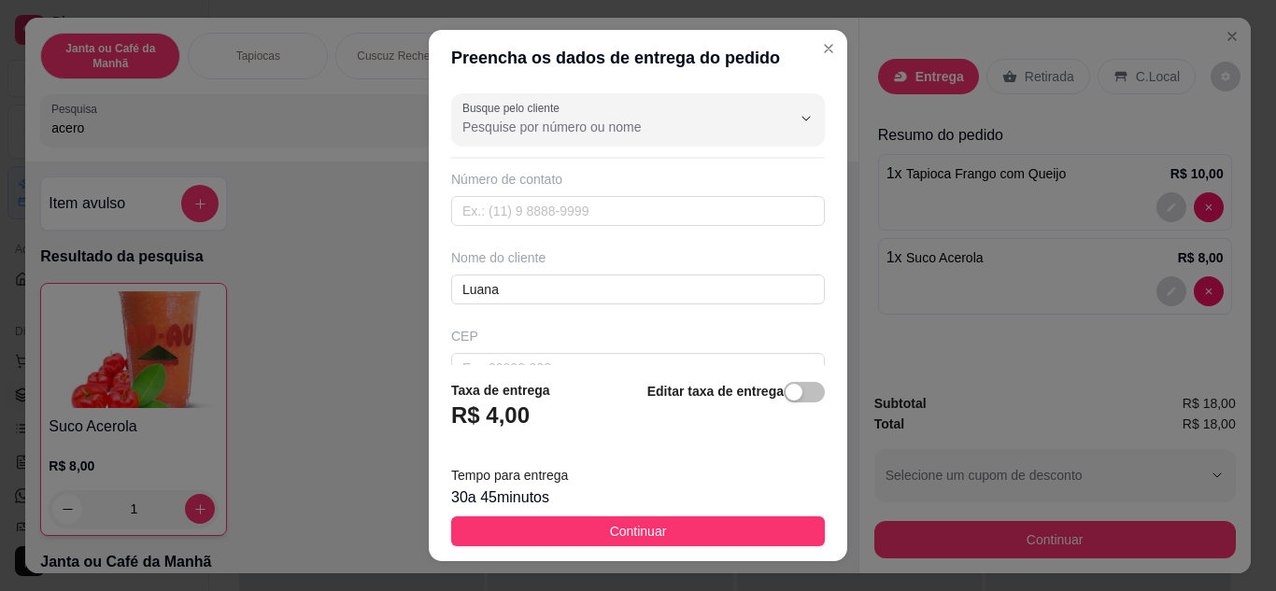
type input "Predio da Cacau Show"
drag, startPoint x: 606, startPoint y: 235, endPoint x: 611, endPoint y: 216, distance: 20.2
click at [608, 219] on div "Busque pelo cliente Número de contato Nome do cliente [PERSON_NAME] Rua/[GEOGRA…" at bounding box center [638, 226] width 419 height 280
click at [613, 214] on input "text" at bounding box center [638, 211] width 374 height 30
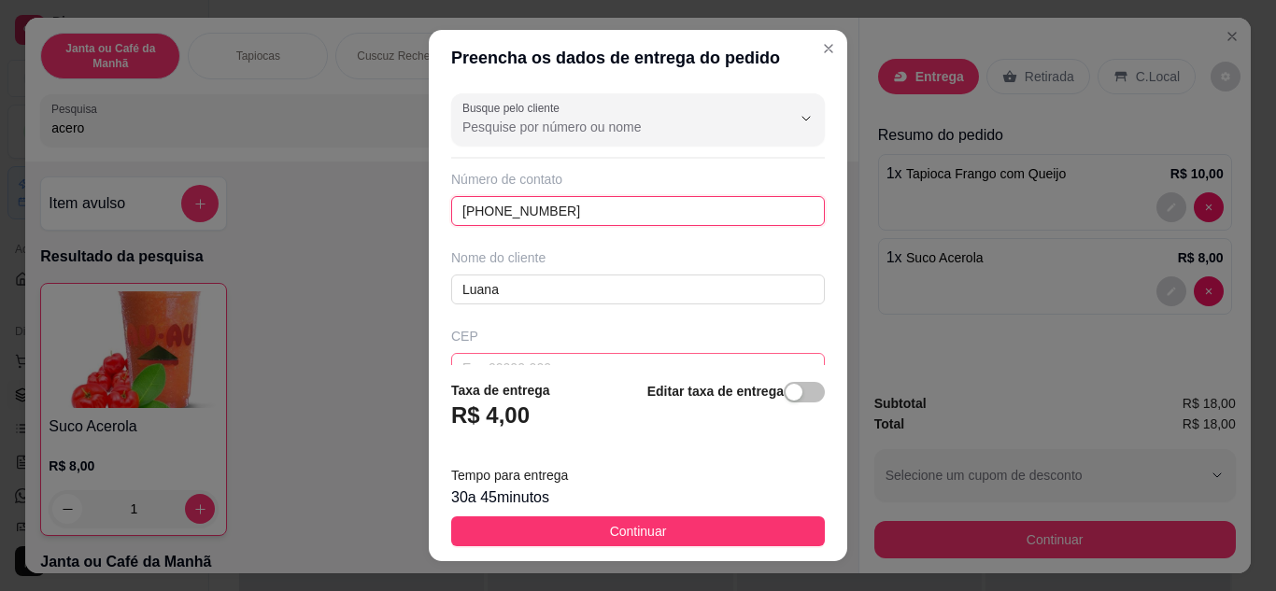
type input "[PHONE_NUMBER]"
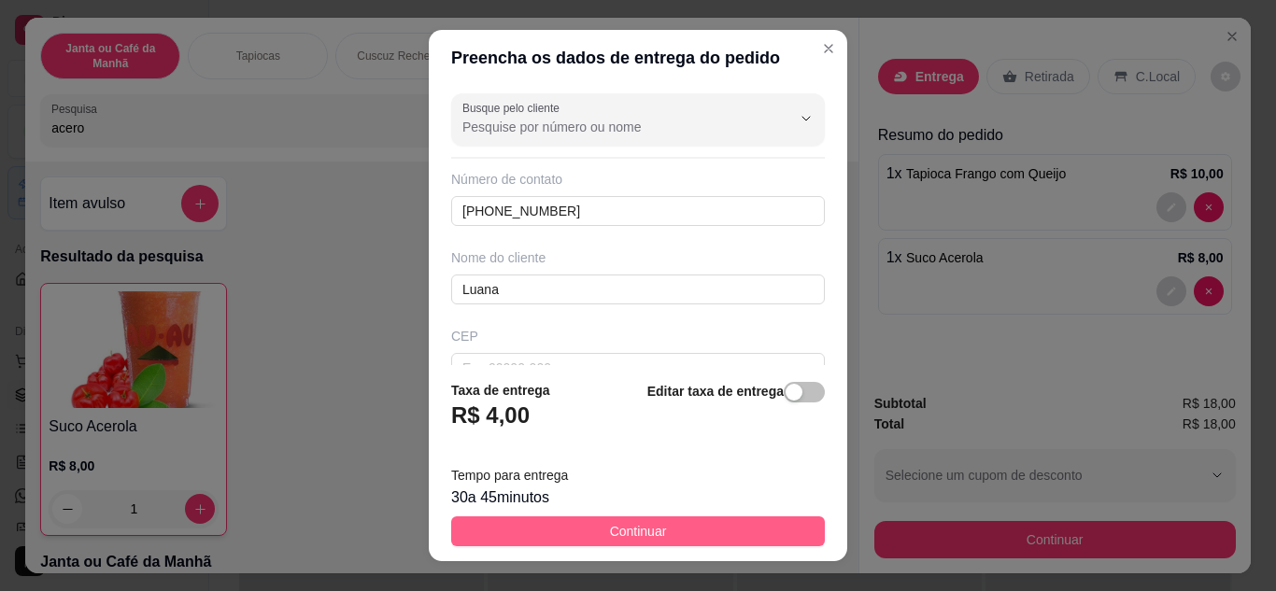
click at [473, 535] on button "Continuar" at bounding box center [638, 532] width 374 height 30
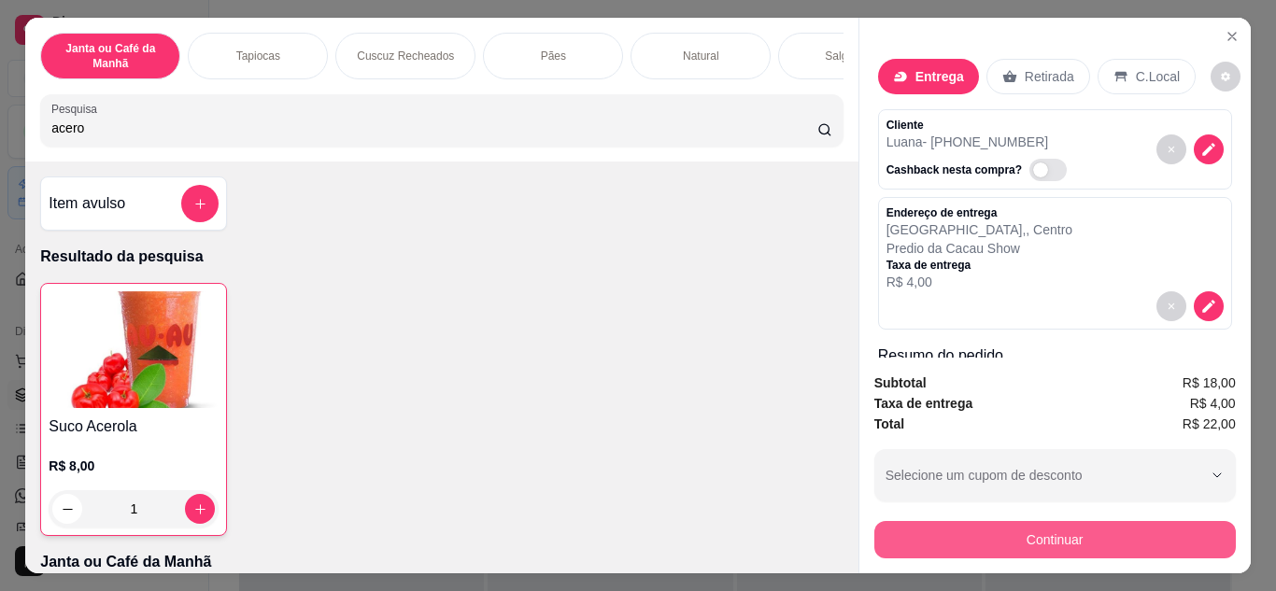
click at [1089, 542] on button "Continuar" at bounding box center [1056, 539] width 362 height 37
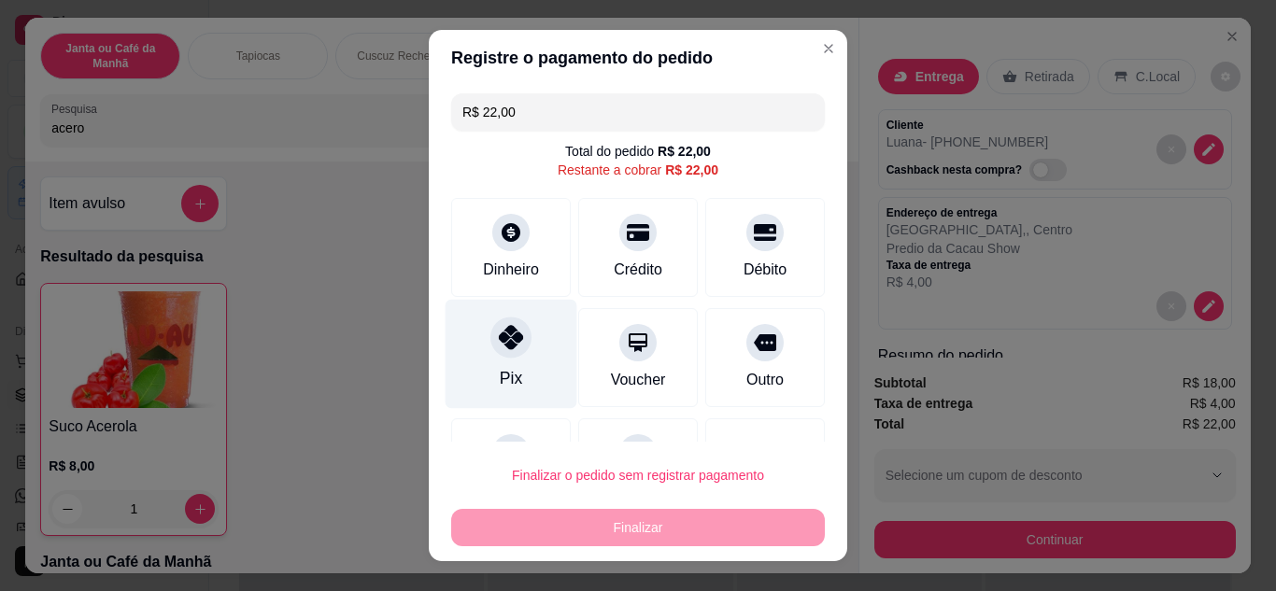
drag, startPoint x: 495, startPoint y: 325, endPoint x: 491, endPoint y: 336, distance: 12.1
click at [491, 325] on div at bounding box center [511, 337] width 41 height 41
type input "R$ 0,00"
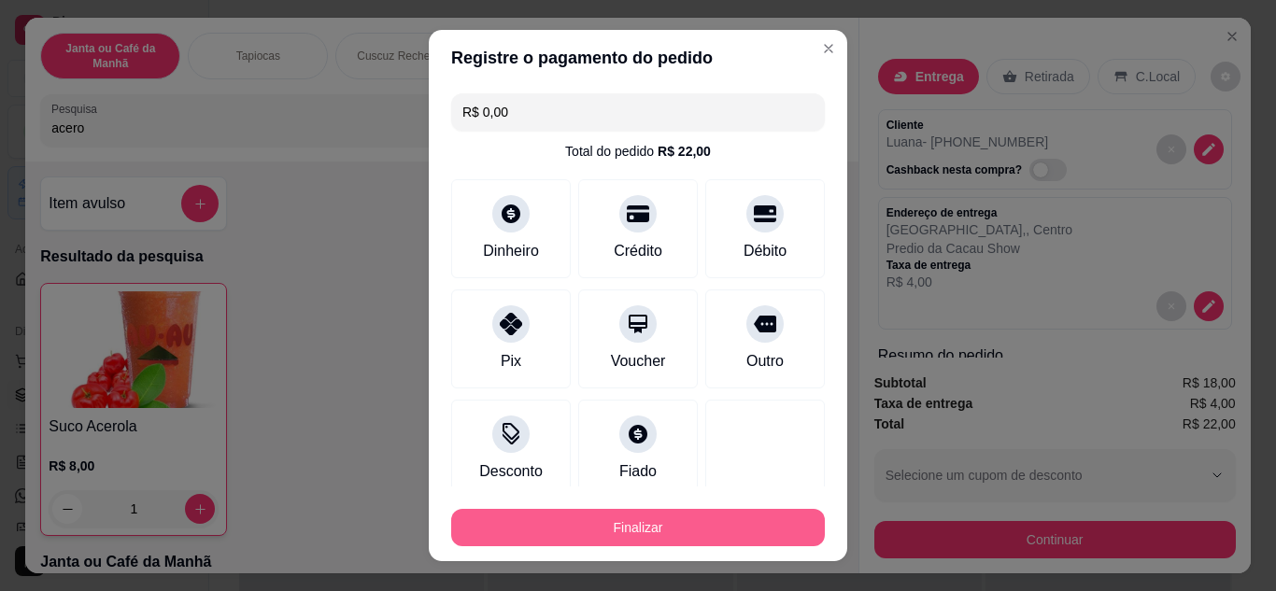
click at [620, 539] on button "Finalizar" at bounding box center [638, 527] width 374 height 37
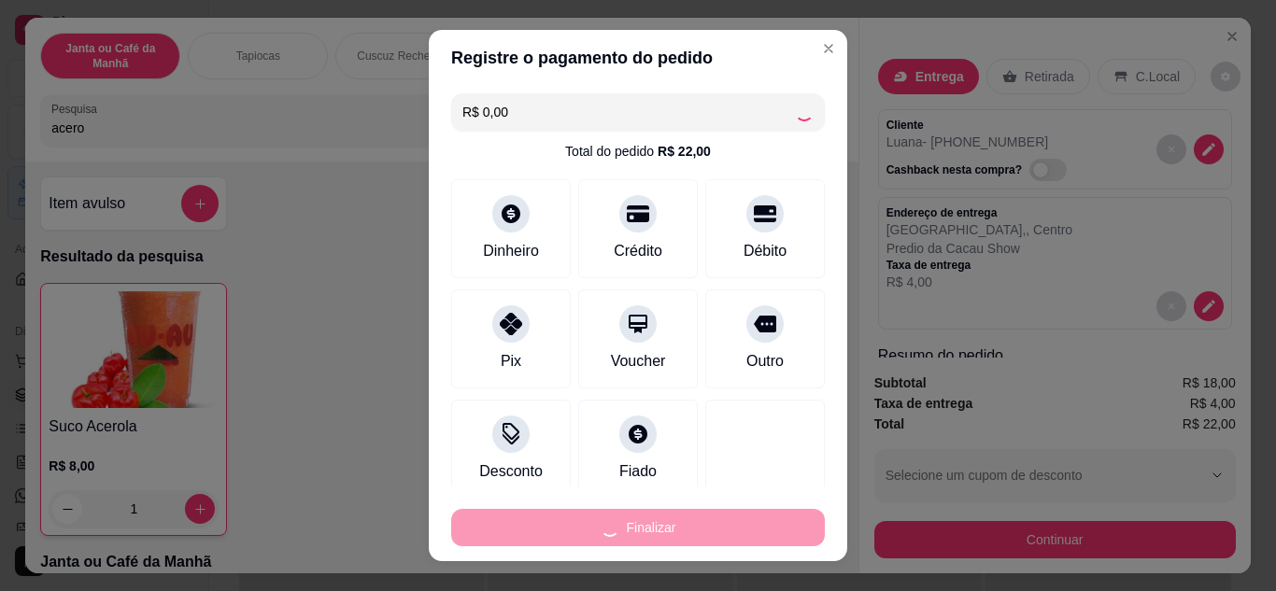
type input "0"
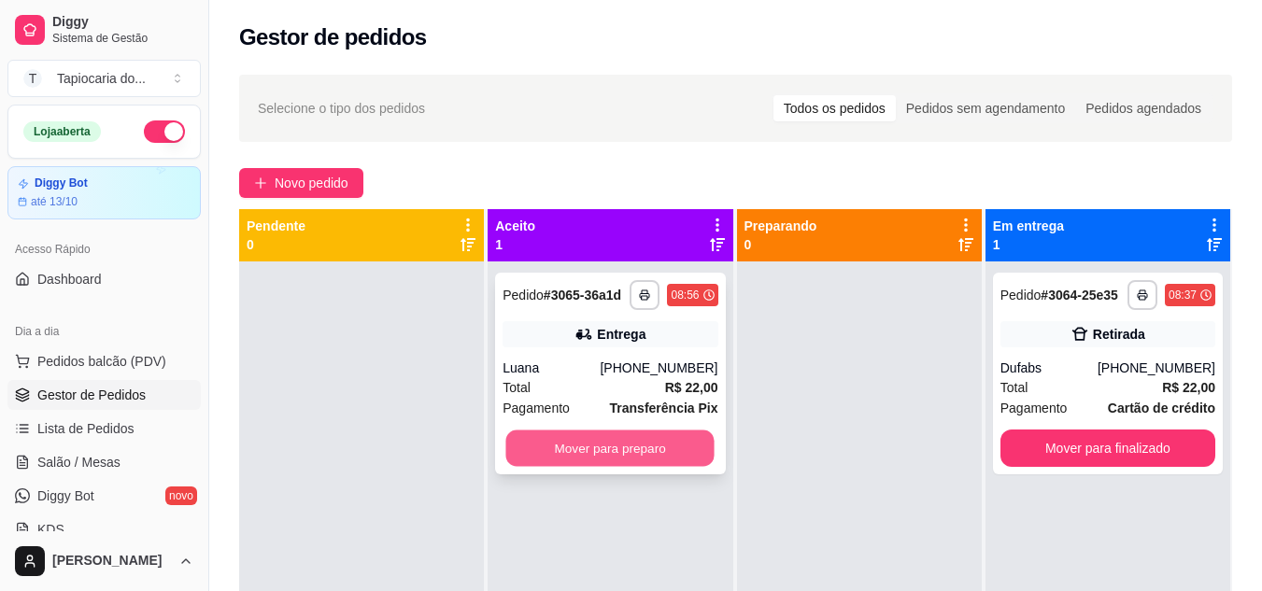
click at [651, 449] on button "Mover para preparo" at bounding box center [610, 449] width 208 height 36
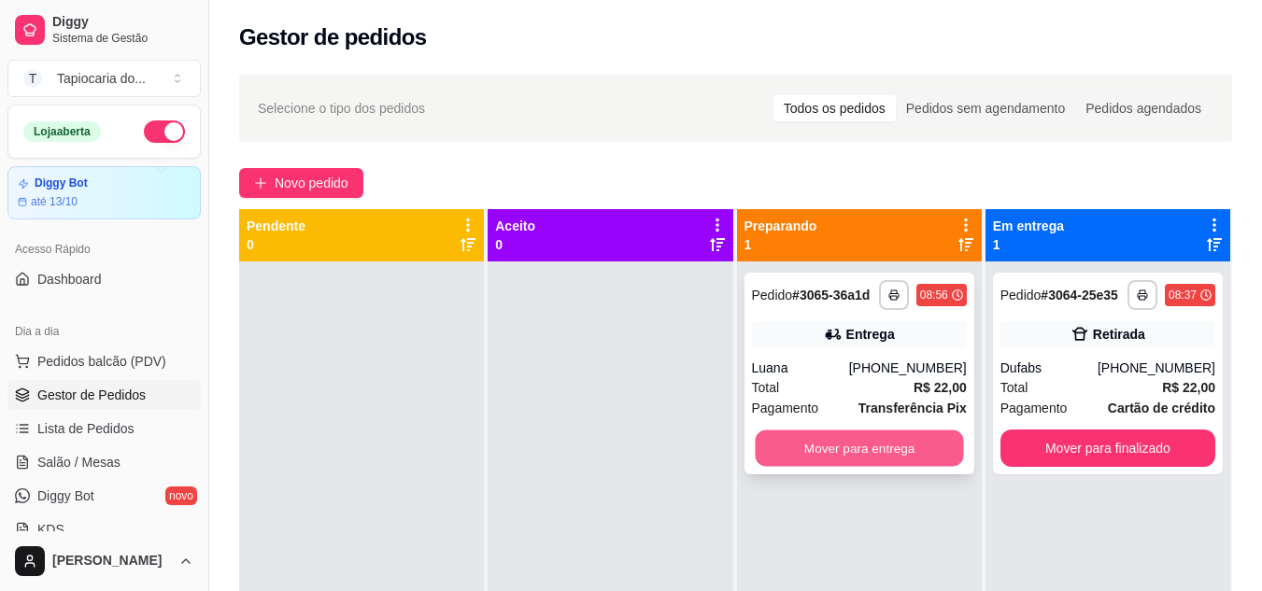
click at [850, 445] on button "Mover para entrega" at bounding box center [859, 449] width 208 height 36
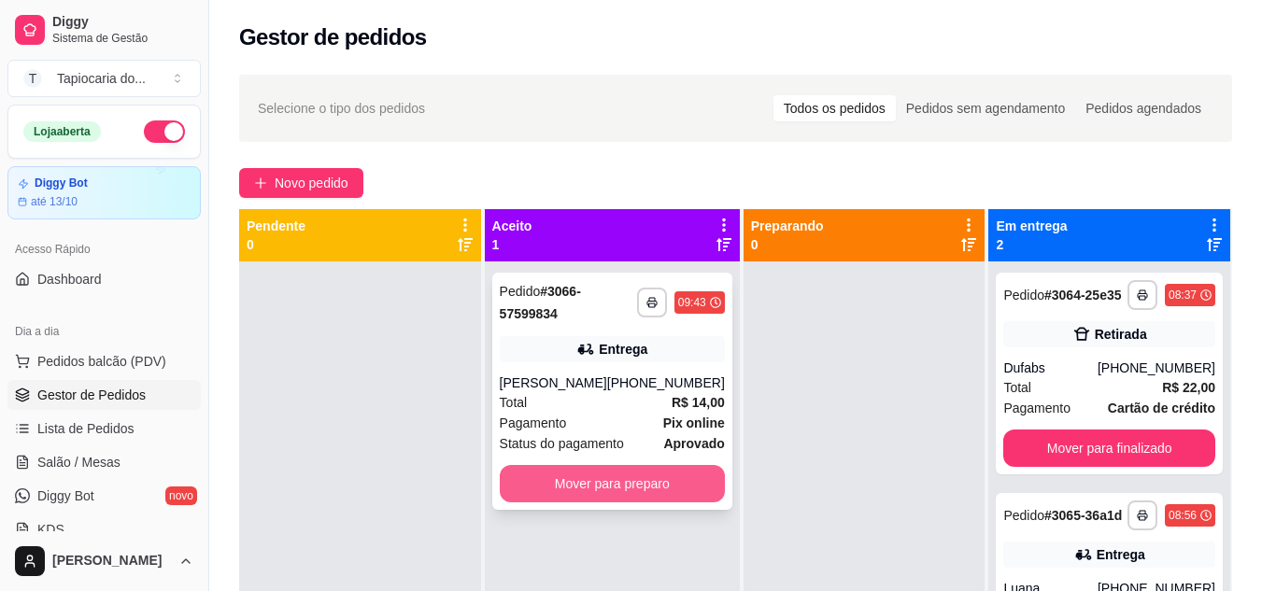
click at [606, 477] on button "Mover para preparo" at bounding box center [612, 483] width 225 height 37
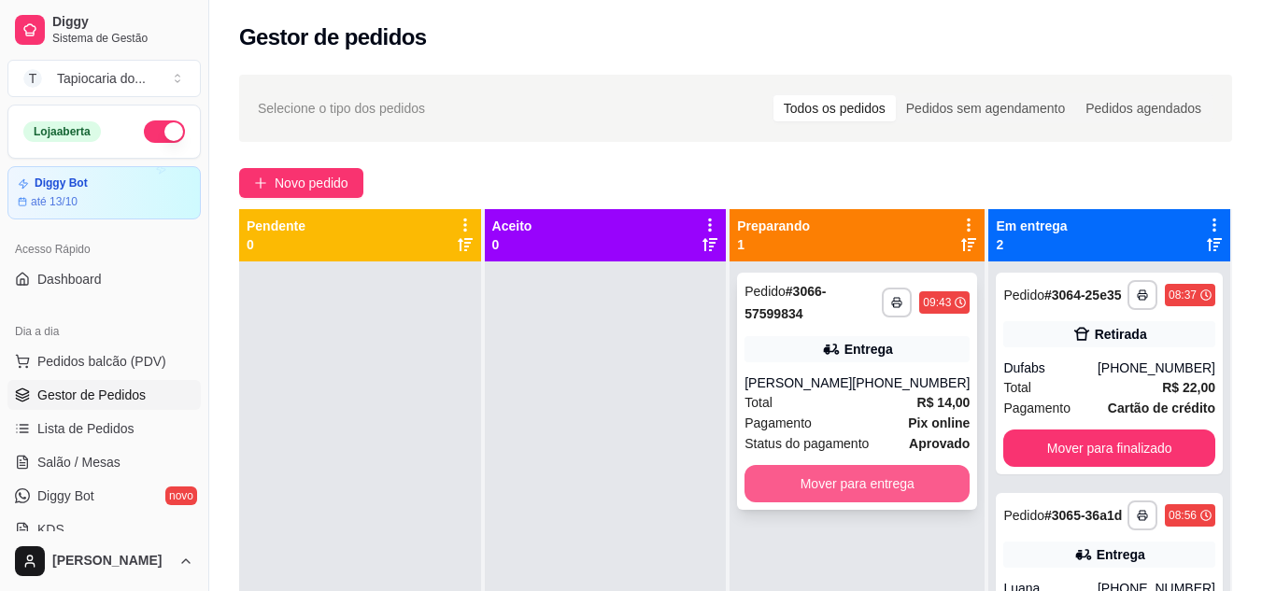
click at [831, 494] on button "Mover para entrega" at bounding box center [857, 483] width 225 height 37
